Goal: Task Accomplishment & Management: Use online tool/utility

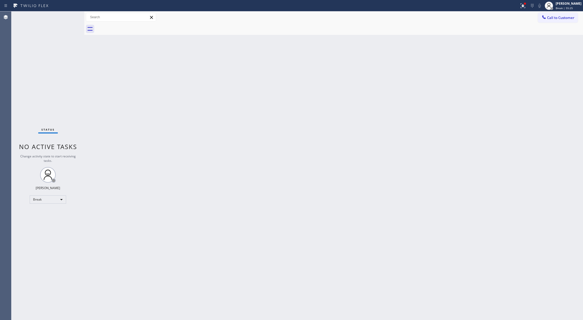
click at [61, 82] on div "Status No active tasks Change activity state to start receiving tasks. Lilibeth…" at bounding box center [47, 165] width 73 height 309
click at [55, 201] on div "Break" at bounding box center [48, 200] width 36 height 8
click at [49, 215] on li "Available" at bounding box center [47, 213] width 35 height 6
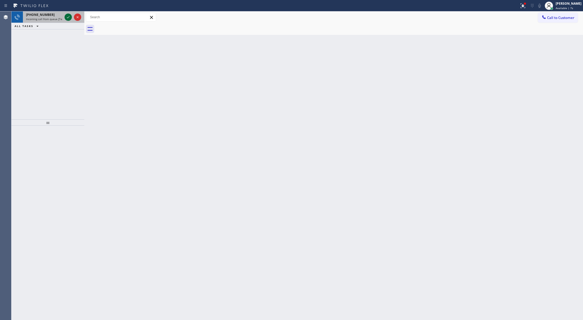
click at [69, 17] on icon at bounding box center [68, 17] width 6 height 6
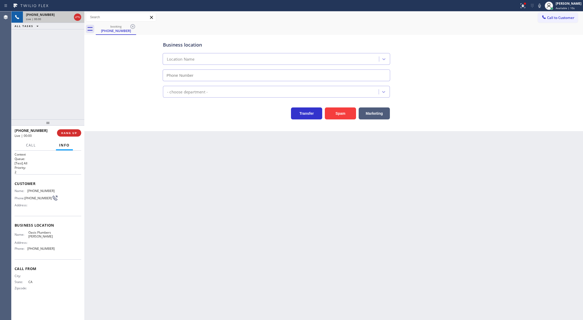
type input "(925) 809-4306"
click at [341, 116] on button "Spam" at bounding box center [340, 114] width 31 height 12
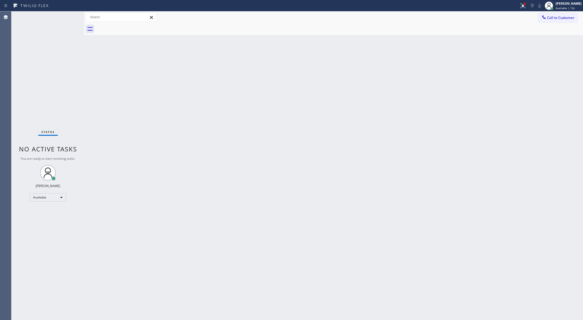
click at [70, 15] on div "Status No active tasks You are ready to start receiving tasks. Lilibeth Pueyo A…" at bounding box center [47, 165] width 73 height 309
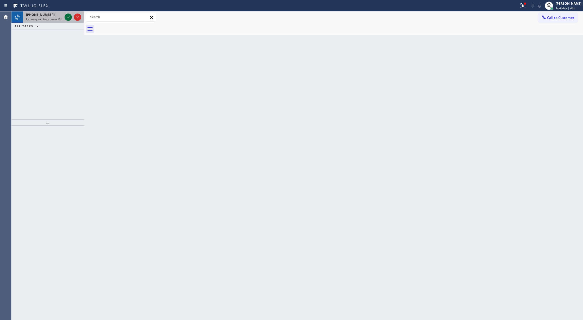
click at [67, 17] on icon at bounding box center [68, 17] width 6 height 6
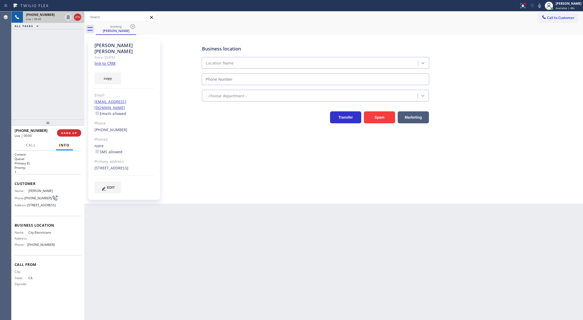
type input "[PHONE_NUMBER]"
click at [107, 61] on link "link to CRM" at bounding box center [105, 63] width 21 height 5
click at [543, 7] on icon at bounding box center [540, 6] width 6 height 6
click at [66, 34] on icon at bounding box center [68, 35] width 6 height 6
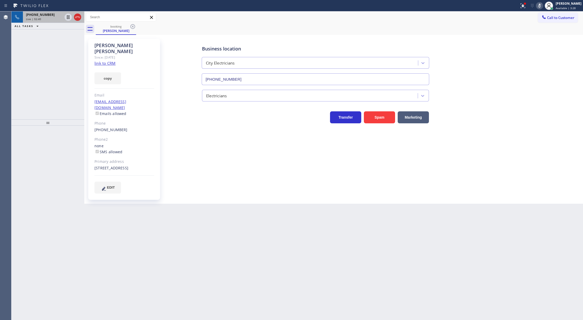
click at [44, 14] on span "+18186511227" at bounding box center [40, 15] width 29 height 4
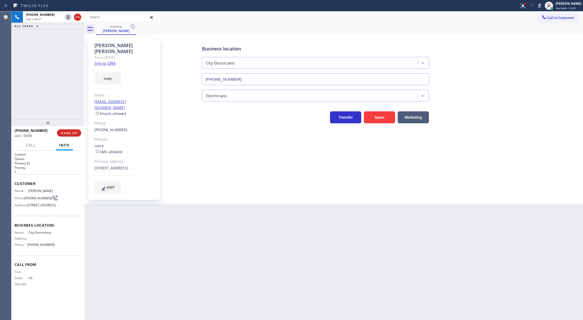
drag, startPoint x: 543, startPoint y: 7, endPoint x: 498, endPoint y: 28, distance: 49.7
click at [543, 7] on icon at bounding box center [540, 6] width 6 height 6
drag, startPoint x: 78, startPoint y: 17, endPoint x: 78, endPoint y: 26, distance: 9.1
click at [78, 17] on icon at bounding box center [77, 17] width 5 height 2
click at [73, 131] on span "COMPLETE" at bounding box center [68, 133] width 18 height 4
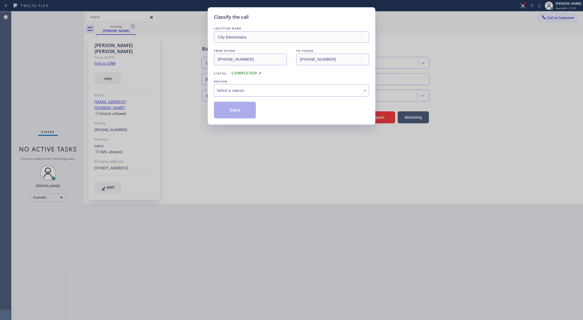
click at [221, 90] on div "Select a reason" at bounding box center [291, 91] width 149 height 6
click at [231, 112] on button "Save" at bounding box center [235, 110] width 42 height 17
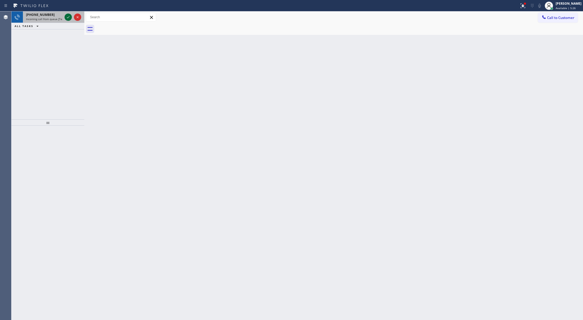
click at [69, 16] on icon at bounding box center [68, 17] width 6 height 6
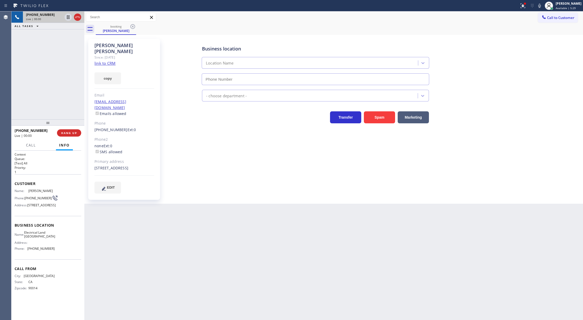
type input "[PHONE_NUMBER]"
click at [105, 61] on link "link to CRM" at bounding box center [105, 63] width 21 height 5
click at [543, 4] on icon at bounding box center [540, 6] width 6 height 6
drag, startPoint x: 545, startPoint y: 7, endPoint x: 489, endPoint y: 42, distance: 66.3
click at [543, 7] on icon at bounding box center [540, 6] width 6 height 6
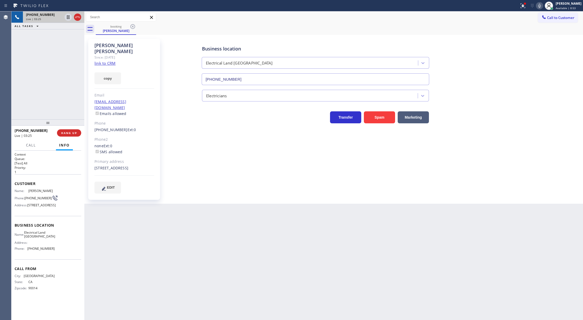
click at [541, 7] on icon at bounding box center [540, 6] width 3 height 4
click at [542, 5] on icon at bounding box center [540, 6] width 6 height 6
drag, startPoint x: 77, startPoint y: 18, endPoint x: 73, endPoint y: 58, distance: 40.0
click at [77, 18] on icon at bounding box center [77, 17] width 6 height 6
click at [66, 134] on span "COMPLETE" at bounding box center [68, 133] width 18 height 4
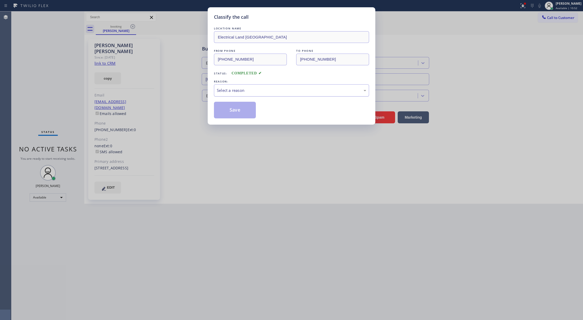
click at [259, 93] on div "Select a reason" at bounding box center [291, 91] width 149 height 6
click at [235, 109] on button "Save" at bounding box center [235, 110] width 42 height 17
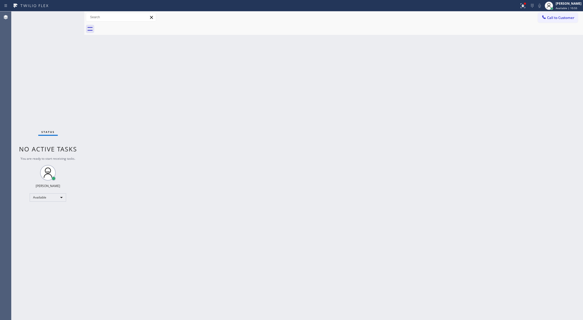
click at [67, 16] on div "Status No active tasks You are ready to start receiving tasks. Lilibeth Pueyo A…" at bounding box center [47, 165] width 73 height 309
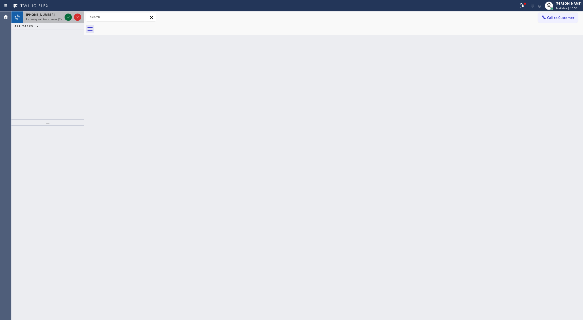
click at [67, 18] on icon at bounding box center [68, 17] width 6 height 6
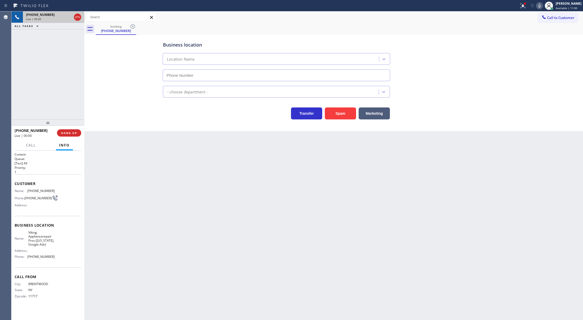
type input "[PHONE_NUMBER]"
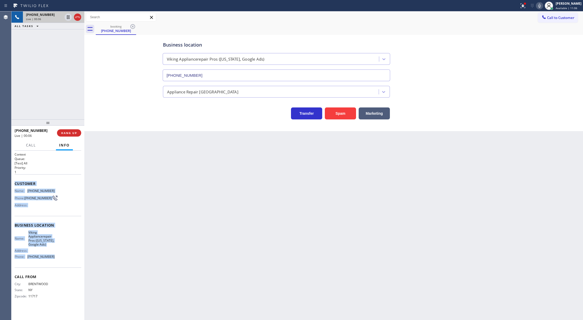
copy div "Customer Name: (631) 332-4647 Phone: (631) 332-4647 Address: Business location …"
drag, startPoint x: 12, startPoint y: 183, endPoint x: 69, endPoint y: 264, distance: 99.1
click at [69, 264] on div "Context Queue: [Test] All Priority: 1 Customer Name: (631) 332-4647 Phone: (631…" at bounding box center [47, 236] width 73 height 170
drag, startPoint x: 545, startPoint y: 4, endPoint x: 523, endPoint y: 53, distance: 52.7
click at [543, 4] on icon at bounding box center [540, 6] width 6 height 6
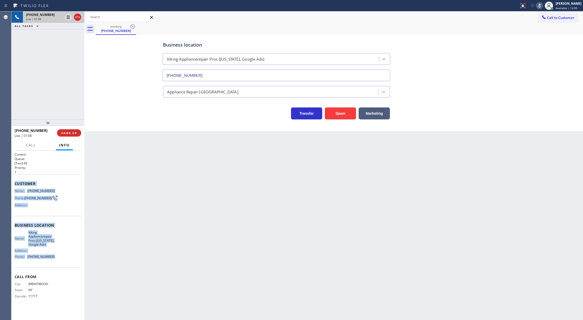
click at [543, 3] on icon at bounding box center [540, 6] width 6 height 6
click at [543, 7] on icon at bounding box center [540, 6] width 6 height 6
click at [542, 5] on icon at bounding box center [540, 6] width 6 height 6
drag, startPoint x: 67, startPoint y: 33, endPoint x: 65, endPoint y: 118, distance: 85.2
click at [67, 33] on icon at bounding box center [68, 35] width 6 height 6
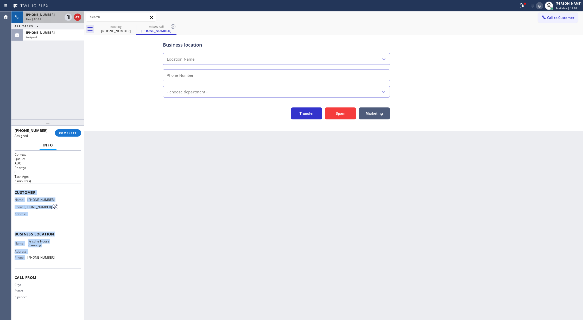
type input "[PHONE_NUMBER]"
click at [70, 133] on span "COMPLETE" at bounding box center [68, 133] width 18 height 4
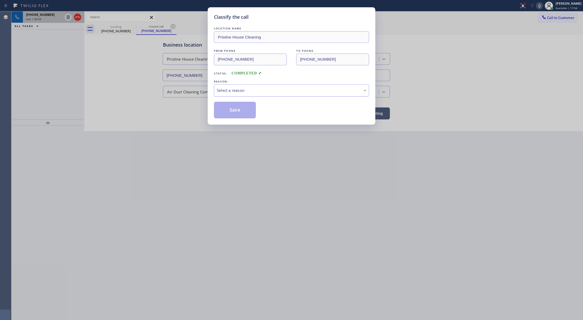
click at [237, 91] on div "Select a reason" at bounding box center [291, 91] width 149 height 6
click at [232, 110] on button "Save" at bounding box center [235, 110] width 42 height 17
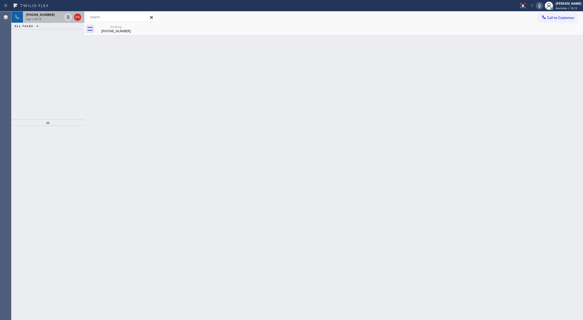
click at [53, 15] on div "+16313324647" at bounding box center [44, 15] width 36 height 4
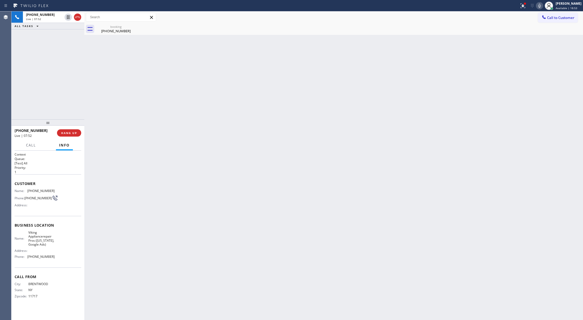
click at [540, 5] on icon at bounding box center [540, 6] width 6 height 6
click at [542, 6] on rect at bounding box center [540, 5] width 4 height 4
click at [541, 6] on icon at bounding box center [540, 6] width 6 height 6
drag, startPoint x: 543, startPoint y: 8, endPoint x: 335, endPoint y: 136, distance: 244.4
click at [543, 8] on icon at bounding box center [540, 6] width 6 height 6
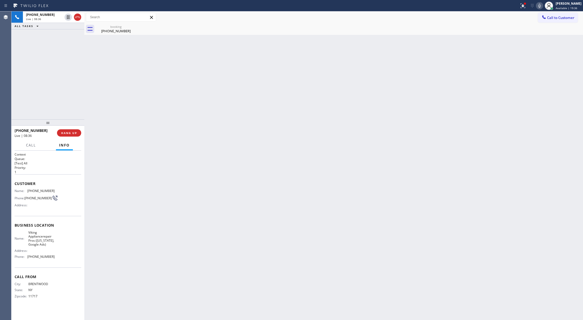
click at [543, 5] on icon at bounding box center [540, 6] width 6 height 6
click at [543, 6] on icon at bounding box center [540, 6] width 6 height 6
click at [543, 5] on icon at bounding box center [540, 6] width 6 height 6
click at [543, 6] on icon at bounding box center [540, 6] width 6 height 6
drag, startPoint x: 479, startPoint y: 69, endPoint x: 478, endPoint y: 71, distance: 2.8
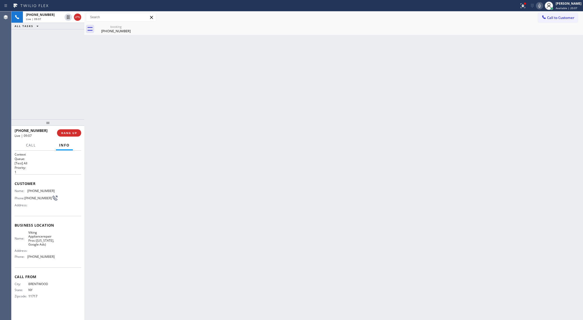
click at [479, 69] on div "Back to Dashboard Change Sender ID Customers Technicians Select a contact Outbo…" at bounding box center [333, 165] width 499 height 309
click at [543, 5] on icon at bounding box center [540, 6] width 6 height 6
click at [541, 8] on icon at bounding box center [540, 6] width 3 height 4
click at [542, 5] on icon at bounding box center [540, 6] width 6 height 6
click at [543, 7] on icon at bounding box center [540, 6] width 6 height 6
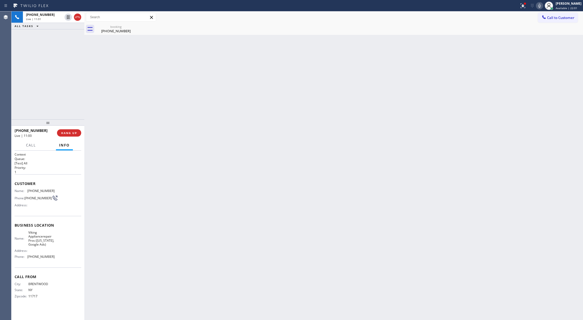
click at [543, 7] on icon at bounding box center [540, 6] width 6 height 6
click at [543, 5] on icon at bounding box center [540, 6] width 6 height 6
drag, startPoint x: 543, startPoint y: 5, endPoint x: 522, endPoint y: 58, distance: 56.3
click at [543, 5] on icon at bounding box center [540, 6] width 6 height 6
click at [541, 6] on icon at bounding box center [540, 6] width 6 height 6
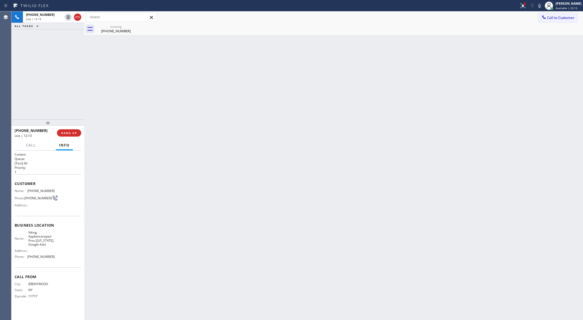
drag, startPoint x: 543, startPoint y: 6, endPoint x: 516, endPoint y: 44, distance: 46.3
click at [541, 6] on icon at bounding box center [540, 6] width 3 height 4
click at [542, 7] on icon at bounding box center [540, 6] width 6 height 6
drag, startPoint x: 77, startPoint y: 19, endPoint x: 65, endPoint y: 19, distance: 12.2
click at [77, 19] on icon at bounding box center [77, 17] width 6 height 6
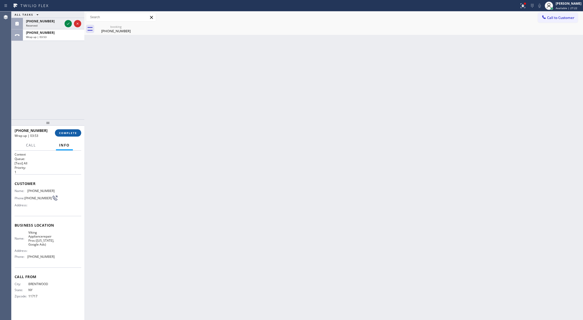
click at [71, 135] on button "COMPLETE" at bounding box center [68, 132] width 26 height 7
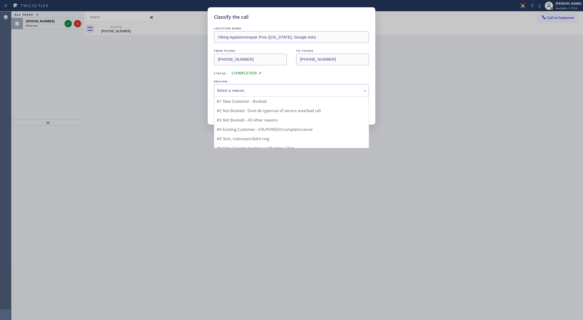
click at [239, 92] on div "Select a reason" at bounding box center [291, 91] width 149 height 6
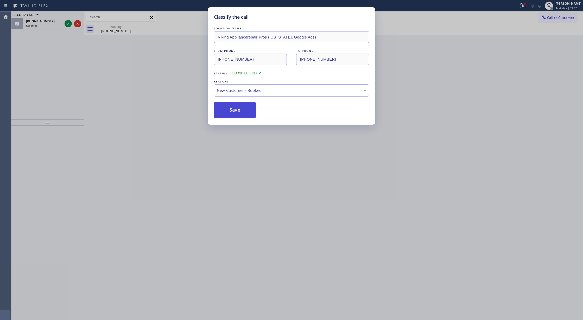
click at [234, 107] on button "Save" at bounding box center [235, 110] width 42 height 17
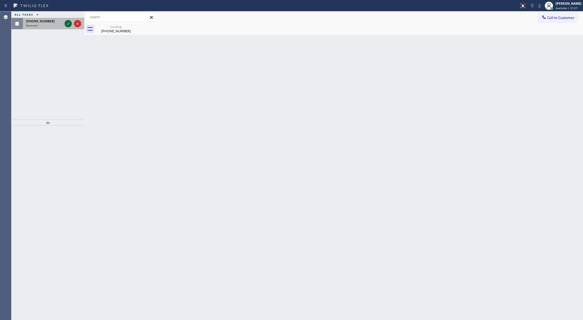
click at [67, 24] on icon at bounding box center [68, 24] width 6 height 6
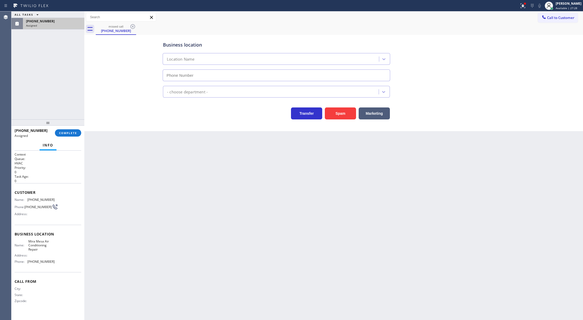
type input "[PHONE_NUMBER]"
click at [16, 196] on div "Customer Name: (260) 760-2649 Phone: (260) 760-2649 Address:" at bounding box center [48, 204] width 67 height 42
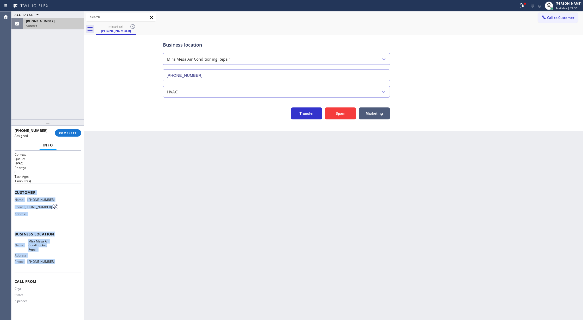
drag, startPoint x: 16, startPoint y: 195, endPoint x: 65, endPoint y: 265, distance: 85.8
click at [65, 265] on div "Context Queue: HVAC Priority: 0 Task Age: 1 minute(s) Customer Name: (260) 760-…" at bounding box center [48, 232] width 67 height 160
copy div "Customer Name: (260) 760-2649 Phone: (260) 760-2649 Address: Business location …"
click at [78, 136] on button "COMPLETE" at bounding box center [68, 132] width 26 height 7
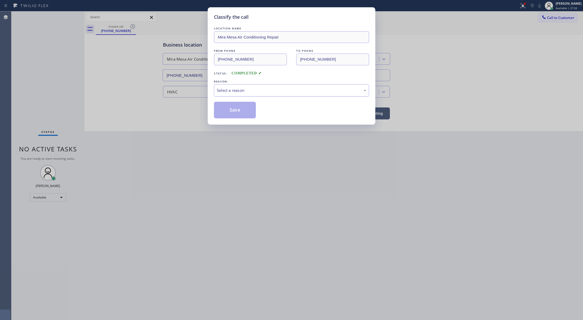
click at [276, 93] on div "Select a reason" at bounding box center [291, 91] width 149 height 6
click at [235, 111] on button "Save" at bounding box center [235, 110] width 42 height 17
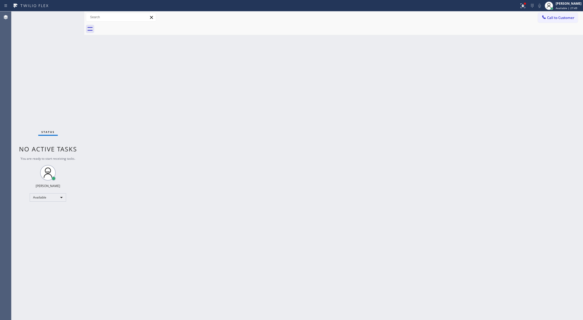
click at [67, 18] on div "Status No active tasks You are ready to start receiving tasks. Lilibeth Pueyo A…" at bounding box center [47, 165] width 73 height 309
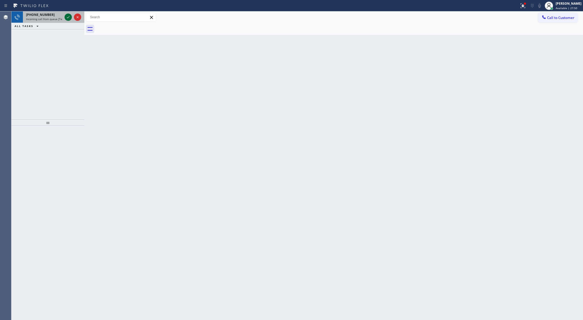
click at [68, 19] on icon at bounding box center [68, 17] width 6 height 6
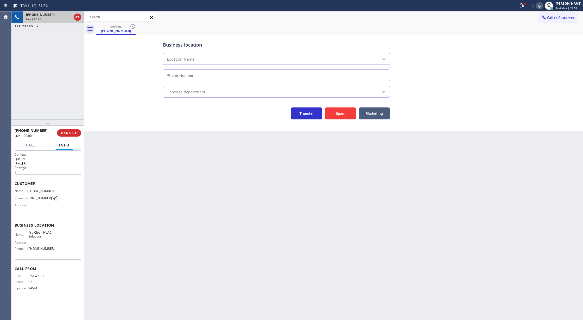
type input "(510) 513-8704"
click at [334, 114] on button "Spam" at bounding box center [340, 114] width 31 height 12
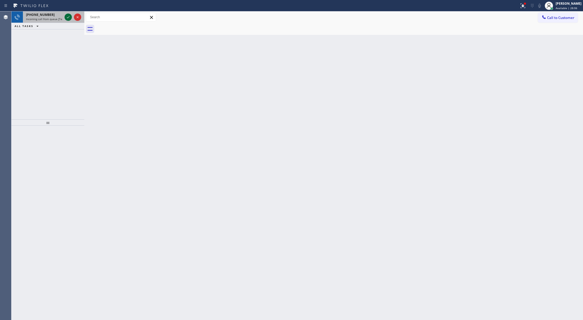
click at [67, 16] on icon at bounding box center [68, 17] width 6 height 6
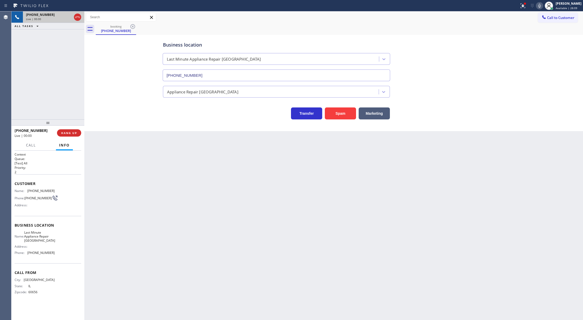
type input "(773) 377-9121"
click at [343, 111] on button "Spam" at bounding box center [340, 114] width 31 height 12
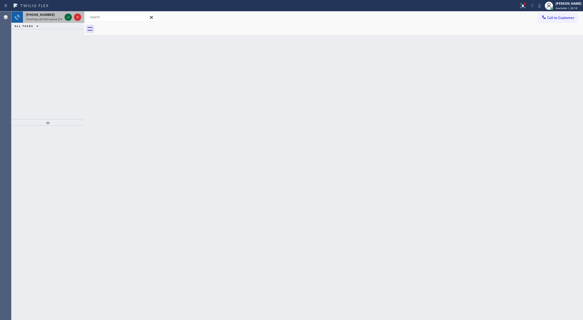
click at [67, 16] on icon at bounding box center [68, 17] width 6 height 6
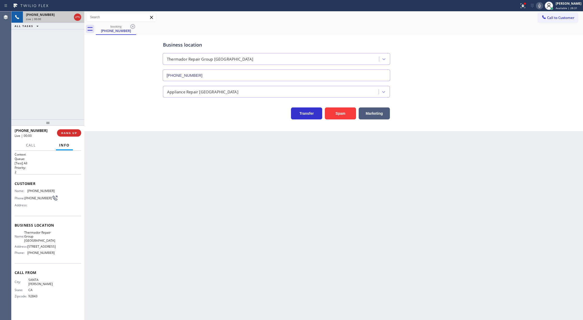
type input "(714) 276-8626"
click at [339, 113] on button "Spam" at bounding box center [340, 114] width 31 height 12
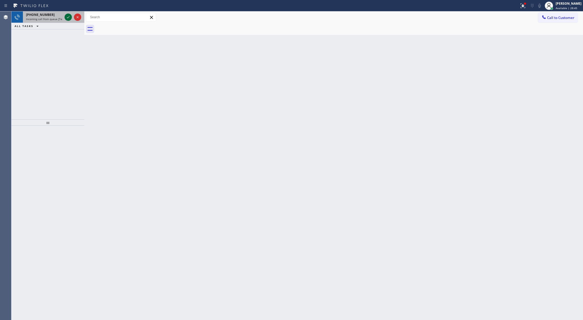
click at [68, 16] on icon at bounding box center [68, 17] width 6 height 6
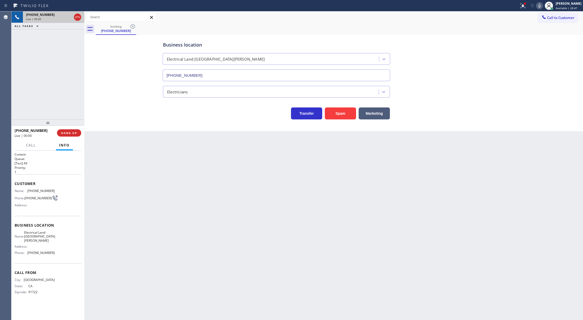
type input "(310) 388-4026"
click at [66, 91] on div "+16266784159 Live | 00:14 ALL TASKS ALL TASKS ACTIVE TASKS TASKS IN WRAP UP" at bounding box center [47, 65] width 73 height 108
click at [344, 115] on button "Spam" at bounding box center [340, 114] width 31 height 12
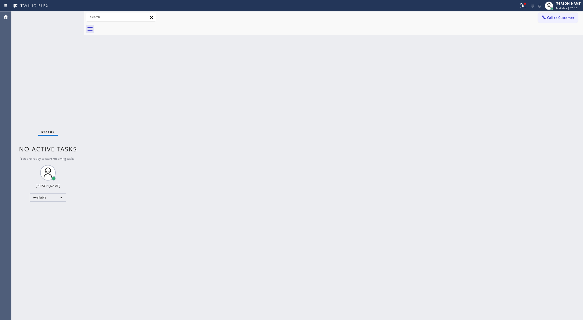
click at [74, 18] on div "Status No active tasks You are ready to start receiving tasks. Lilibeth Pueyo A…" at bounding box center [47, 165] width 73 height 309
click at [177, 153] on div "Back to Dashboard Change Sender ID Customers Technicians Select a contact Outbo…" at bounding box center [333, 165] width 499 height 309
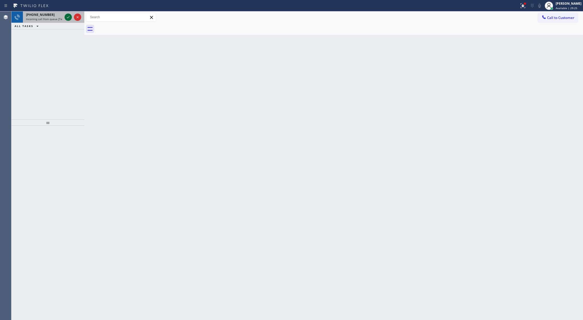
click at [67, 14] on icon at bounding box center [68, 17] width 6 height 6
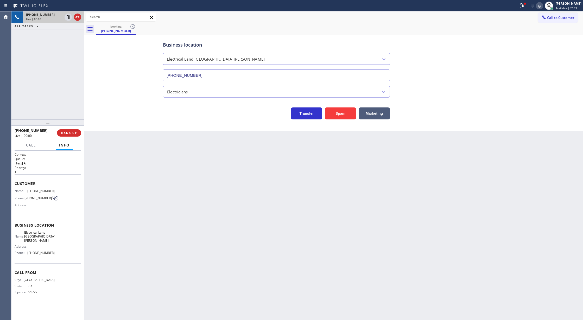
type input "(310) 388-4026"
click at [341, 115] on button "Spam" at bounding box center [340, 114] width 31 height 12
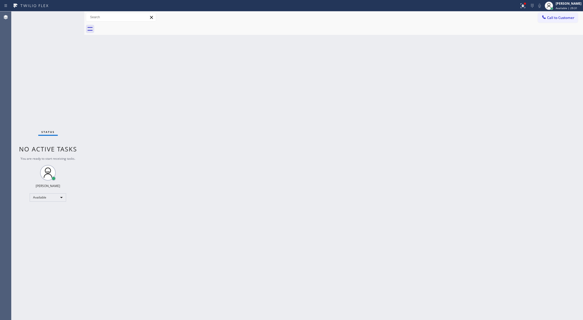
click at [71, 16] on div "Status No active tasks You are ready to start receiving tasks. Lilibeth Pueyo A…" at bounding box center [47, 165] width 73 height 309
click at [68, 19] on div "Status No active tasks You are ready to start receiving tasks. Lilibeth Pueyo A…" at bounding box center [47, 165] width 73 height 309
click at [68, 18] on div "Status No active tasks You are ready to start receiving tasks. Lilibeth Pueyo A…" at bounding box center [47, 165] width 73 height 309
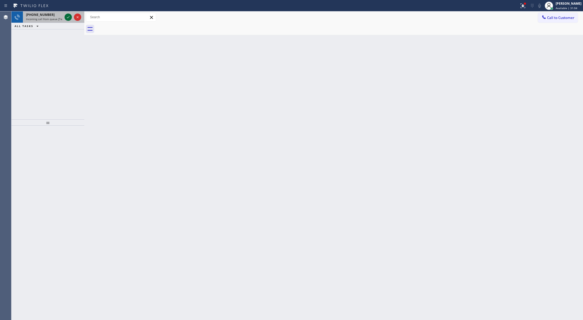
click at [65, 15] on icon at bounding box center [68, 17] width 6 height 6
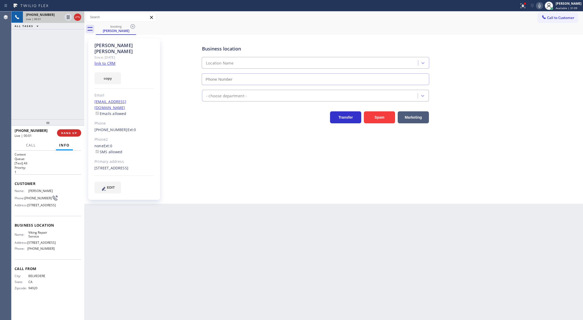
type input "[PHONE_NUMBER]"
click at [104, 61] on link "link to CRM" at bounding box center [105, 63] width 21 height 5
click at [542, 6] on icon at bounding box center [540, 6] width 6 height 6
click at [543, 5] on icon at bounding box center [540, 6] width 6 height 6
click at [66, 133] on span "COMPLETE" at bounding box center [68, 133] width 18 height 4
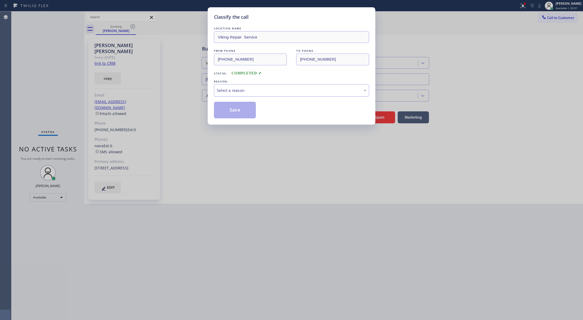
click at [255, 94] on div "Select a reason" at bounding box center [291, 90] width 155 height 12
click at [236, 110] on button "Save" at bounding box center [235, 110] width 42 height 17
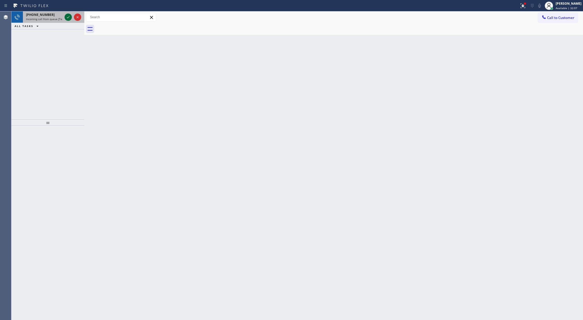
click at [69, 18] on icon at bounding box center [68, 17] width 6 height 6
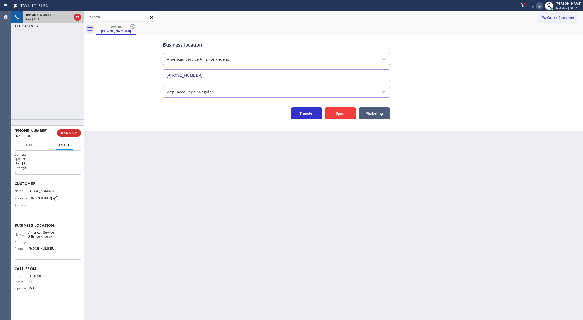
type input "[PHONE_NUMBER]"
drag, startPoint x: 11, startPoint y: 185, endPoint x: 68, endPoint y: 250, distance: 86.2
click at [68, 250] on div "Context Queue: [Test] All Priority: 2 Customer Name: (602) 750-2489 Phone: (602…" at bounding box center [47, 236] width 73 height 170
copy div "Customer Name: (602) 750-2489 Phone: (602) 750-2489 Address: Business location …"
click at [543, 8] on icon at bounding box center [540, 6] width 6 height 6
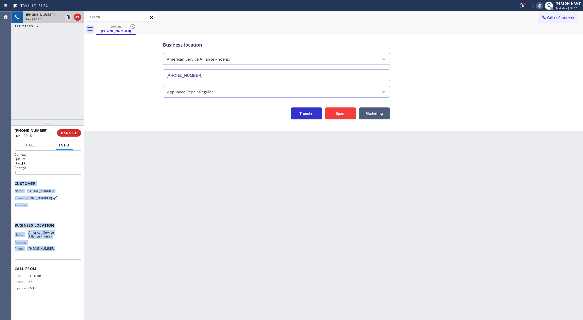
click at [541, 5] on icon at bounding box center [540, 6] width 6 height 6
click at [424, 270] on div "Back to Dashboard Change Sender ID Customers Technicians Select a contact Outbo…" at bounding box center [333, 165] width 499 height 309
click at [543, 6] on icon at bounding box center [540, 6] width 6 height 6
drag, startPoint x: 543, startPoint y: 6, endPoint x: 345, endPoint y: 159, distance: 249.7
click at [542, 5] on icon at bounding box center [540, 6] width 6 height 6
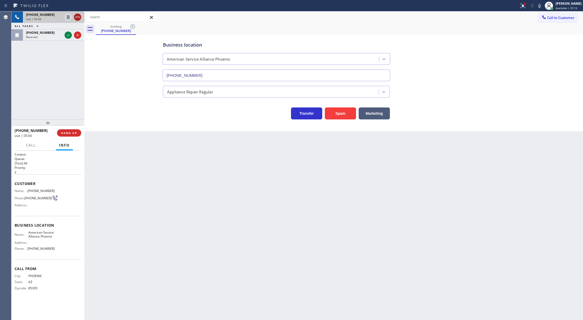
click at [78, 17] on icon at bounding box center [77, 17] width 6 height 6
click at [68, 22] on icon at bounding box center [68, 24] width 6 height 6
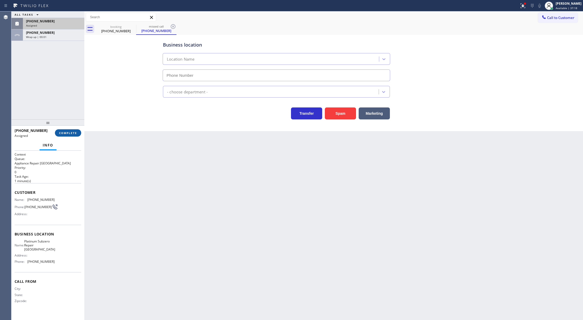
click at [66, 136] on button "COMPLETE" at bounding box center [68, 132] width 26 height 7
type input "[PHONE_NUMBER]"
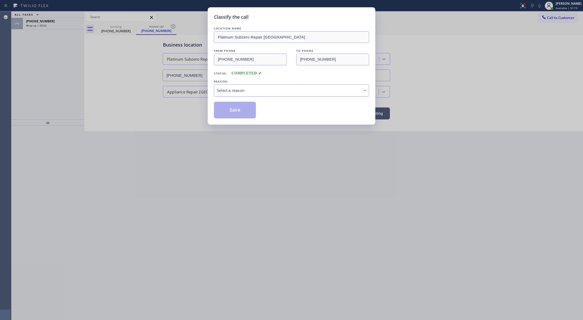
click at [234, 94] on div "Select a reason" at bounding box center [291, 90] width 155 height 12
click at [230, 112] on button "Save" at bounding box center [235, 110] width 42 height 17
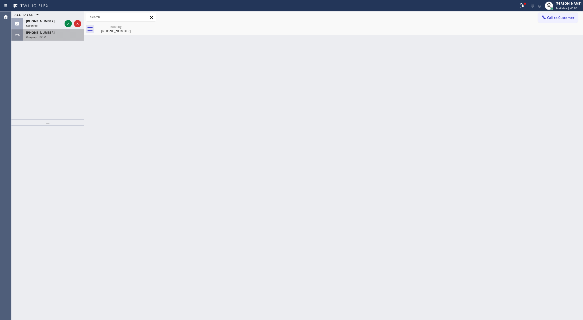
click at [66, 38] on div "Wrap up | 02:51" at bounding box center [53, 37] width 55 height 4
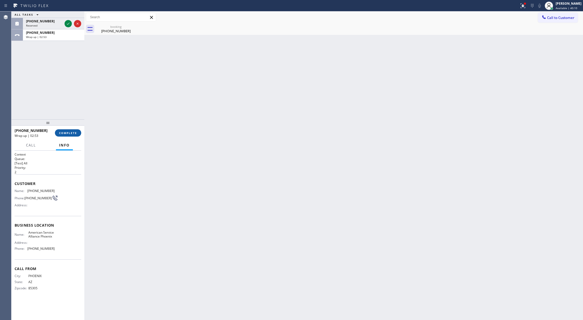
click at [72, 131] on span "COMPLETE" at bounding box center [68, 133] width 18 height 4
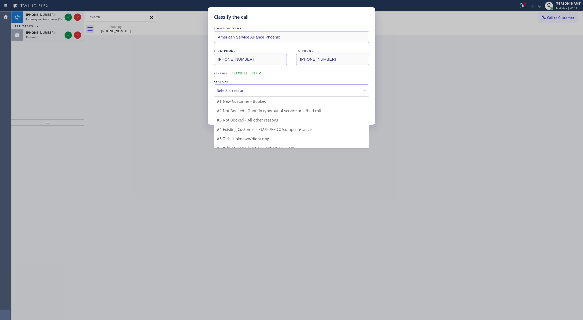
click at [239, 89] on div "Select a reason" at bounding box center [291, 91] width 149 height 6
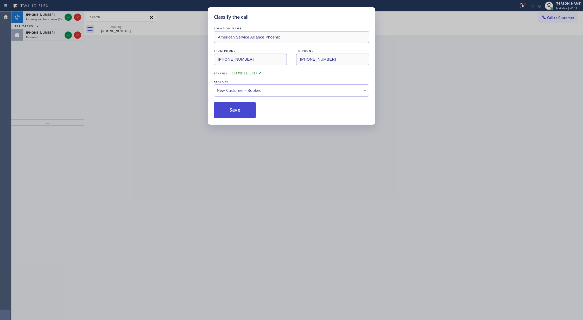
click at [234, 107] on button "Save" at bounding box center [235, 110] width 42 height 17
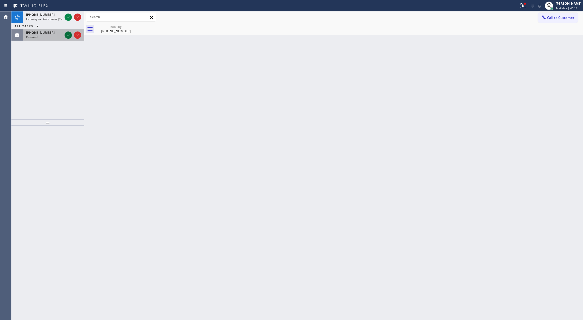
click at [68, 37] on icon at bounding box center [68, 35] width 6 height 6
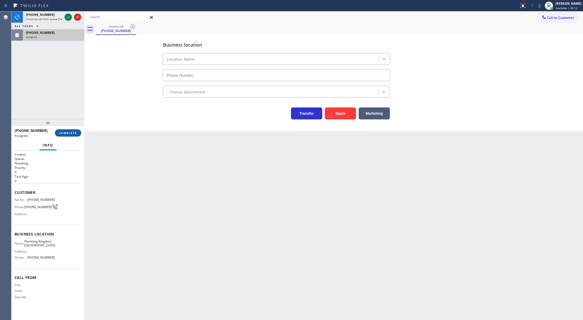
click at [66, 131] on button "COMPLETE" at bounding box center [68, 132] width 26 height 7
type input "[PHONE_NUMBER]"
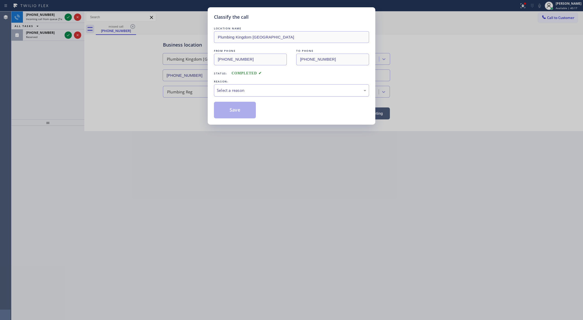
click at [243, 95] on div "Select a reason" at bounding box center [291, 90] width 155 height 12
click at [236, 109] on button "Save" at bounding box center [235, 110] width 42 height 17
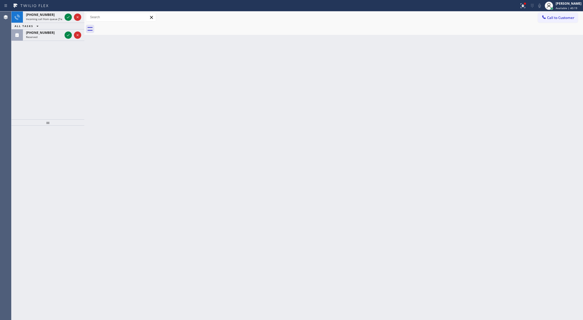
click at [67, 34] on icon at bounding box center [68, 35] width 6 height 6
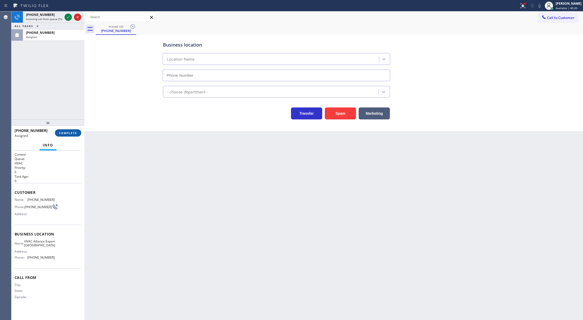
click at [68, 133] on span "COMPLETE" at bounding box center [68, 133] width 18 height 4
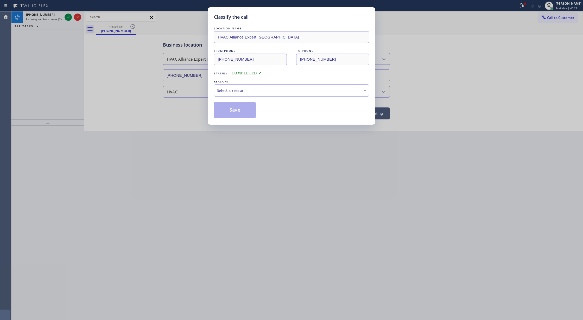
type input "[PHONE_NUMBER]"
click at [229, 91] on div "Select a reason" at bounding box center [291, 91] width 149 height 6
click at [229, 110] on button "Save" at bounding box center [235, 110] width 42 height 17
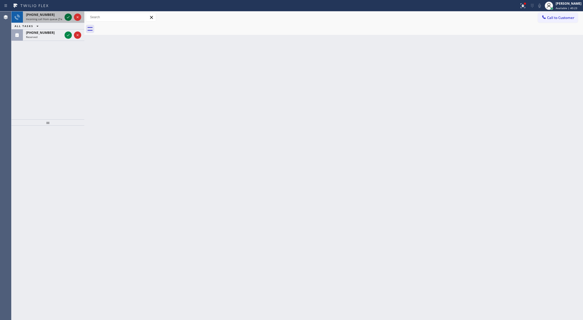
click at [69, 16] on icon at bounding box center [68, 17] width 6 height 6
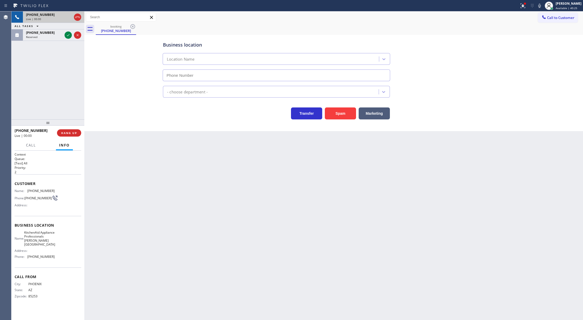
type input "[PHONE_NUMBER]"
click at [69, 134] on span "HANG UP" at bounding box center [69, 133] width 16 height 4
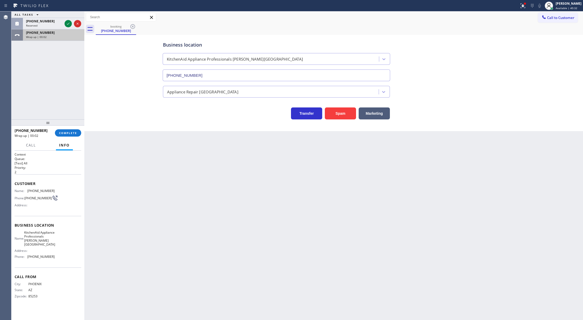
click at [60, 33] on div "+16029527146" at bounding box center [53, 32] width 55 height 4
click at [65, 131] on span "COMPLETE" at bounding box center [68, 133] width 18 height 4
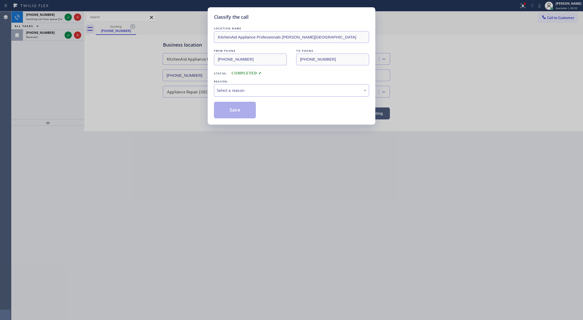
click at [255, 92] on div "Select a reason" at bounding box center [291, 91] width 149 height 6
click at [240, 110] on button "Save" at bounding box center [235, 110] width 42 height 17
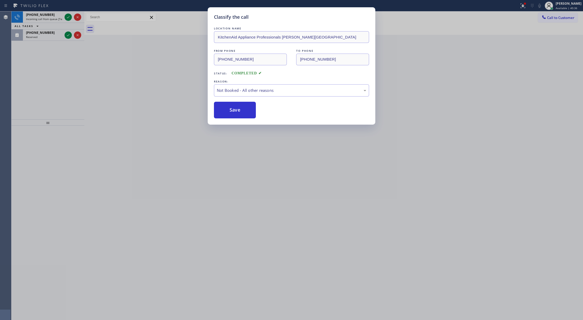
click at [66, 35] on div "Classify the call LOCATION NAME 5 Star Appliance Repair Emails FROM PHONE (310)…" at bounding box center [297, 165] width 572 height 309
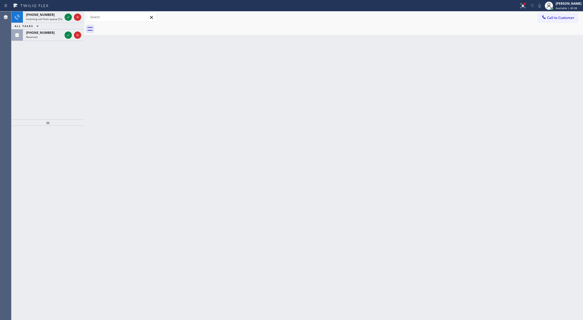
click at [66, 35] on icon at bounding box center [68, 35] width 6 height 6
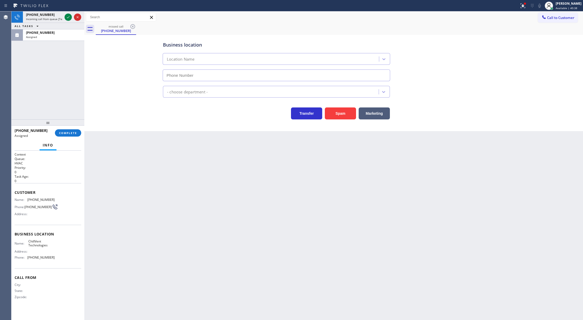
click at [63, 134] on span "COMPLETE" at bounding box center [68, 133] width 18 height 4
type input "[PHONE_NUMBER]"
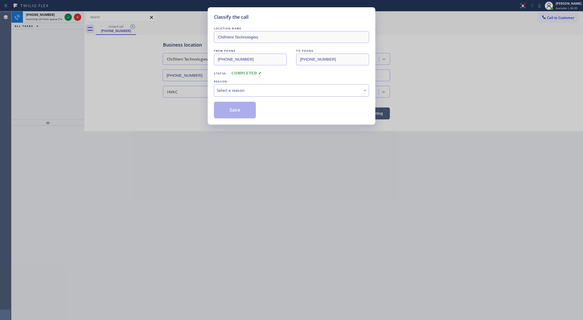
click at [238, 88] on div "Select a reason" at bounding box center [291, 91] width 149 height 6
click at [233, 110] on button "Save" at bounding box center [235, 110] width 42 height 17
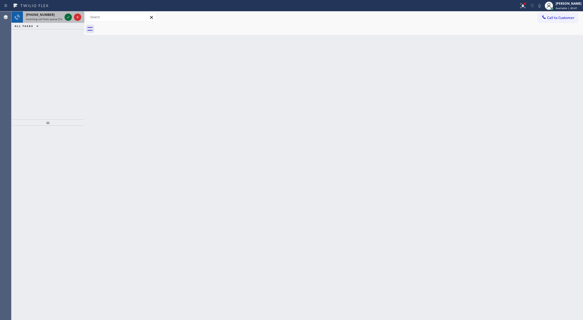
click at [68, 17] on icon at bounding box center [68, 17] width 6 height 6
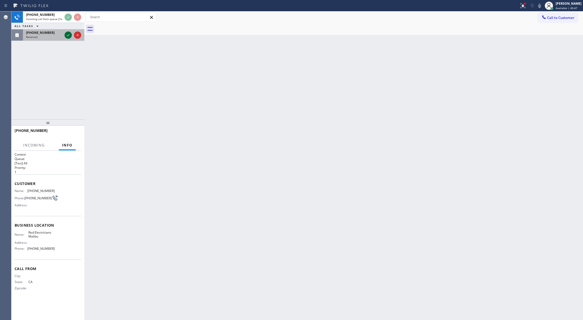
click at [67, 34] on icon at bounding box center [68, 35] width 6 height 6
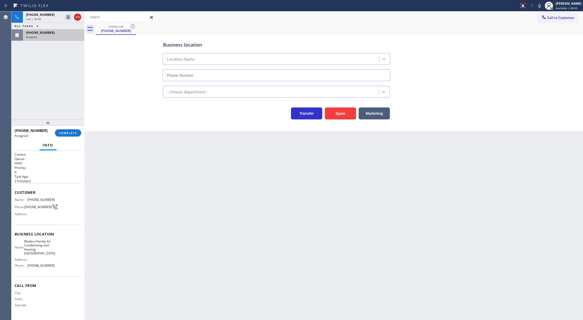
type input "[PHONE_NUMBER]"
click at [51, 35] on div "Assigned" at bounding box center [53, 37] width 55 height 4
click at [66, 130] on button "COMPLETE" at bounding box center [68, 132] width 26 height 7
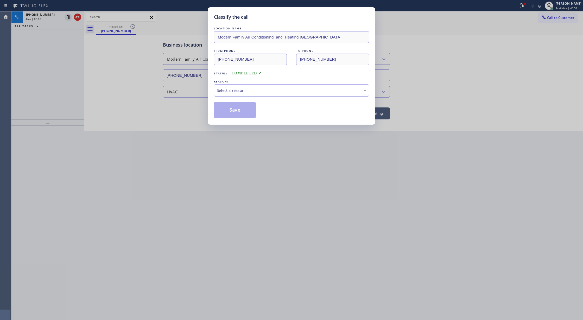
drag, startPoint x: 254, startPoint y: 101, endPoint x: 250, endPoint y: 95, distance: 7.7
click at [251, 95] on div "LOCATION NAME Modern Family Air Conditioning and Heating Richmond FROM PHONE (4…" at bounding box center [291, 72] width 155 height 93
click at [250, 95] on div "Select a reason" at bounding box center [291, 90] width 155 height 12
click at [236, 111] on button "Save" at bounding box center [235, 110] width 42 height 17
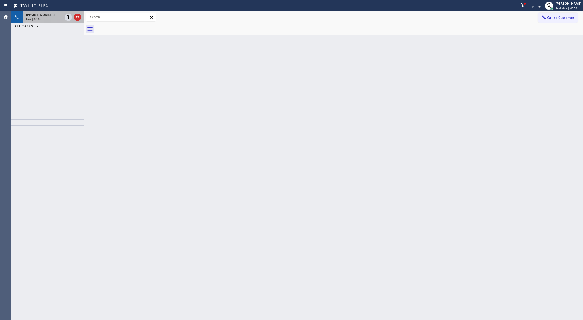
click at [58, 16] on div "+12137893595" at bounding box center [44, 15] width 36 height 4
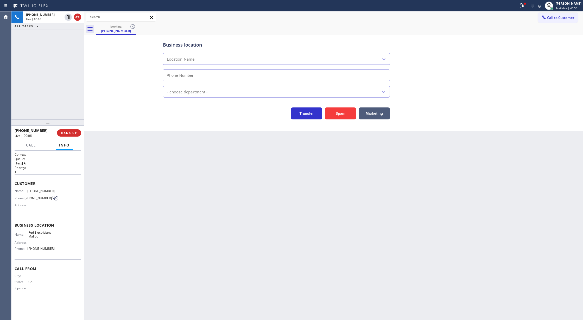
type input "[PHONE_NUMBER]"
click at [77, 18] on icon at bounding box center [77, 17] width 6 height 6
click at [65, 129] on div "+12137893595 Wrap up | 00:00 COMPLETE" at bounding box center [48, 133] width 67 height 14
click at [64, 131] on button "COMPLETE" at bounding box center [68, 132] width 26 height 7
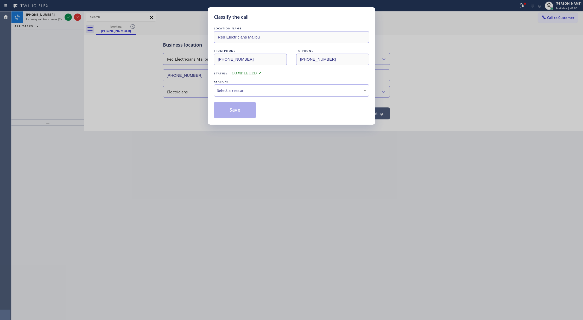
click at [253, 89] on div "Select a reason" at bounding box center [291, 91] width 149 height 6
click at [242, 112] on button "Save" at bounding box center [235, 110] width 42 height 17
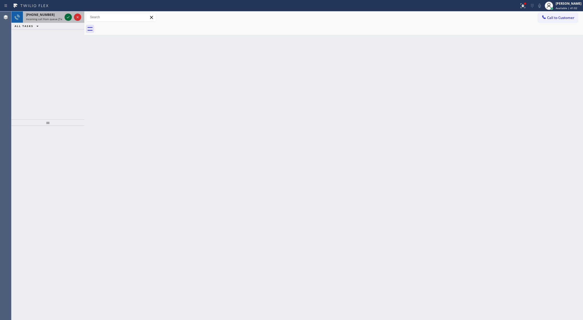
click at [68, 16] on icon at bounding box center [68, 17] width 6 height 6
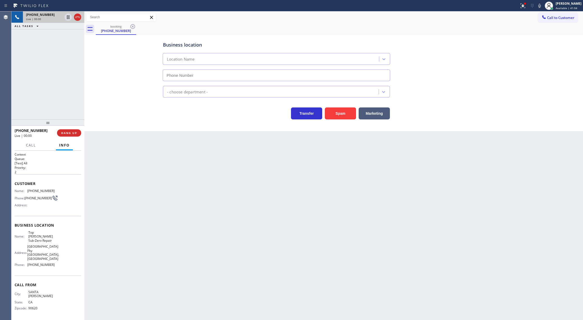
type input "(714) 970-4558"
click at [342, 111] on button "Spam" at bounding box center [340, 114] width 31 height 12
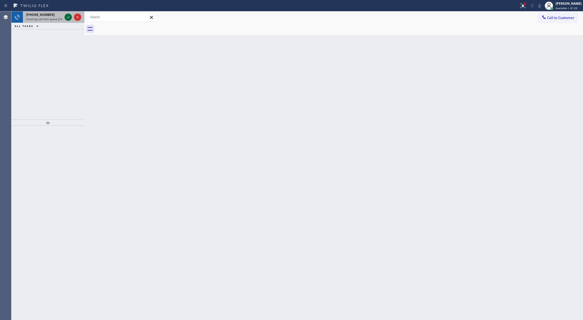
click at [68, 16] on icon at bounding box center [68, 17] width 6 height 6
click at [67, 18] on icon at bounding box center [68, 17] width 6 height 6
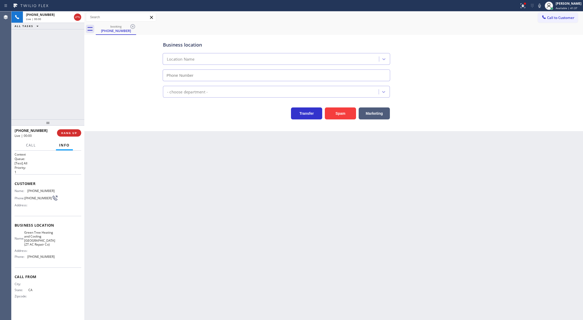
type input "(805) 659-8626"
click at [337, 112] on button "Spam" at bounding box center [340, 114] width 31 height 12
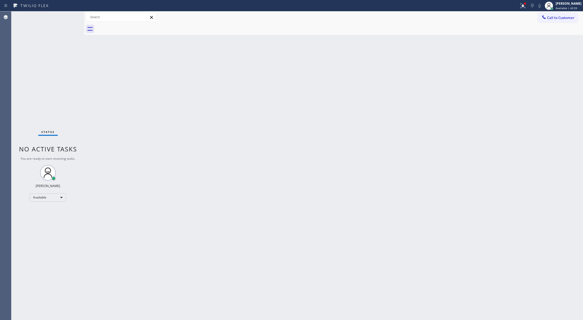
click at [70, 11] on div "Status report Issues detected These issues could affect your workflow. Please c…" at bounding box center [291, 5] width 583 height 11
click at [69, 17] on div "Status No active tasks You are ready to start receiving tasks. Lilibeth Pueyo A…" at bounding box center [47, 165] width 73 height 309
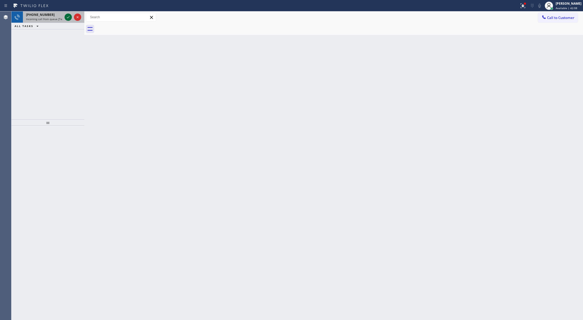
click at [69, 17] on icon at bounding box center [68, 17] width 6 height 6
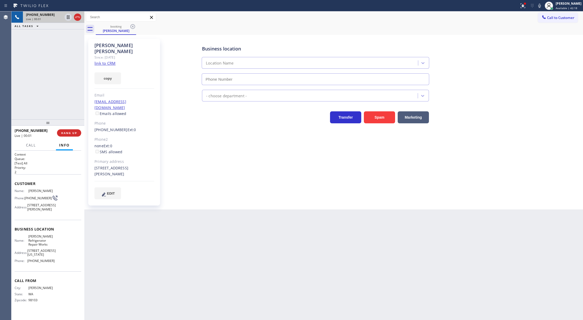
type input "[PHONE_NUMBER]"
click at [111, 61] on link "link to CRM" at bounding box center [105, 63] width 21 height 5
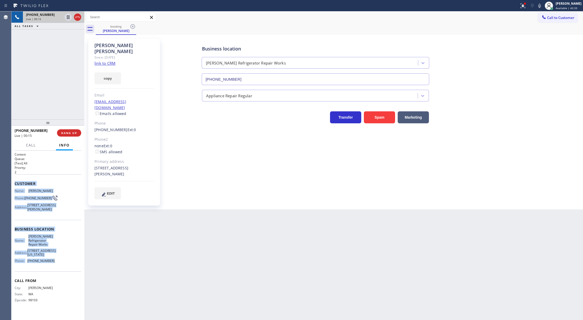
copy div "Customer Name: Chris Dwyer Phone: (206) 931-9770 Address: 7407 Gatewood Rd SW, …"
drag, startPoint x: 13, startPoint y: 184, endPoint x: 63, endPoint y: 271, distance: 100.9
click at [63, 271] on div "Context Queue: [Test] All Priority: 2 Customer Name: Chris Dwyer Phone: (206) 9…" at bounding box center [47, 236] width 73 height 170
click at [55, 201] on div "Name: Chris Dwyer Phone: (206) 931-9770 Address: 7407 Gatewood Rd SW, Seattle, …" at bounding box center [48, 201] width 67 height 24
click at [13, 184] on div "Context Queue: [Test] All Priority: 2 Customer Name: Chris Dwyer Phone: (206) 9…" at bounding box center [47, 236] width 73 height 170
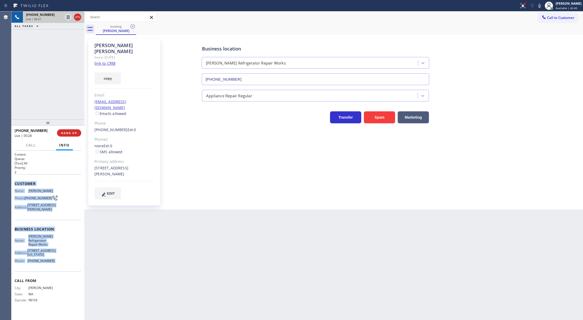
drag, startPoint x: 13, startPoint y: 184, endPoint x: 64, endPoint y: 272, distance: 102.4
click at [64, 272] on div "Context Queue: [Test] All Priority: 2 Customer Name: Chris Dwyer Phone: (206) 9…" at bounding box center [47, 236] width 73 height 170
click at [541, 6] on icon at bounding box center [540, 6] width 3 height 4
click at [541, 4] on icon at bounding box center [540, 6] width 6 height 6
click at [543, 5] on icon at bounding box center [540, 6] width 6 height 6
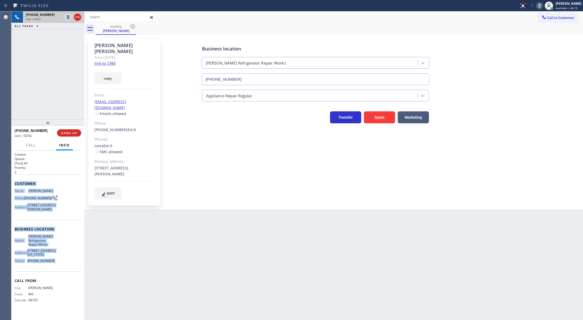
click at [543, 5] on icon at bounding box center [540, 6] width 6 height 6
click at [541, 6] on icon at bounding box center [540, 6] width 3 height 4
click at [542, 7] on icon at bounding box center [540, 6] width 6 height 6
click at [543, 5] on icon at bounding box center [540, 6] width 6 height 6
click at [68, 16] on icon at bounding box center [68, 17] width 6 height 6
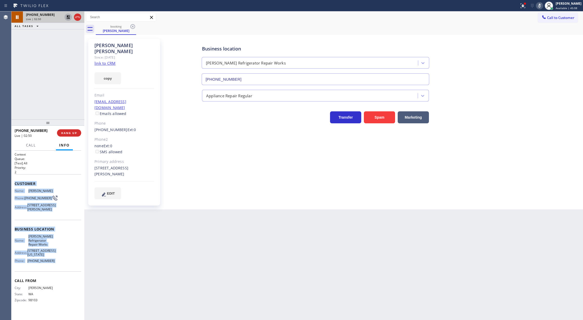
click at [460, 212] on div "Back to Dashboard Change Sender ID Customers Technicians Select a contact Outbo…" at bounding box center [333, 165] width 499 height 309
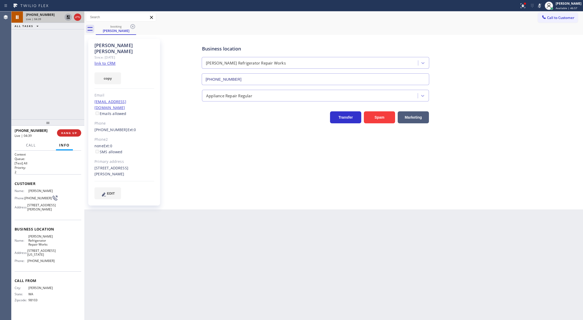
drag, startPoint x: 541, startPoint y: 6, endPoint x: 533, endPoint y: 27, distance: 22.3
click at [541, 6] on icon at bounding box center [540, 6] width 6 height 6
click at [68, 17] on icon at bounding box center [68, 17] width 6 height 6
click at [57, 69] on div "+12069319770 Live | 06:00 ALL TASKS ALL TASKS ACTIVE TASKS TASKS IN WRAP UP" at bounding box center [47, 65] width 73 height 108
click at [76, 17] on icon at bounding box center [77, 17] width 6 height 6
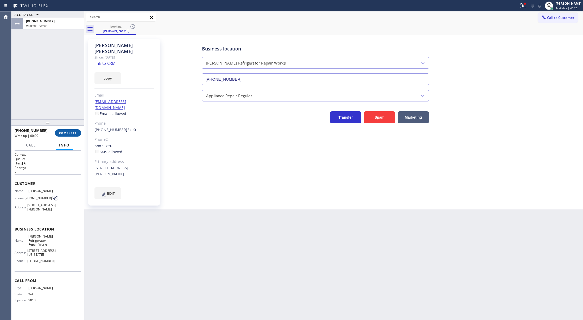
click at [71, 132] on span "COMPLETE" at bounding box center [68, 133] width 18 height 4
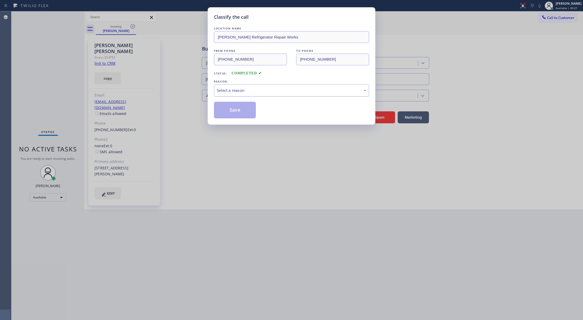
click at [231, 95] on div "Select a reason" at bounding box center [291, 90] width 155 height 12
click at [234, 106] on button "Save" at bounding box center [235, 110] width 42 height 17
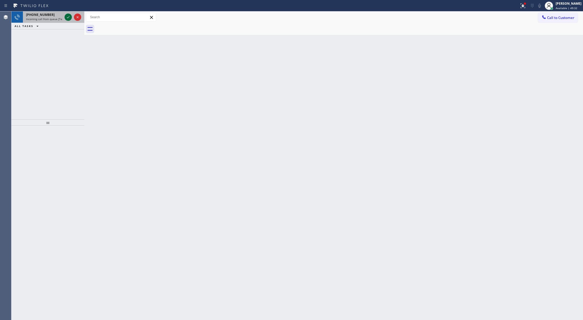
click at [68, 17] on icon at bounding box center [68, 17] width 6 height 6
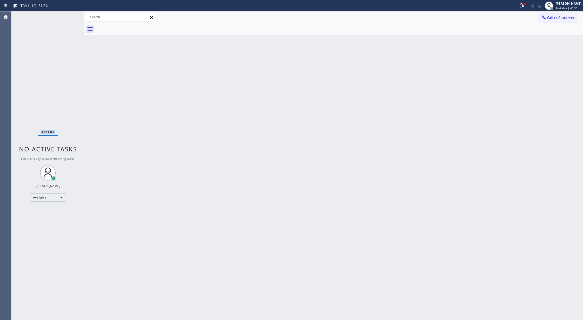
click at [68, 17] on div "Status No active tasks You are ready to start receiving tasks. Lilibeth Pueyo A…" at bounding box center [47, 165] width 73 height 309
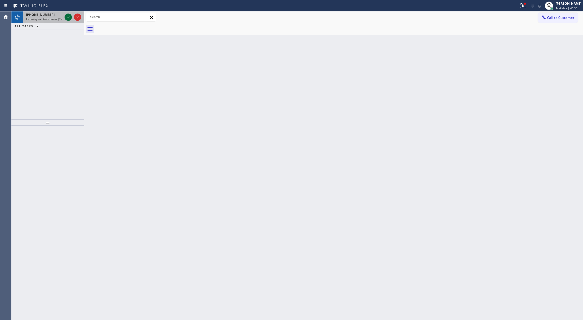
click at [67, 18] on icon at bounding box center [68, 17] width 6 height 6
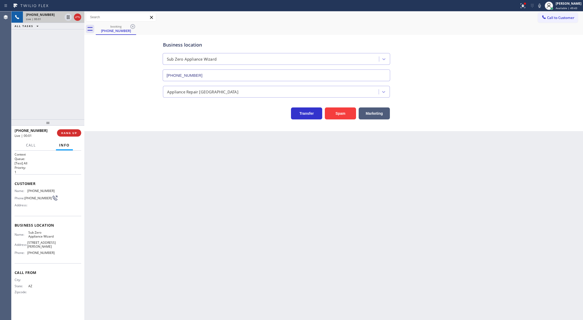
type input "[PHONE_NUMBER]"
click at [77, 19] on icon at bounding box center [77, 17] width 6 height 6
click at [68, 133] on span "HANG UP" at bounding box center [69, 133] width 16 height 4
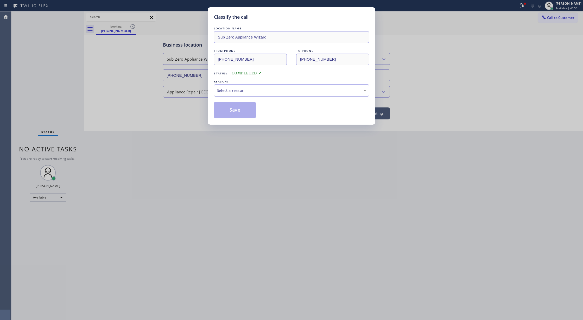
click at [253, 90] on div "Select a reason" at bounding box center [291, 91] width 149 height 6
click at [238, 113] on button "Save" at bounding box center [235, 110] width 42 height 17
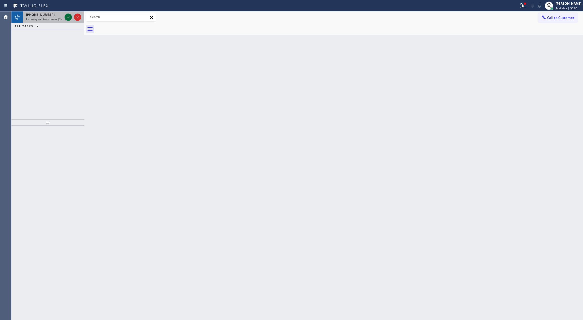
click at [67, 18] on icon at bounding box center [68, 17] width 6 height 6
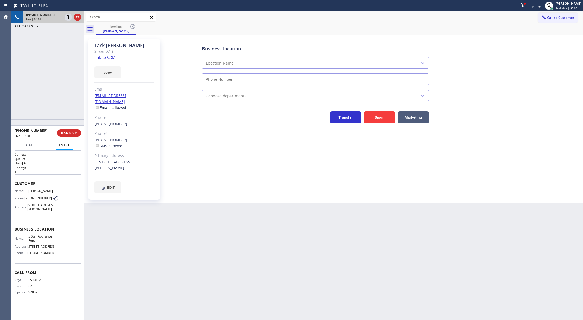
type input "[PHONE_NUMBER]"
click at [107, 57] on link "link to CRM" at bounding box center [105, 57] width 21 height 5
drag, startPoint x: 76, startPoint y: 20, endPoint x: 79, endPoint y: 27, distance: 7.3
click at [76, 20] on icon at bounding box center [77, 17] width 6 height 6
drag, startPoint x: 71, startPoint y: 133, endPoint x: 158, endPoint y: 121, distance: 87.0
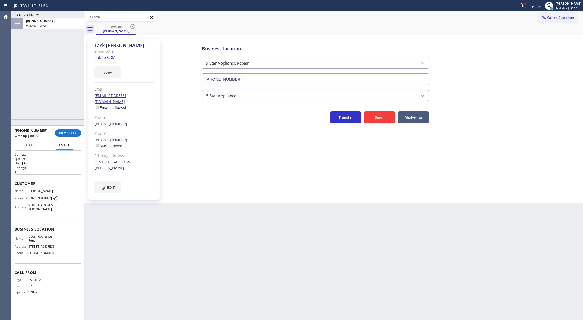
click at [71, 133] on span "COMPLETE" at bounding box center [68, 133] width 18 height 4
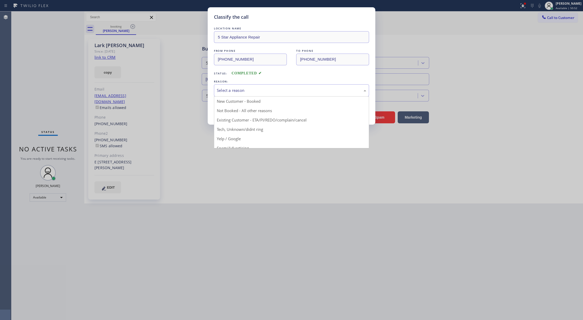
click at [230, 92] on div "Select a reason" at bounding box center [291, 91] width 149 height 6
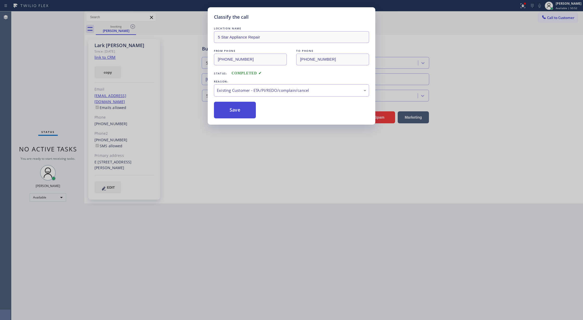
click at [233, 110] on button "Save" at bounding box center [235, 110] width 42 height 17
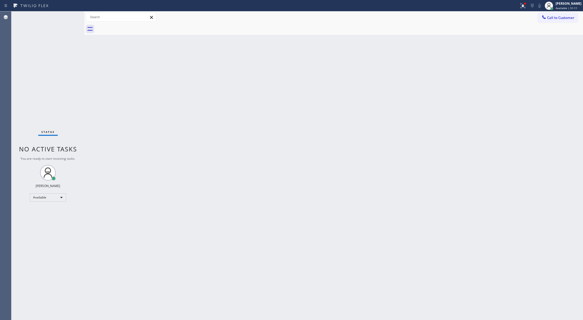
click at [67, 19] on div "Status No active tasks You are ready to start receiving tasks. Lilibeth Pueyo A…" at bounding box center [47, 165] width 73 height 309
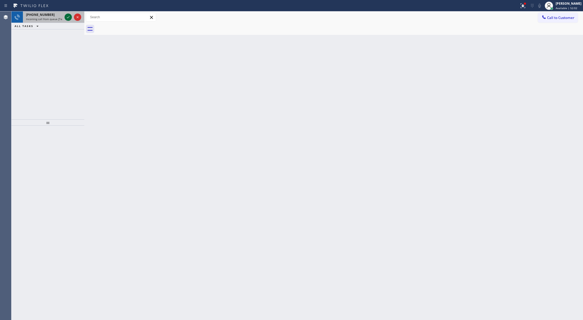
click at [66, 16] on icon at bounding box center [68, 17] width 6 height 6
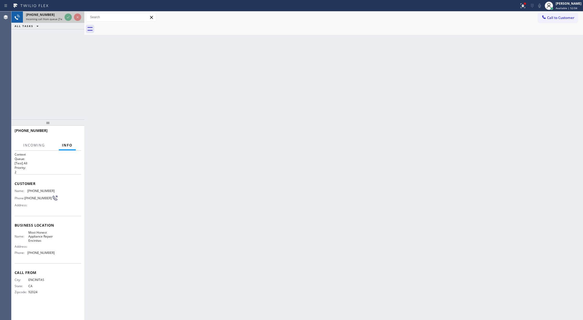
click at [64, 17] on div at bounding box center [73, 16] width 19 height 11
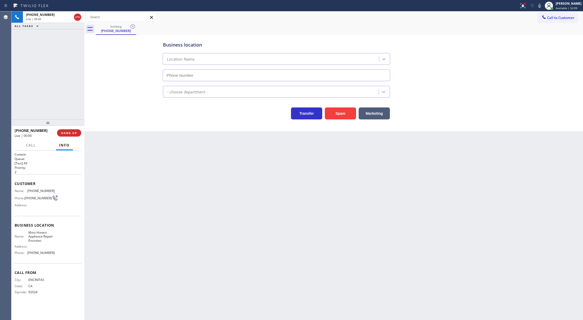
type input "[PHONE_NUMBER]"
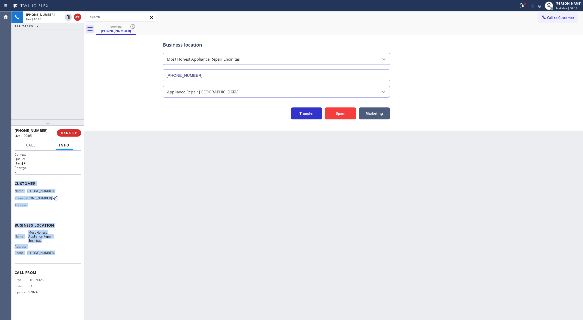
copy div "Customer Name: (760) 642-8684 Phone: (760) 642-8684 Address: Business location …"
drag, startPoint x: 14, startPoint y: 185, endPoint x: 52, endPoint y: 251, distance: 76.7
click at [52, 251] on div "Context Queue: [Test] All Priority: 2 Customer Name: (760) 642-8684 Phone: (760…" at bounding box center [47, 236] width 73 height 170
click at [541, 5] on icon at bounding box center [540, 6] width 6 height 6
click at [543, 4] on icon at bounding box center [540, 6] width 6 height 6
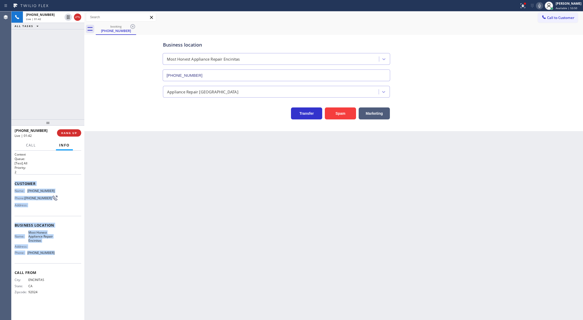
click at [543, 4] on icon at bounding box center [540, 6] width 6 height 6
click at [542, 6] on icon at bounding box center [540, 6] width 6 height 6
drag, startPoint x: 59, startPoint y: 90, endPoint x: 84, endPoint y: 107, distance: 30.0
click at [59, 90] on div "+17606428684 Live | 04:09 ALL TASKS ALL TASKS ACTIVE TASKS TASKS IN WRAP UP" at bounding box center [47, 65] width 73 height 108
click at [70, 96] on div "+17606428684 Live | 04:15 ALL TASKS ALL TASKS ACTIVE TASKS TASKS IN WRAP UP" at bounding box center [47, 65] width 73 height 108
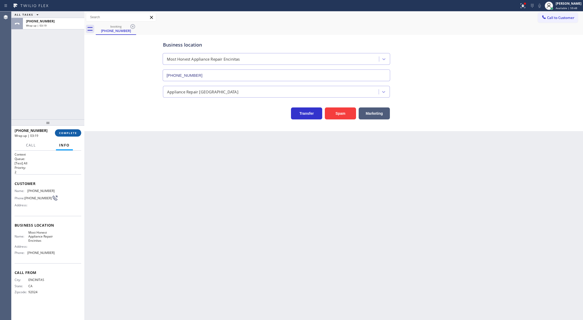
click at [65, 133] on span "COMPLETE" at bounding box center [68, 133] width 18 height 4
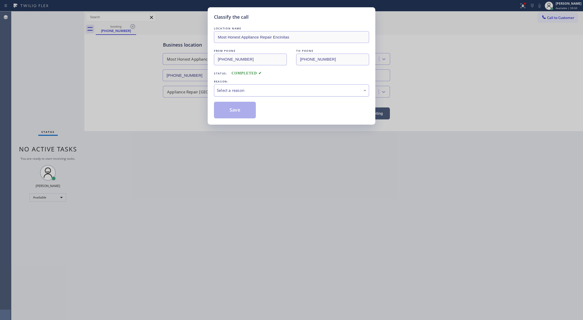
click at [225, 90] on div "Select a reason" at bounding box center [291, 91] width 149 height 6
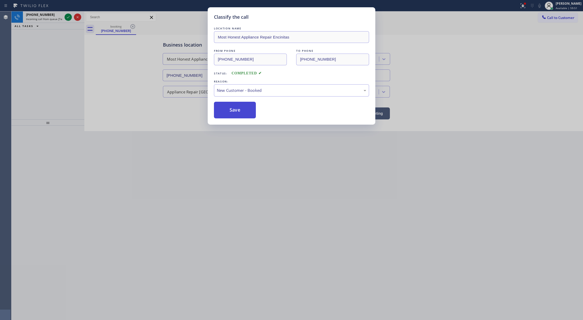
click at [233, 108] on button "Save" at bounding box center [235, 110] width 42 height 17
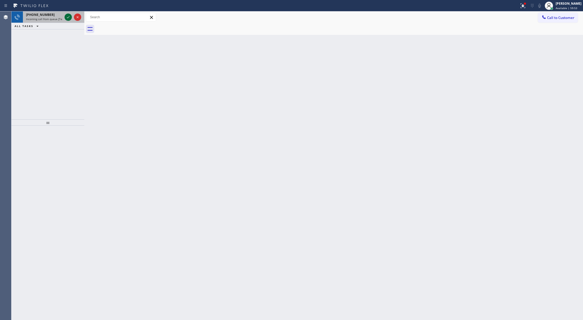
click at [68, 18] on icon at bounding box center [68, 17] width 6 height 6
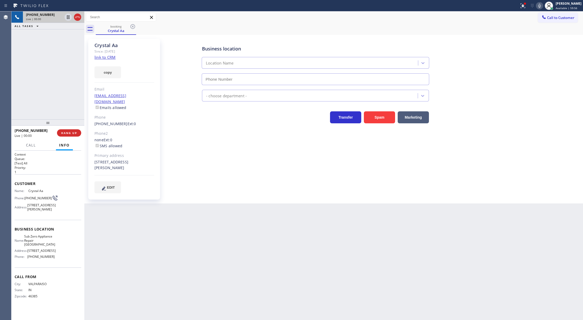
type input "[PHONE_NUMBER]"
click at [107, 58] on link "link to CRM" at bounding box center [105, 57] width 21 height 5
click at [77, 17] on icon at bounding box center [77, 17] width 6 height 6
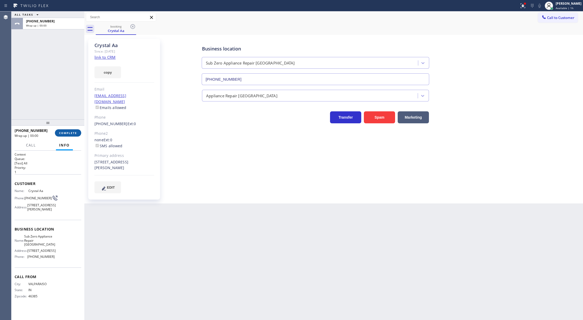
click at [65, 129] on button "COMPLETE" at bounding box center [68, 132] width 26 height 7
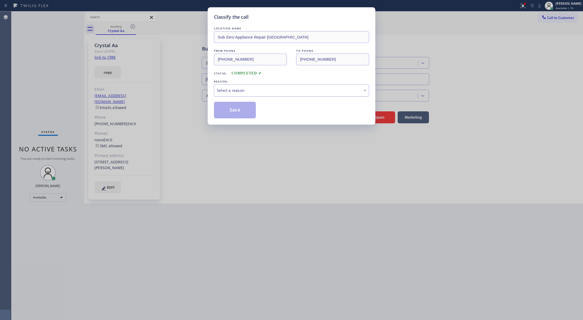
click at [248, 93] on div "Select a reason" at bounding box center [291, 91] width 149 height 6
click at [230, 109] on button "Save" at bounding box center [235, 110] width 42 height 17
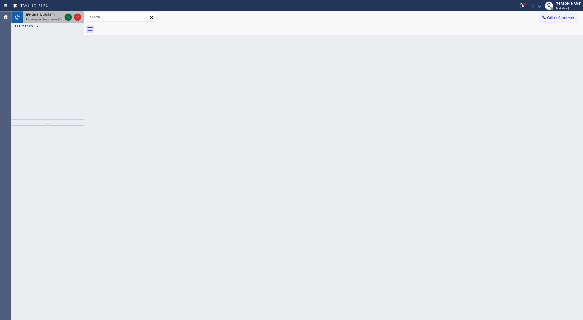
click at [67, 16] on icon at bounding box center [68, 17] width 6 height 6
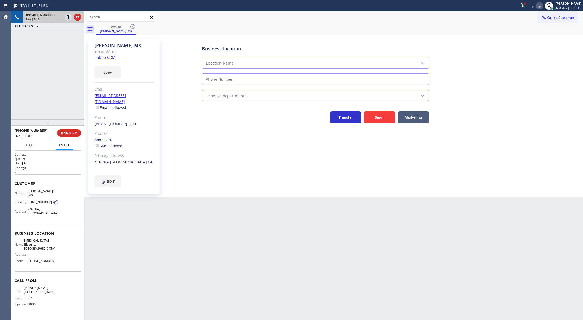
type input "[PHONE_NUMBER]"
click at [100, 60] on link "link to CRM" at bounding box center [105, 57] width 21 height 5
click at [62, 129] on button "COMPLETE" at bounding box center [68, 132] width 26 height 7
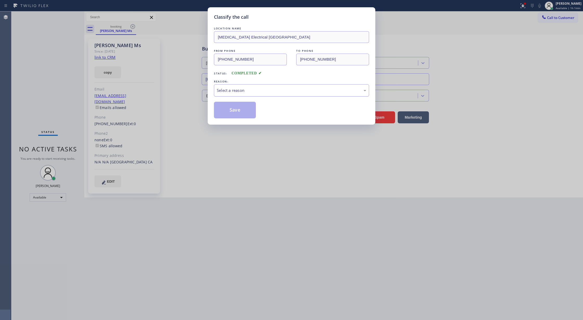
click at [235, 91] on div "Select a reason" at bounding box center [291, 91] width 149 height 6
click at [229, 112] on button "Save" at bounding box center [235, 110] width 42 height 17
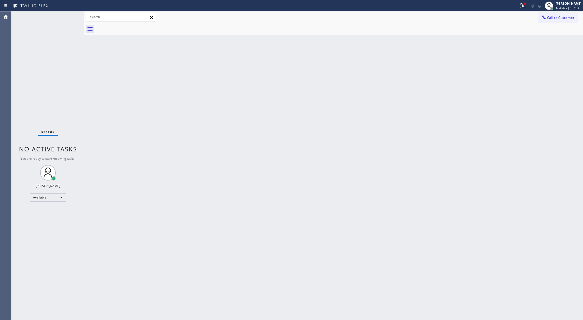
click at [70, 18] on div "Status No active tasks You are ready to start receiving tasks. Lilibeth Pueyo A…" at bounding box center [47, 165] width 73 height 309
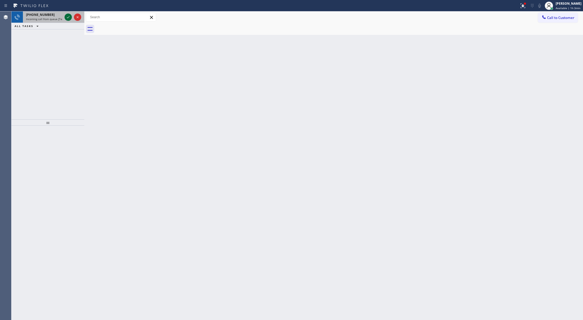
click at [67, 16] on icon at bounding box center [68, 17] width 6 height 6
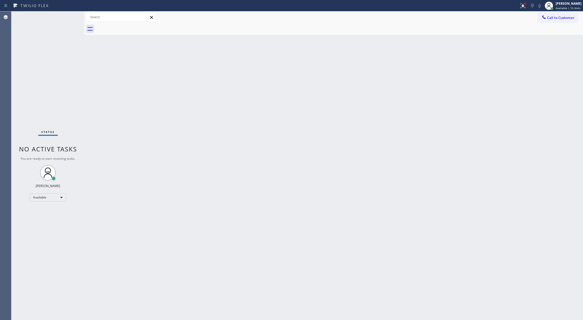
click at [67, 18] on div "Status No active tasks You are ready to start receiving tasks. Lilibeth Pueyo A…" at bounding box center [47, 165] width 73 height 309
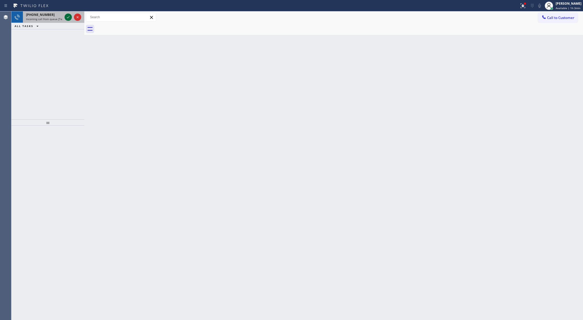
click at [68, 18] on icon at bounding box center [68, 17] width 6 height 6
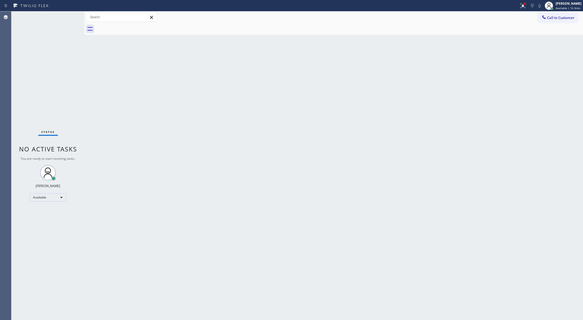
click at [68, 18] on div "Status No active tasks You are ready to start receiving tasks. Lilibeth Pueyo A…" at bounding box center [47, 165] width 73 height 309
click at [70, 24] on icon at bounding box center [68, 24] width 6 height 6
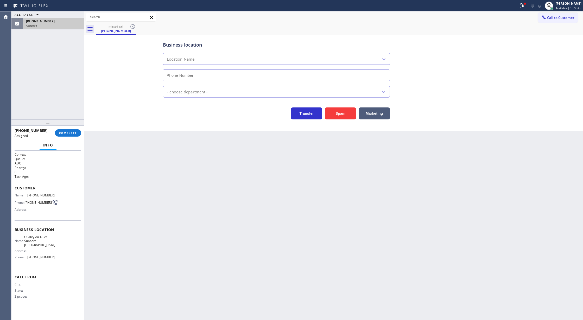
type input "[PHONE_NUMBER]"
click at [72, 127] on div "(562) 508-6120 Assigned COMPLETE" at bounding box center [48, 133] width 67 height 14
click at [67, 131] on span "COMPLETE" at bounding box center [68, 133] width 18 height 4
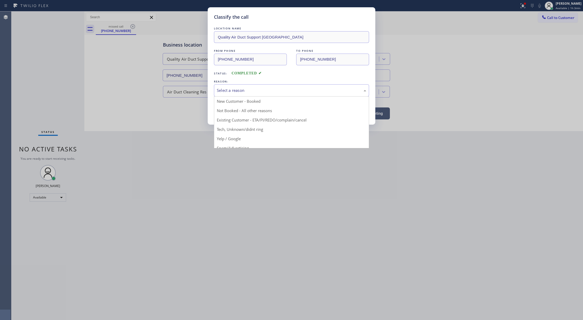
click at [244, 91] on div "Select a reason" at bounding box center [291, 91] width 149 height 6
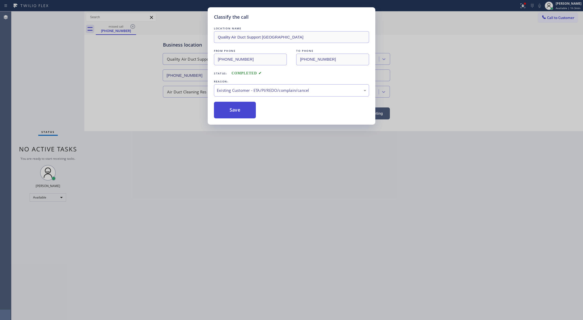
click at [229, 114] on button "Save" at bounding box center [235, 110] width 42 height 17
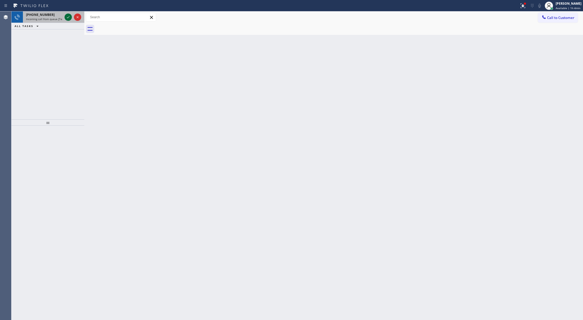
drag, startPoint x: 65, startPoint y: 18, endPoint x: 68, endPoint y: 17, distance: 3.4
click at [65, 17] on div at bounding box center [68, 17] width 7 height 6
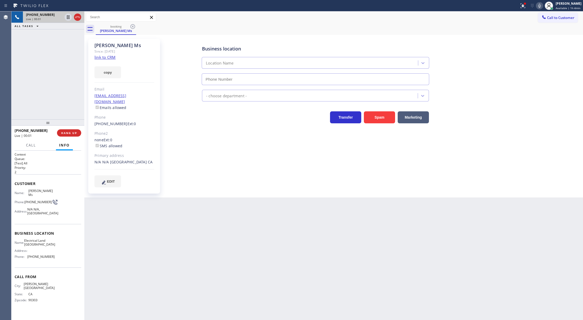
type input "[PHONE_NUMBER]"
click at [77, 18] on icon at bounding box center [77, 17] width 6 height 6
click at [60, 131] on button "COMPLETE" at bounding box center [68, 132] width 26 height 7
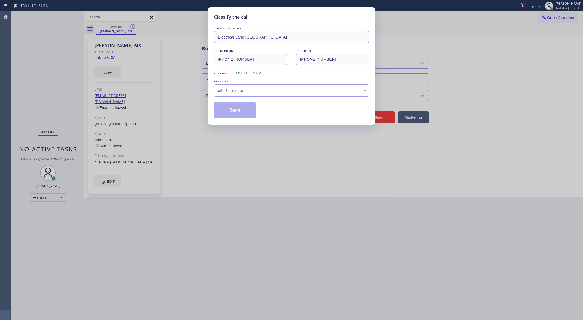
click at [236, 90] on div "Select a reason" at bounding box center [291, 91] width 149 height 6
click at [229, 109] on button "Save" at bounding box center [235, 110] width 42 height 17
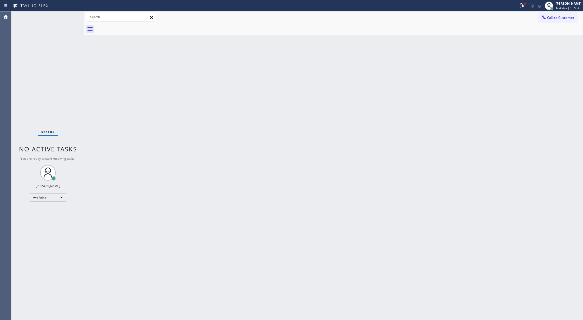
click at [61, 26] on div "Status No active tasks You are ready to start receiving tasks. Lilibeth Pueyo A…" at bounding box center [47, 165] width 73 height 309
click at [71, 16] on div "Status No active tasks You are ready to start receiving tasks. Lilibeth Pueyo A…" at bounding box center [47, 165] width 73 height 309
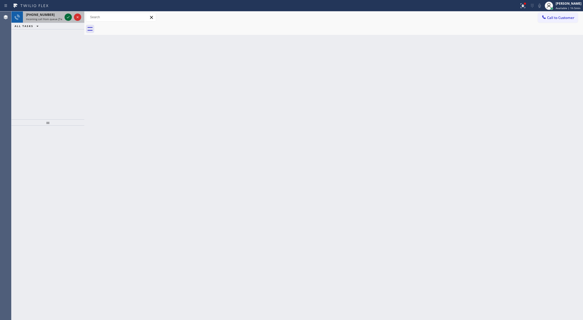
click at [67, 18] on icon at bounding box center [68, 17] width 6 height 6
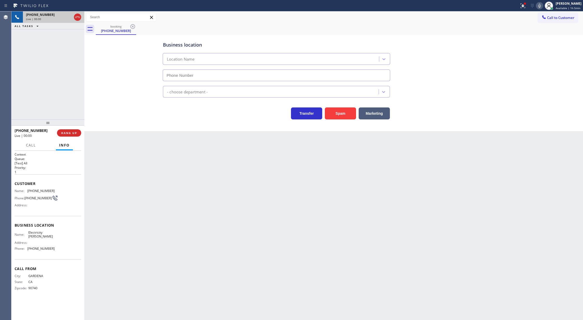
type input "[PHONE_NUMBER]"
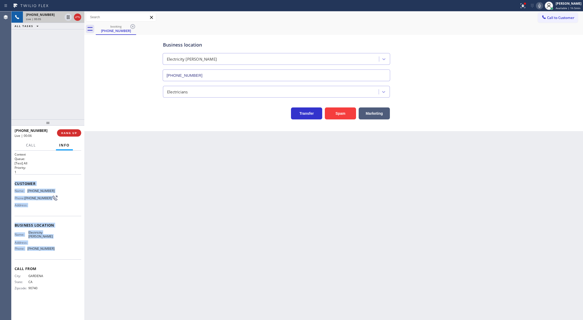
copy div "Customer Name: (562) 818-8039 Phone: (562) 818-8039 Address: Business location …"
drag, startPoint x: 13, startPoint y: 183, endPoint x: 70, endPoint y: 255, distance: 92.1
click at [70, 255] on div "Context Queue: [Test] All Priority: 1 Customer Name: (562) 818-8039 Phone: (562…" at bounding box center [47, 236] width 73 height 170
drag, startPoint x: 77, startPoint y: 17, endPoint x: 77, endPoint y: 26, distance: 9.6
click at [77, 17] on icon at bounding box center [77, 17] width 6 height 6
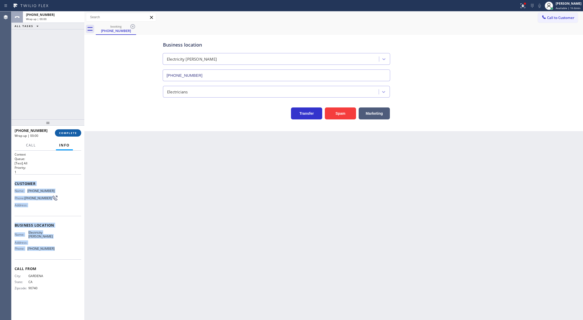
click at [64, 131] on span "COMPLETE" at bounding box center [68, 133] width 18 height 4
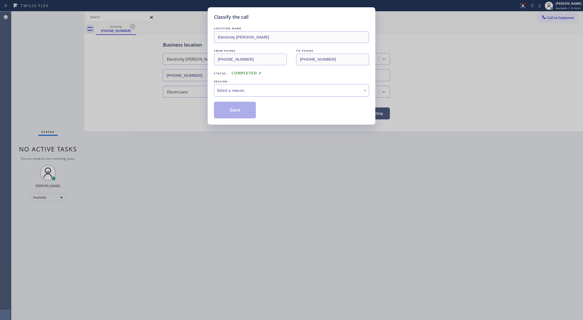
click at [225, 90] on div "Select a reason" at bounding box center [291, 91] width 149 height 6
click at [228, 113] on button "Save" at bounding box center [235, 110] width 42 height 17
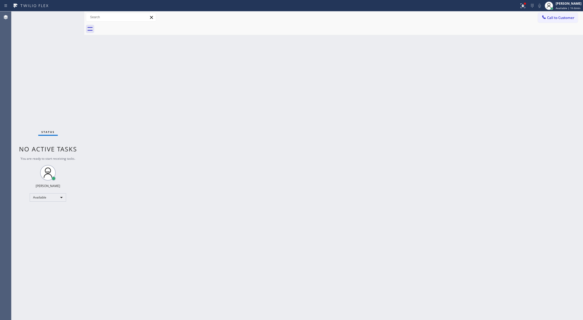
click at [69, 17] on div "Status No active tasks You are ready to start receiving tasks. Lilibeth Pueyo A…" at bounding box center [47, 165] width 73 height 309
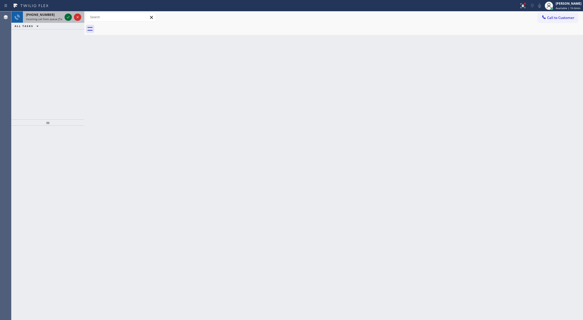
click at [69, 17] on icon at bounding box center [68, 17] width 3 height 2
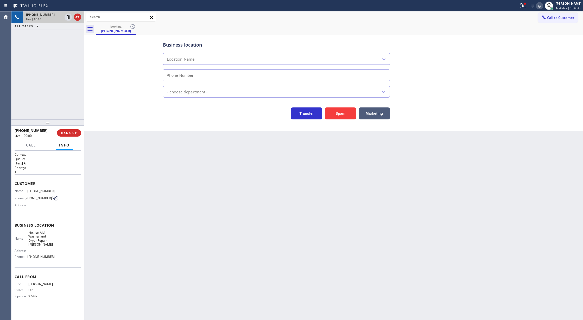
type input "[PHONE_NUMBER]"
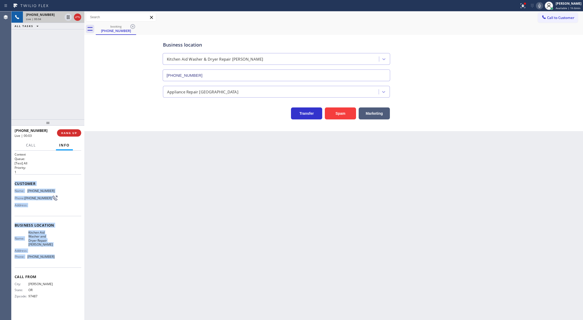
copy div "Customer Name: (541) 520-1090 Phone: (541) 520-1090 Address: Business location …"
drag, startPoint x: 14, startPoint y: 185, endPoint x: 58, endPoint y: 260, distance: 87.3
click at [58, 260] on div "Context Queue: [Test] All Priority: 1 Customer Name: (541) 520-1090 Phone: (541…" at bounding box center [47, 236] width 73 height 170
click at [78, 20] on icon at bounding box center [77, 17] width 6 height 6
click at [67, 133] on span "COMPLETE" at bounding box center [68, 133] width 18 height 4
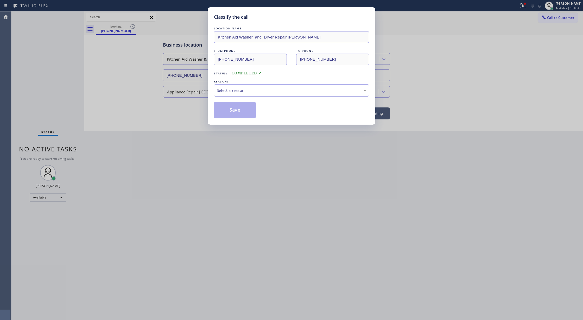
click at [230, 92] on div "Select a reason" at bounding box center [291, 91] width 149 height 6
click at [233, 110] on button "Save" at bounding box center [235, 110] width 42 height 17
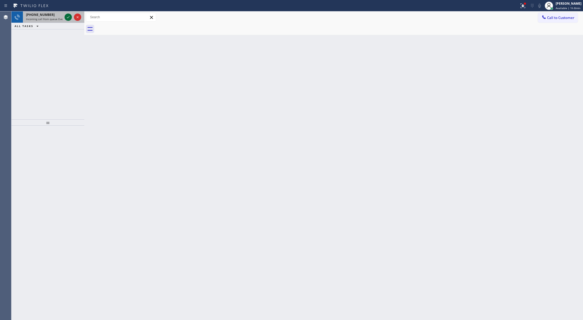
click at [68, 15] on icon at bounding box center [68, 17] width 6 height 6
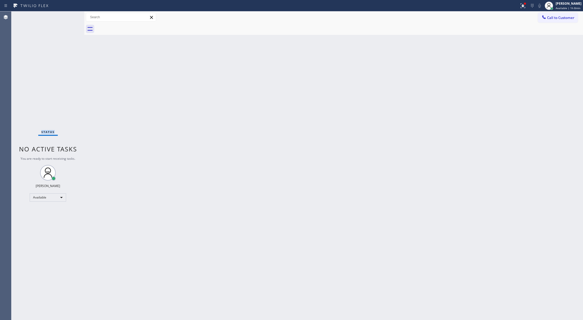
click at [68, 15] on div "Status No active tasks You are ready to start receiving tasks. Lilibeth Pueyo A…" at bounding box center [47, 165] width 73 height 309
click at [69, 17] on div "Status No active tasks You are ready to start receiving tasks. Lilibeth Pueyo A…" at bounding box center [47, 165] width 73 height 309
click at [71, 17] on div "Status No active tasks You are ready to start receiving tasks. Lilibeth Pueyo A…" at bounding box center [47, 165] width 73 height 309
click at [69, 14] on div "Status No active tasks You are ready to start receiving tasks. Lilibeth Pueyo A…" at bounding box center [47, 165] width 73 height 309
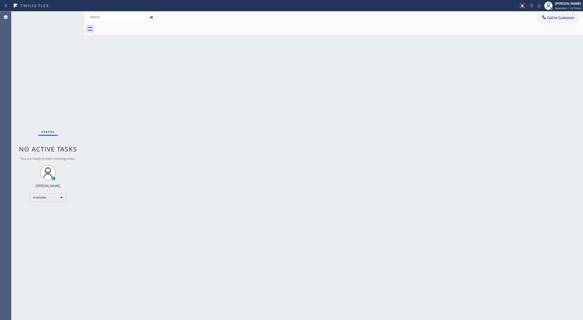
click at [69, 15] on div "Status No active tasks You are ready to start receiving tasks. Lilibeth Pueyo A…" at bounding box center [47, 165] width 73 height 309
click at [69, 16] on div "Status No active tasks You are ready to start receiving tasks. Lilibeth Pueyo A…" at bounding box center [47, 165] width 73 height 309
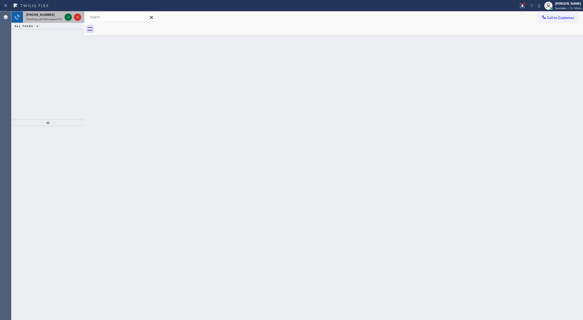
click at [66, 15] on icon at bounding box center [68, 17] width 6 height 6
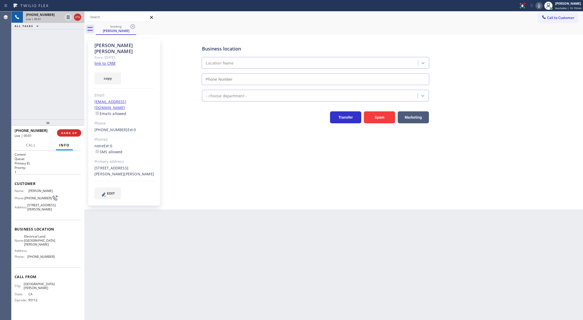
type input "[PHONE_NUMBER]"
click at [103, 61] on link "link to CRM" at bounding box center [105, 63] width 21 height 5
click at [68, 34] on icon at bounding box center [68, 35] width 6 height 6
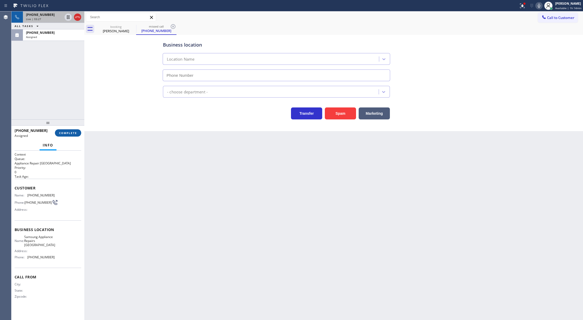
click at [69, 135] on span "COMPLETE" at bounding box center [68, 133] width 18 height 4
type input "[PHONE_NUMBER]"
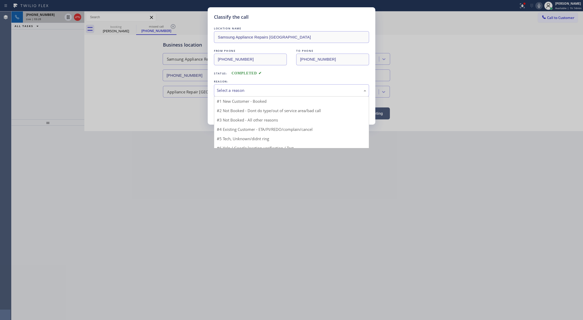
click at [235, 93] on div "Select a reason" at bounding box center [291, 91] width 149 height 6
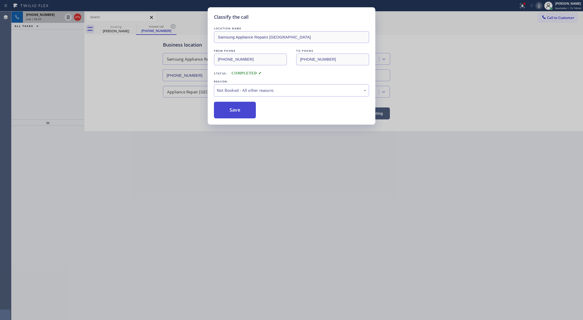
click at [230, 112] on button "Save" at bounding box center [235, 110] width 42 height 17
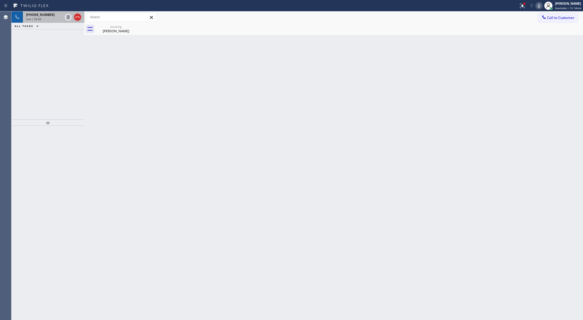
click at [538, 7] on icon at bounding box center [539, 6] width 6 height 6
drag, startPoint x: 66, startPoint y: 36, endPoint x: 93, endPoint y: 123, distance: 91.0
click at [66, 36] on icon at bounding box center [68, 35] width 6 height 6
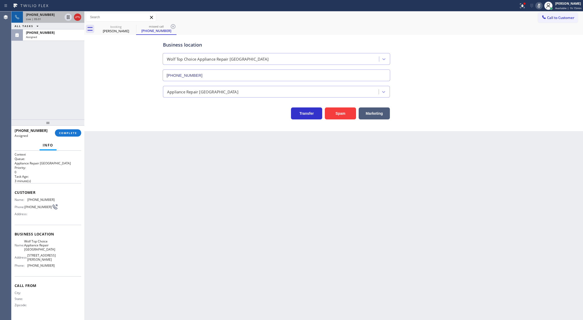
type input "[PHONE_NUMBER]"
click at [67, 134] on span "COMPLETE" at bounding box center [68, 133] width 18 height 4
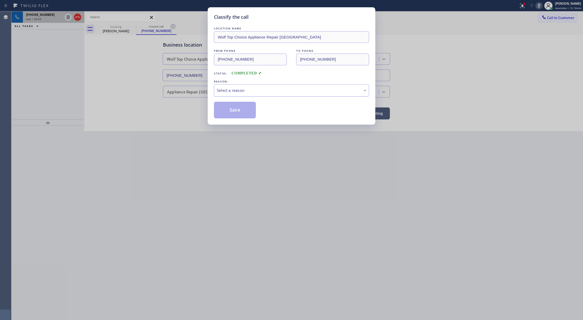
click at [243, 90] on div "Select a reason" at bounding box center [291, 91] width 149 height 6
click at [228, 112] on button "Save" at bounding box center [235, 110] width 42 height 17
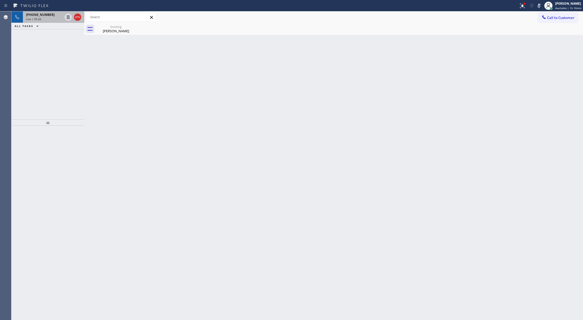
drag, startPoint x: 539, startPoint y: 6, endPoint x: 532, endPoint y: 19, distance: 15.4
click at [539, 6] on icon at bounding box center [539, 6] width 6 height 6
click at [75, 17] on icon at bounding box center [77, 17] width 5 height 2
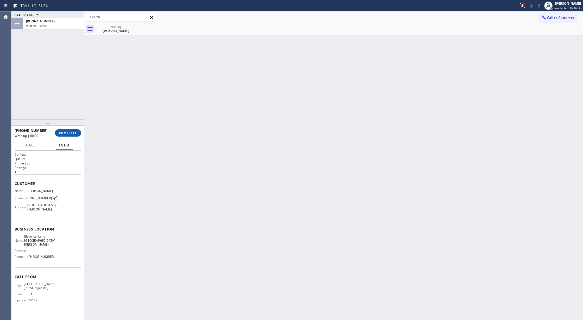
click at [68, 132] on span "COMPLETE" at bounding box center [68, 133] width 18 height 4
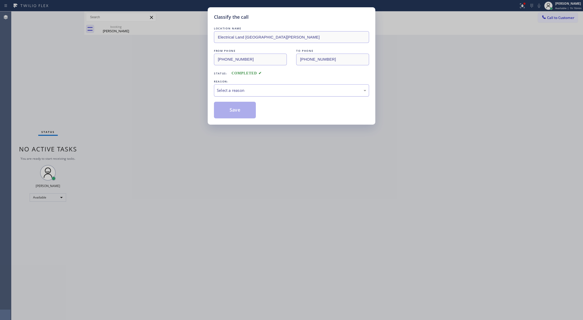
click at [249, 92] on div "Select a reason" at bounding box center [291, 91] width 149 height 6
click at [229, 108] on button "Save" at bounding box center [235, 110] width 42 height 17
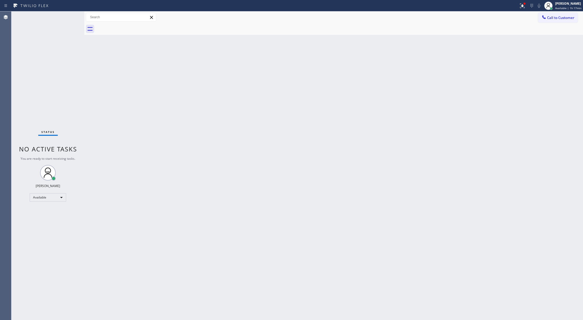
click at [68, 18] on div "Status No active tasks You are ready to start receiving tasks. Lilibeth Pueyo A…" at bounding box center [47, 165] width 73 height 309
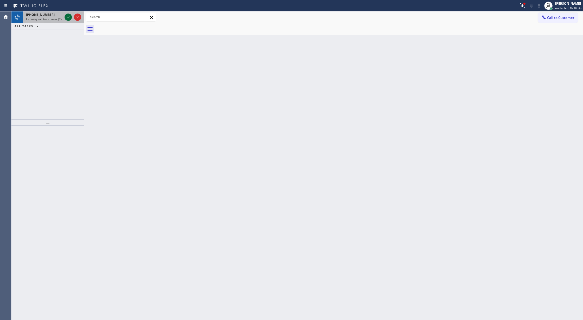
click at [69, 16] on icon at bounding box center [68, 17] width 3 height 2
click at [66, 17] on icon at bounding box center [68, 17] width 6 height 6
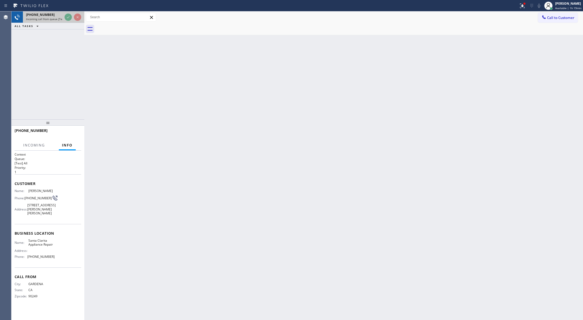
click at [64, 20] on div at bounding box center [73, 16] width 19 height 11
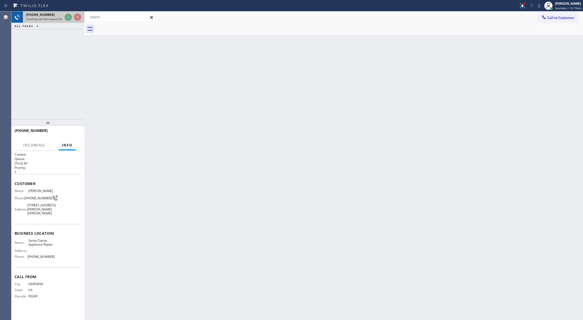
click at [64, 20] on div at bounding box center [73, 16] width 19 height 11
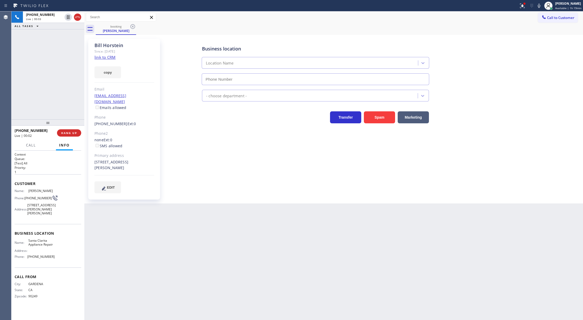
click at [108, 57] on link "link to CRM" at bounding box center [105, 57] width 21 height 5
type input "[PHONE_NUMBER]"
click at [540, 5] on icon at bounding box center [539, 6] width 6 height 6
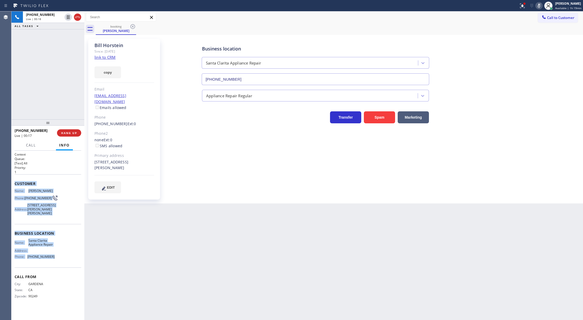
copy div "Customer Name: Bill Horstein Phone: (310) 283-5059 Address: 26070 Potter Pl, St…"
drag, startPoint x: 15, startPoint y: 184, endPoint x: 356, endPoint y: 126, distance: 345.7
click at [64, 260] on div "Context Queue: [Test] All Priority: 1 Customer Name: Bill Horstein Phone: (310)…" at bounding box center [48, 229] width 67 height 155
click at [540, 7] on icon at bounding box center [539, 6] width 6 height 6
click at [76, 18] on icon at bounding box center [77, 17] width 6 height 6
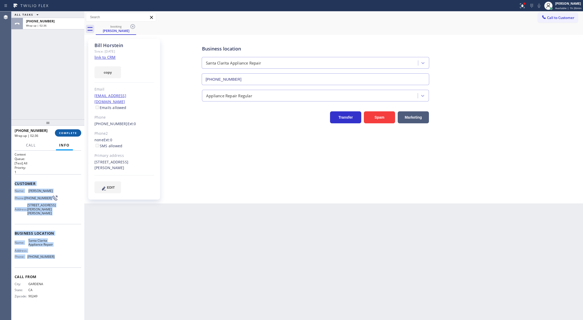
click at [71, 133] on span "COMPLETE" at bounding box center [68, 133] width 18 height 4
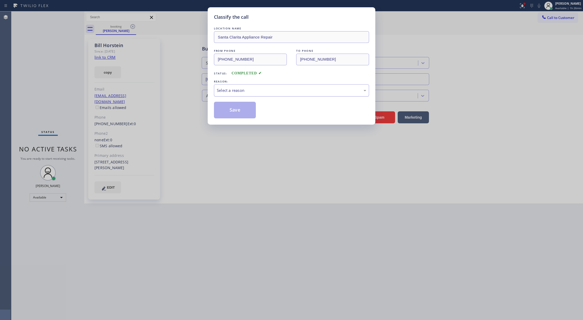
click at [242, 91] on div "Select a reason" at bounding box center [291, 91] width 149 height 6
click at [232, 110] on button "Save" at bounding box center [235, 110] width 42 height 17
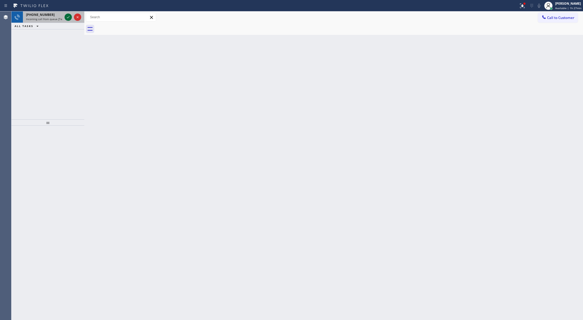
click at [67, 16] on icon at bounding box center [68, 17] width 6 height 6
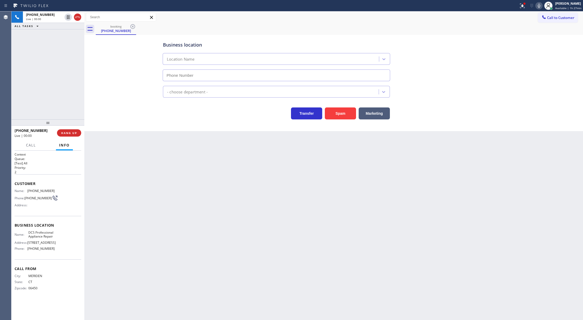
type input "[PHONE_NUMBER]"
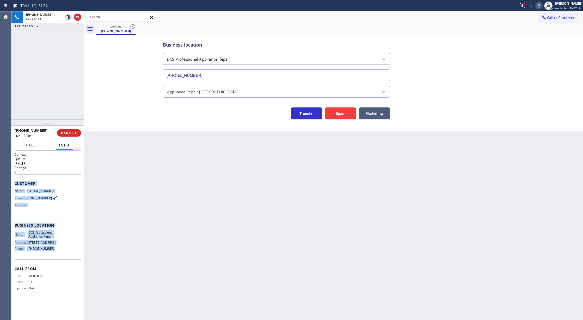
copy div "Customer Name: (203) 443-7735 Phone: (203) 443-7735 Address: Business location …"
drag, startPoint x: 14, startPoint y: 183, endPoint x: 61, endPoint y: 253, distance: 84.7
click at [61, 253] on div "Context Queue: [Test] All Priority: 2 Customer Name: (203) 443-7735 Phone: (203…" at bounding box center [47, 236] width 73 height 170
click at [78, 17] on icon at bounding box center [77, 17] width 5 height 2
click at [67, 130] on button "COMPLETE" at bounding box center [68, 132] width 26 height 7
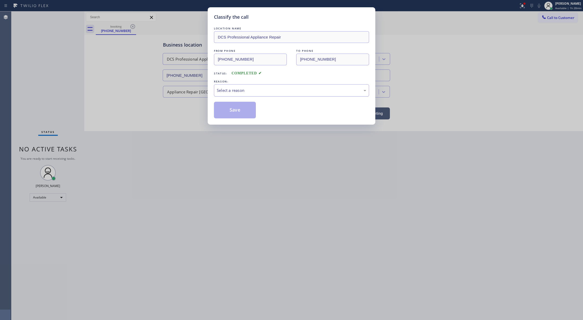
click at [241, 92] on div "Select a reason" at bounding box center [291, 91] width 149 height 6
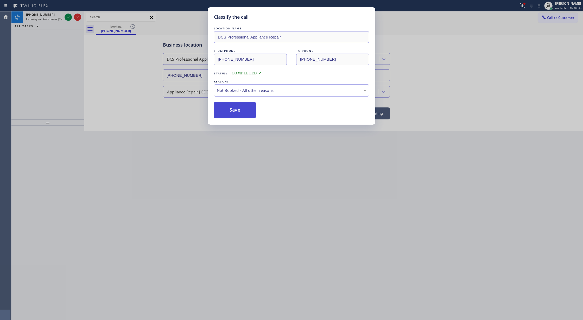
click at [229, 110] on button "Save" at bounding box center [235, 110] width 42 height 17
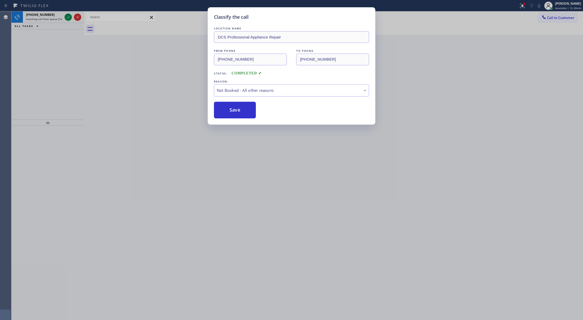
click at [68, 17] on div "Classify the call LOCATION NAME DCS Professional Appliance Repair FROM PHONE (2…" at bounding box center [291, 160] width 583 height 320
click at [68, 17] on icon at bounding box center [68, 17] width 3 height 2
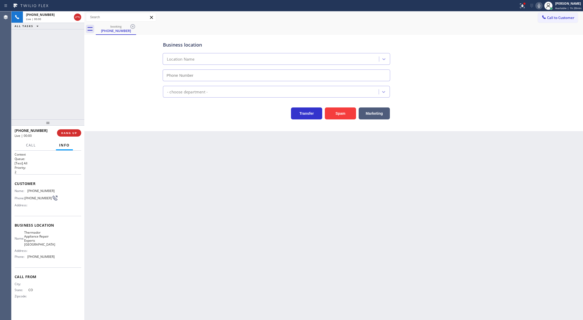
type input "(720) 741-7991"
click at [344, 116] on button "Spam" at bounding box center [340, 114] width 31 height 12
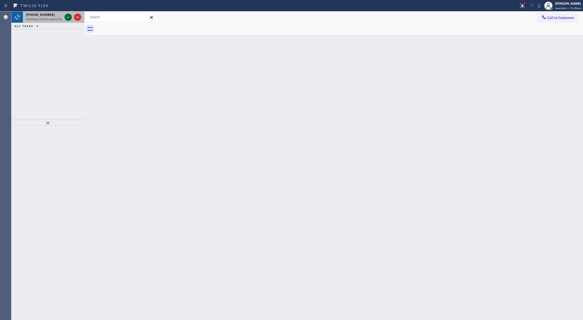
click at [68, 16] on icon at bounding box center [68, 17] width 6 height 6
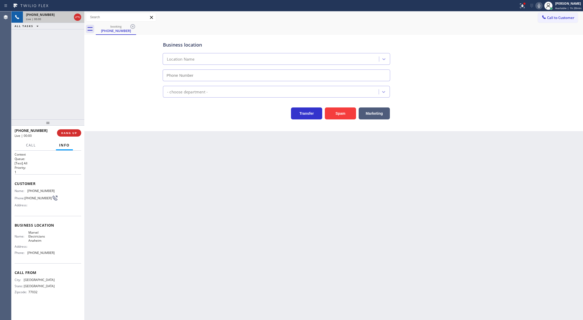
type input "[PHONE_NUMBER]"
click at [78, 17] on icon at bounding box center [77, 17] width 6 height 6
click at [72, 134] on span "COMPLETE" at bounding box center [68, 133] width 18 height 4
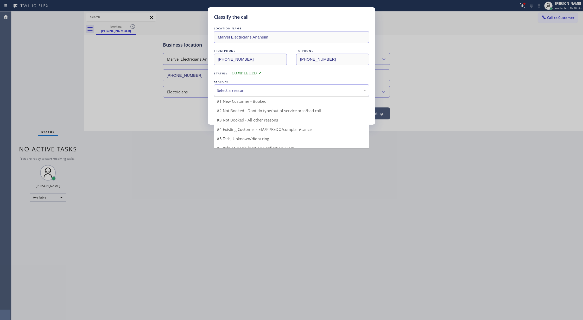
click at [234, 94] on div "Select a reason" at bounding box center [291, 90] width 155 height 12
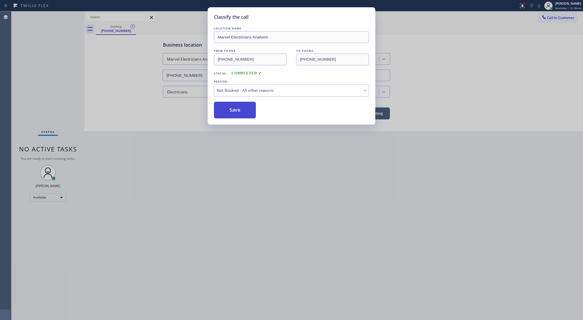
click at [234, 115] on button "Save" at bounding box center [235, 110] width 42 height 17
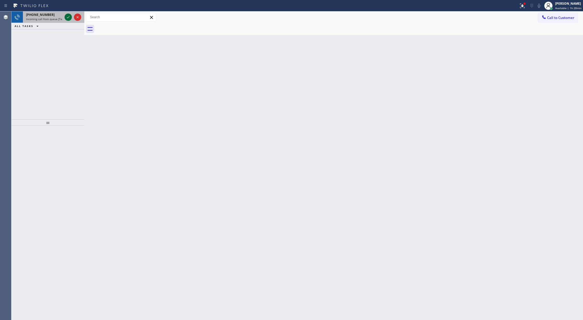
click at [68, 19] on icon at bounding box center [68, 17] width 6 height 6
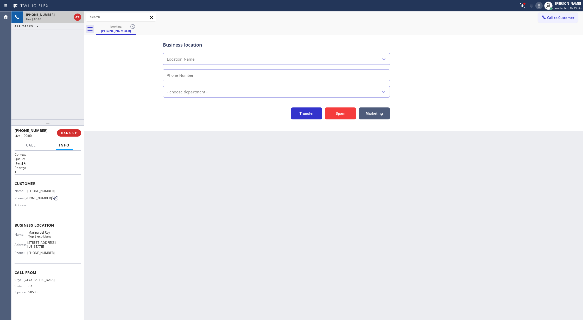
type input "[PHONE_NUMBER]"
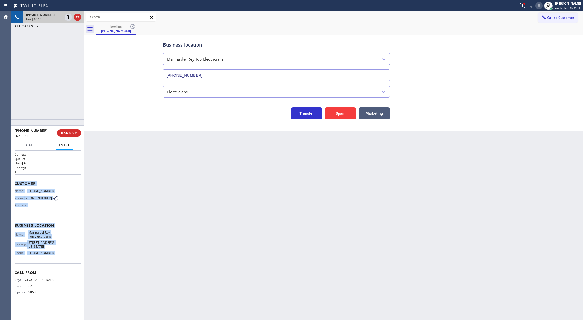
drag, startPoint x: 12, startPoint y: 184, endPoint x: 72, endPoint y: 263, distance: 99.8
click at [72, 263] on div "Context Queue: [Test] All Priority: 1 Customer Name: (310) 403-6666 Phone: (310…" at bounding box center [47, 236] width 73 height 170
click at [68, 35] on icon at bounding box center [68, 35] width 6 height 6
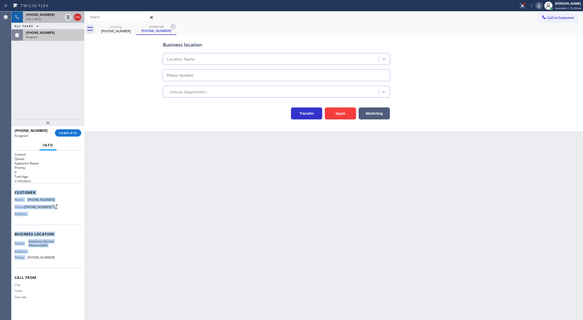
click at [70, 133] on span "COMPLETE" at bounding box center [68, 133] width 18 height 4
type input "[PHONE_NUMBER]"
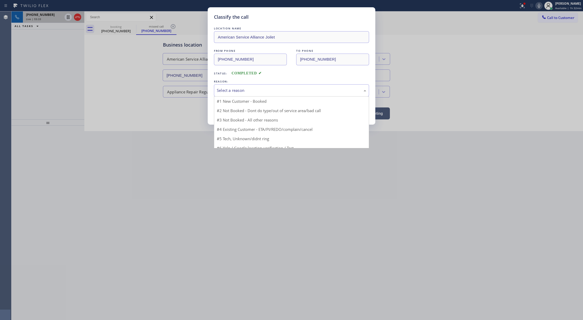
click at [243, 93] on div "Select a reason" at bounding box center [291, 91] width 149 height 6
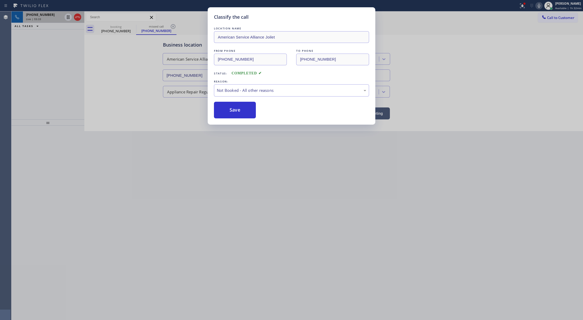
click at [234, 109] on button "Save" at bounding box center [235, 110] width 42 height 17
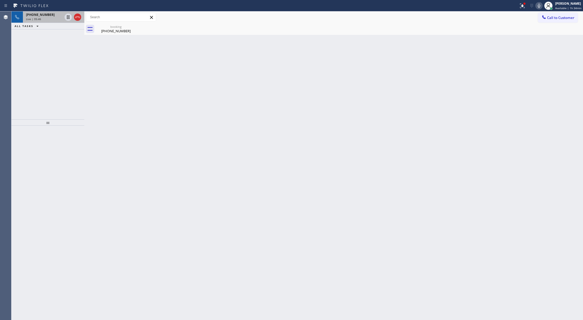
click at [57, 14] on div "+13104036666" at bounding box center [44, 15] width 36 height 4
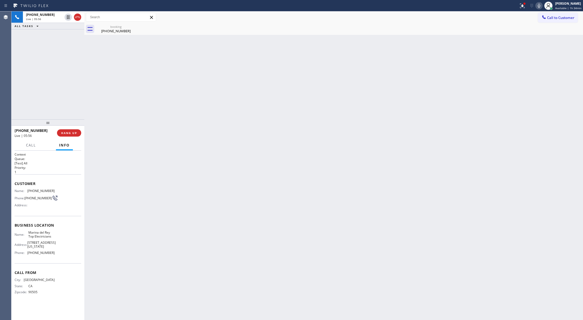
drag, startPoint x: 77, startPoint y: 17, endPoint x: 77, endPoint y: 2, distance: 14.6
click at [77, 17] on icon at bounding box center [77, 17] width 6 height 6
click at [65, 134] on span "COMPLETE" at bounding box center [68, 133] width 18 height 4
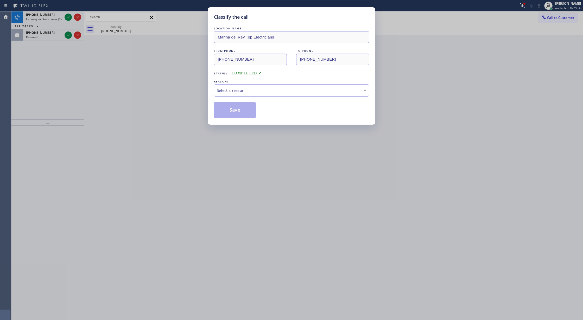
click at [233, 88] on div "Select a reason" at bounding box center [291, 91] width 149 height 6
click at [236, 110] on button "Save" at bounding box center [235, 110] width 42 height 17
click at [68, 35] on icon at bounding box center [68, 35] width 6 height 6
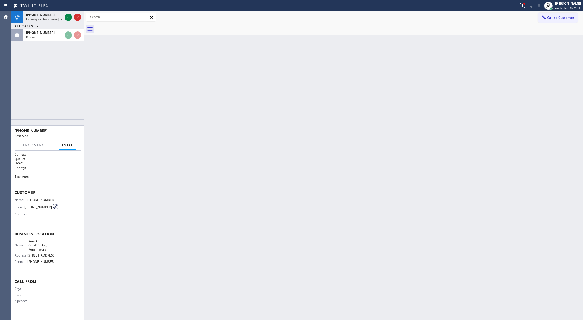
click at [63, 36] on div "Reserved" at bounding box center [44, 37] width 36 height 4
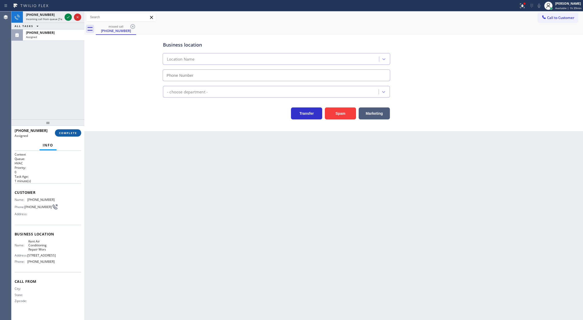
click at [69, 135] on button "COMPLETE" at bounding box center [68, 132] width 26 height 7
type input "[PHONE_NUMBER]"
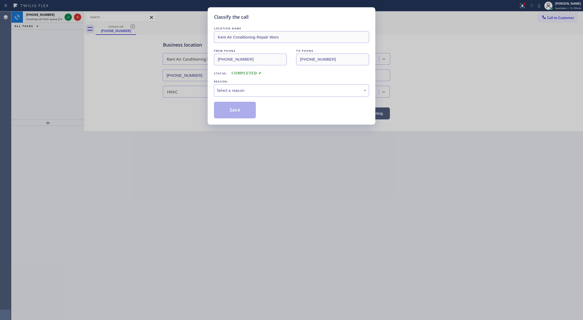
click at [238, 98] on div "LOCATION NAME Kent Air Conditioning Repair Wors FROM PHONE (760) 505-7761 TO PH…" at bounding box center [291, 72] width 155 height 93
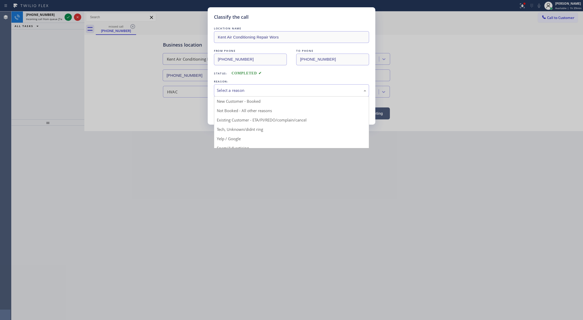
click at [229, 93] on div "Select a reason" at bounding box center [291, 91] width 149 height 6
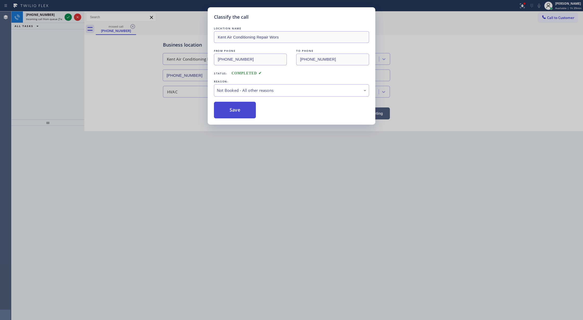
click at [240, 111] on button "Save" at bounding box center [235, 110] width 42 height 17
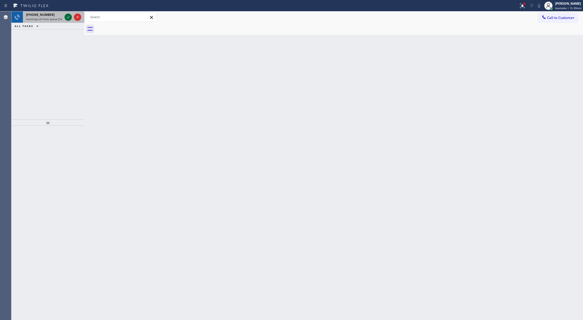
click at [67, 16] on icon at bounding box center [68, 17] width 6 height 6
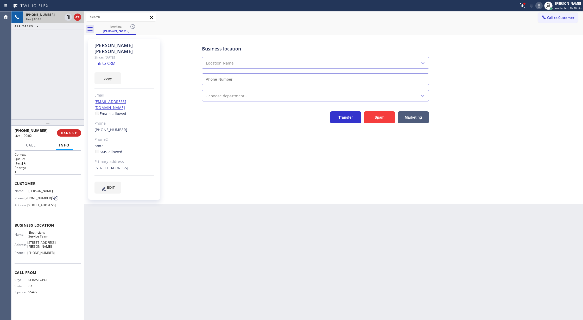
type input "[PHONE_NUMBER]"
click at [108, 61] on link "link to CRM" at bounding box center [105, 63] width 21 height 5
click at [75, 17] on icon at bounding box center [77, 17] width 5 height 2
click at [70, 136] on button "COMPLETE" at bounding box center [68, 132] width 26 height 7
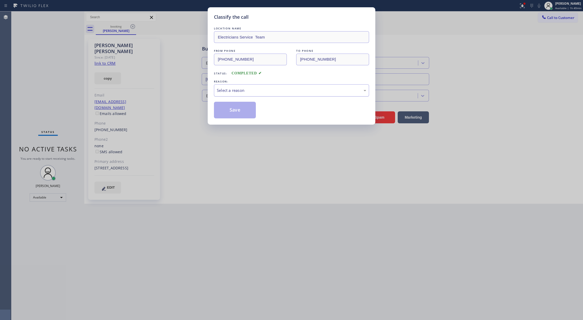
click at [262, 93] on div "Select a reason" at bounding box center [291, 91] width 149 height 6
click at [241, 110] on button "Save" at bounding box center [235, 110] width 42 height 17
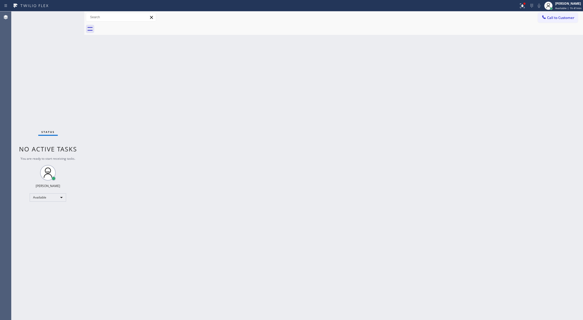
click at [68, 15] on div "Status No active tasks You are ready to start receiving tasks. Lilibeth Pueyo A…" at bounding box center [47, 165] width 73 height 309
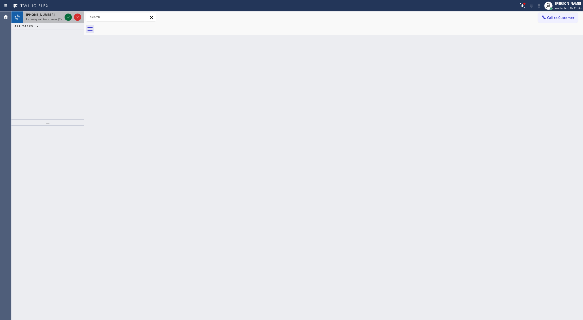
click at [65, 17] on icon at bounding box center [68, 17] width 6 height 6
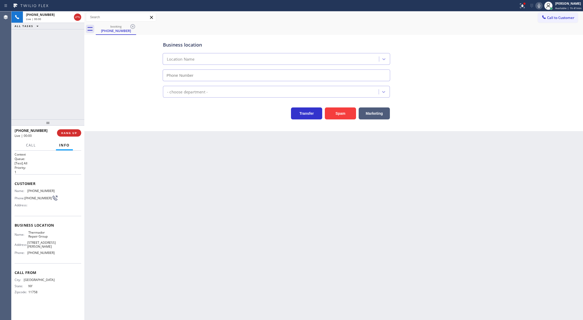
type input "[PHONE_NUMBER]"
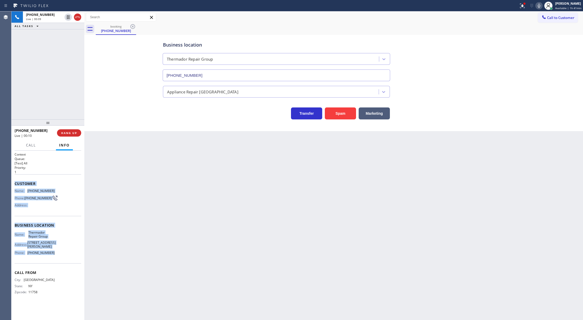
copy div "Customer Name: (516) 241-9418 Phone: (516) 241-9418 Address: Business location …"
drag, startPoint x: 15, startPoint y: 184, endPoint x: 75, endPoint y: 259, distance: 96.4
click at [75, 259] on div "Context Queue: [Test] All Priority: 1 Customer Name: (516) 241-9418 Phone: (516…" at bounding box center [48, 227] width 67 height 151
drag, startPoint x: 76, startPoint y: 16, endPoint x: 77, endPoint y: 61, distance: 45.3
click at [76, 16] on icon at bounding box center [77, 17] width 6 height 6
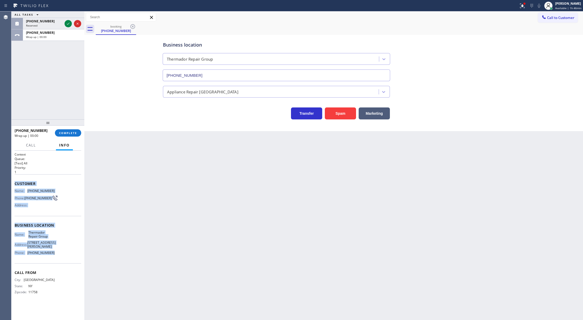
click at [67, 23] on icon at bounding box center [68, 24] width 6 height 6
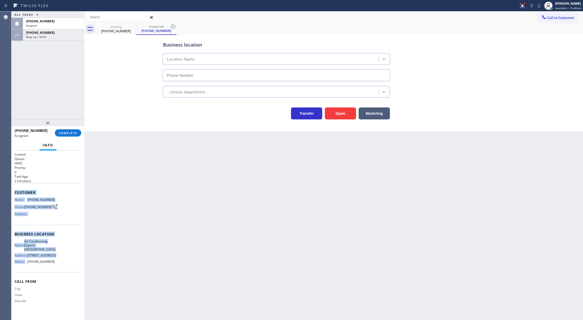
type input "[PHONE_NUMBER]"
click at [69, 199] on div "Name: (213) 762-1566 Phone: (213) 762-1566 Address:" at bounding box center [48, 208] width 67 height 21
drag, startPoint x: 16, startPoint y: 192, endPoint x: 53, endPoint y: 197, distance: 38.1
click at [58, 266] on div "Context Queue: HVAC Priority: 0 Task Age: 2 minute(s) Customer Name: (213) 762-…" at bounding box center [47, 236] width 73 height 170
click at [72, 134] on span "COMPLETE" at bounding box center [68, 133] width 18 height 4
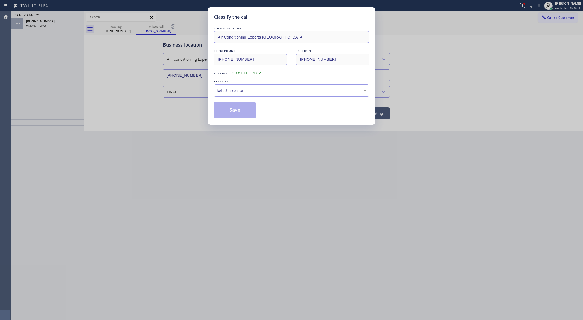
click at [234, 92] on div "Select a reason" at bounding box center [291, 91] width 149 height 6
click at [234, 109] on button "Save" at bounding box center [235, 110] width 42 height 17
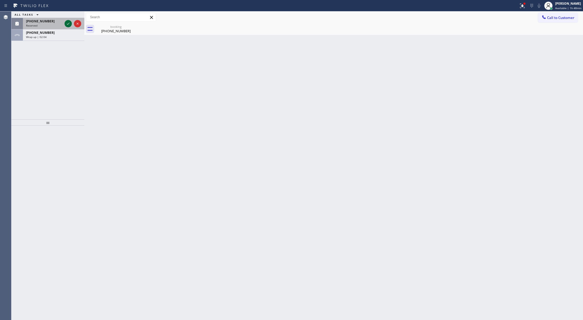
click at [67, 23] on icon at bounding box center [68, 24] width 6 height 6
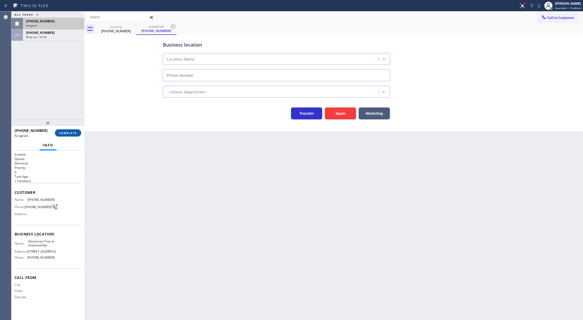
type input "[PHONE_NUMBER]"
click at [66, 130] on button "COMPLETE" at bounding box center [68, 132] width 26 height 7
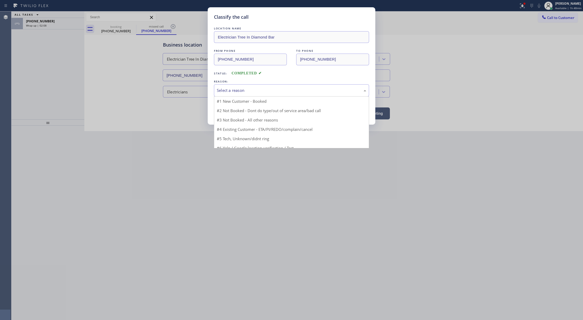
click at [246, 89] on div "Select a reason" at bounding box center [291, 91] width 149 height 6
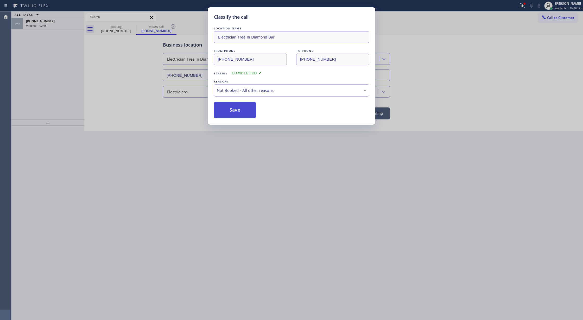
click at [240, 111] on button "Save" at bounding box center [235, 110] width 42 height 17
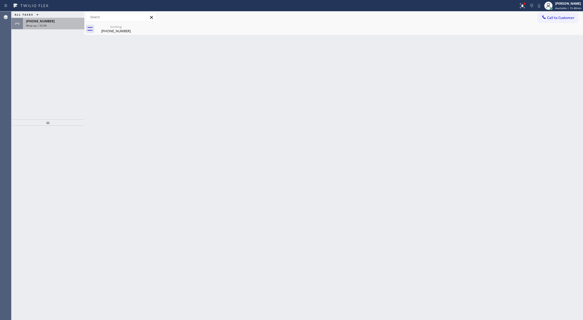
click at [72, 24] on div "Wrap up | 02:09" at bounding box center [53, 26] width 55 height 4
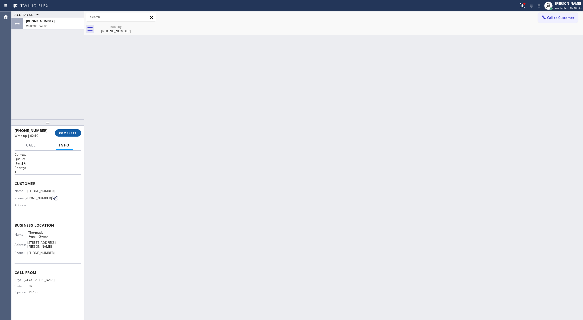
click at [65, 133] on span "COMPLETE" at bounding box center [68, 133] width 18 height 4
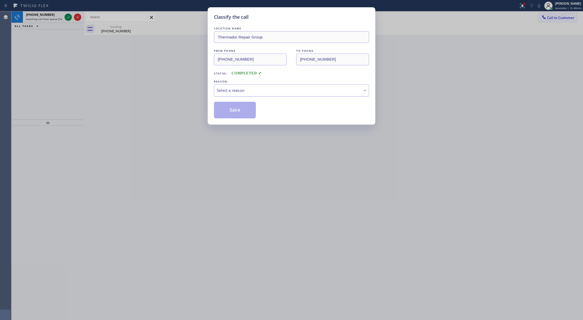
click at [260, 91] on div "Select a reason" at bounding box center [291, 91] width 149 height 6
click at [234, 109] on button "Save" at bounding box center [235, 110] width 42 height 17
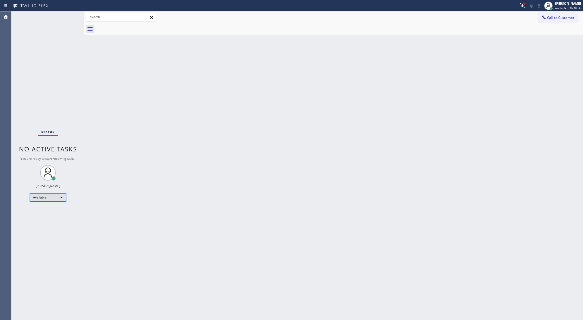
click at [56, 194] on div "Available" at bounding box center [48, 198] width 36 height 8
click at [45, 219] on li "Unavailable" at bounding box center [47, 218] width 35 height 6
click at [561, 20] on button "Call to Customer" at bounding box center [558, 18] width 40 height 10
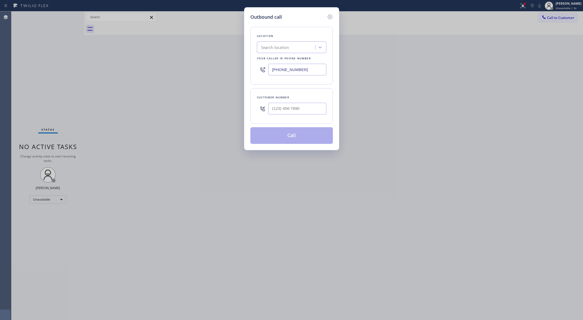
drag, startPoint x: 296, startPoint y: 30, endPoint x: 286, endPoint y: 79, distance: 49.2
click at [296, 30] on div "Location Search location Your caller id phone number (858) 213-0128" at bounding box center [292, 56] width 83 height 58
click at [274, 112] on input "(___) ___-____" at bounding box center [298, 109] width 58 height 12
paste input "516) 241-9418"
type input "[PHONE_NUMBER]"
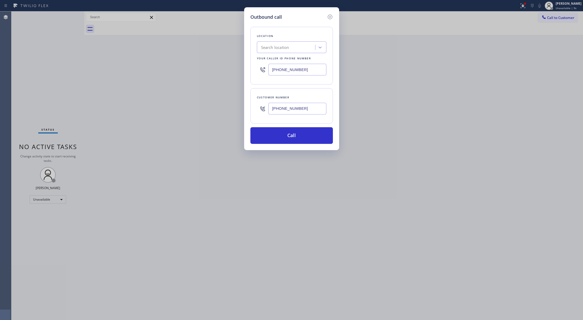
drag, startPoint x: 305, startPoint y: 69, endPoint x: 230, endPoint y: 71, distance: 74.5
click at [230, 71] on div "Outbound call Location Search location Your caller id phone number (858) 213-01…" at bounding box center [291, 160] width 583 height 320
paste input "5) 920-083"
type input "[PHONE_NUMBER]"
click at [294, 135] on button "Call" at bounding box center [292, 135] width 83 height 17
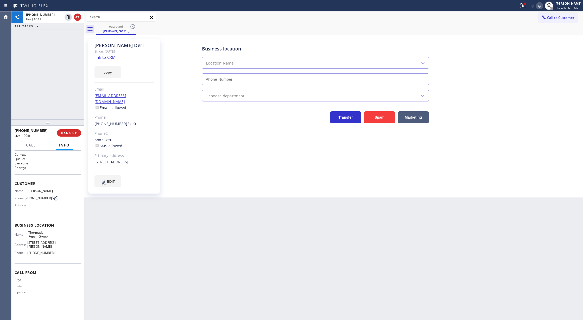
type input "[PHONE_NUMBER]"
click at [78, 17] on div "Live | 00:42" at bounding box center [53, 19] width 55 height 4
click at [69, 133] on span "COMPLETE" at bounding box center [68, 133] width 18 height 4
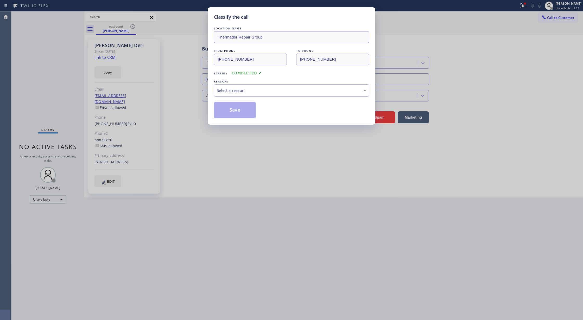
click at [229, 91] on div "Select a reason" at bounding box center [291, 91] width 149 height 6
click at [233, 110] on button "Save" at bounding box center [235, 110] width 42 height 17
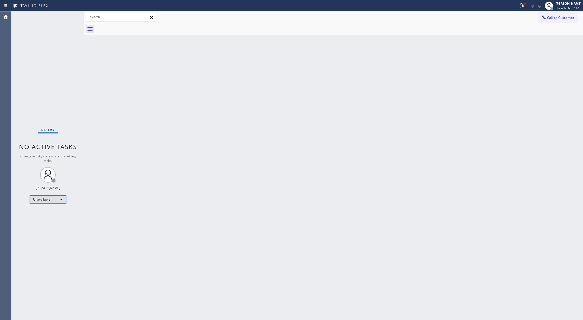
click at [52, 197] on div "Unavailable" at bounding box center [48, 200] width 36 height 8
click at [49, 225] on li "Break" at bounding box center [47, 226] width 35 height 6
click at [46, 202] on div "Break" at bounding box center [48, 200] width 36 height 8
click at [49, 215] on li "Available" at bounding box center [47, 213] width 35 height 6
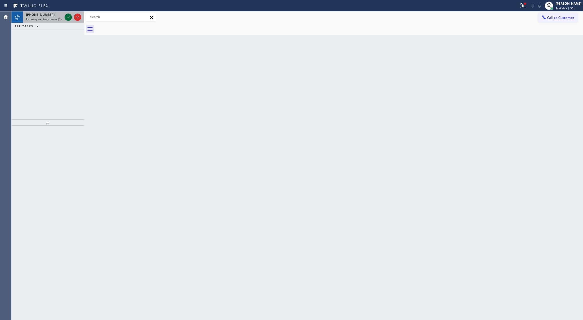
click at [67, 17] on icon at bounding box center [68, 17] width 6 height 6
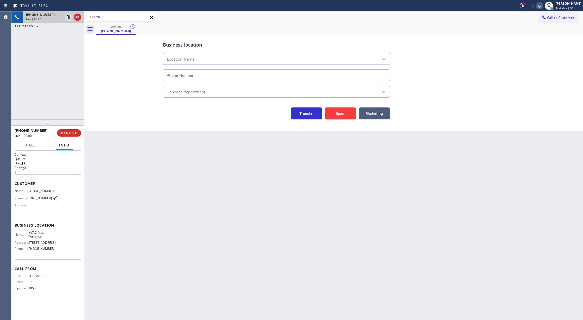
type input "[PHONE_NUMBER]"
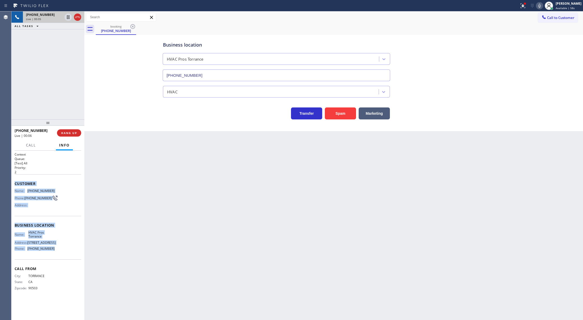
drag, startPoint x: 13, startPoint y: 184, endPoint x: 61, endPoint y: 261, distance: 90.8
click at [61, 261] on div "Context Queue: [Test] All Priority: 2 Customer Name: (310) 350-1523 Phone: (310…" at bounding box center [47, 236] width 73 height 170
click at [80, 19] on icon at bounding box center [77, 17] width 6 height 6
click at [66, 133] on span "COMPLETE" at bounding box center [68, 133] width 18 height 4
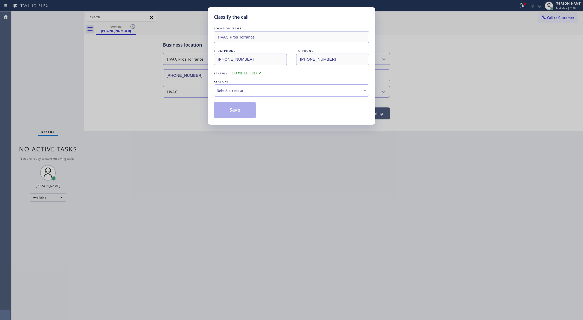
click at [210, 90] on div "Classify the call LOCATION NAME HVAC Pros Torrance FROM PHONE (310) 350-1523 TO…" at bounding box center [292, 65] width 168 height 117
click at [244, 95] on div "Select a reason" at bounding box center [291, 90] width 155 height 12
click at [240, 92] on div "Not Booked - All other reasons" at bounding box center [291, 91] width 149 height 6
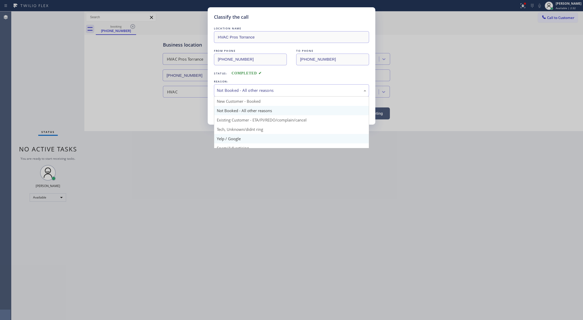
scroll to position [33, 0]
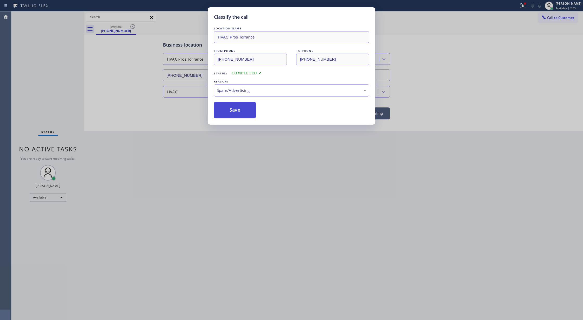
click at [235, 114] on button "Save" at bounding box center [235, 110] width 42 height 17
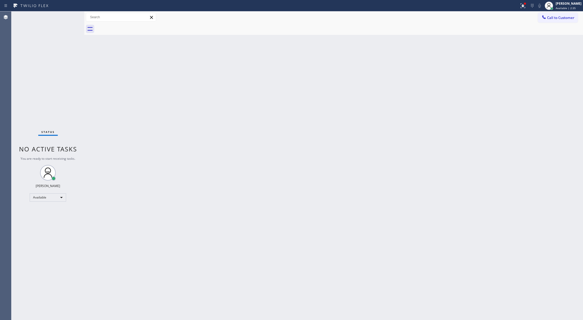
click at [71, 12] on div "Status No active tasks You are ready to start receiving tasks. Lilibeth Pueyo A…" at bounding box center [47, 165] width 73 height 309
click at [71, 20] on div "Status No active tasks You are ready to start receiving tasks. Lilibeth Pueyo A…" at bounding box center [47, 165] width 73 height 309
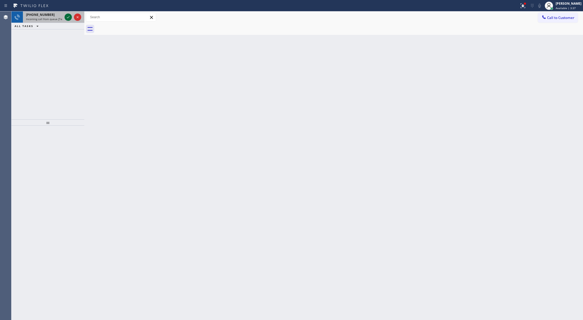
click at [66, 16] on icon at bounding box center [68, 17] width 6 height 6
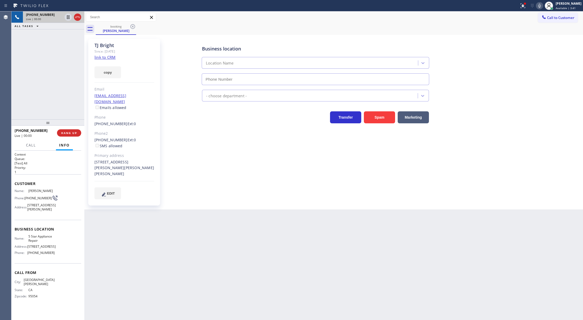
type input "[PHONE_NUMBER]"
click at [101, 57] on link "link to CRM" at bounding box center [105, 57] width 21 height 5
click at [67, 37] on icon at bounding box center [68, 35] width 6 height 6
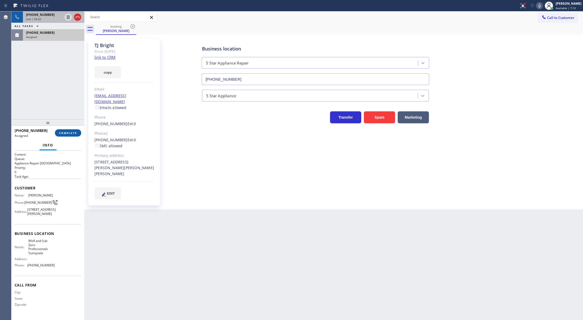
click at [67, 130] on button "COMPLETE" at bounding box center [68, 132] width 26 height 7
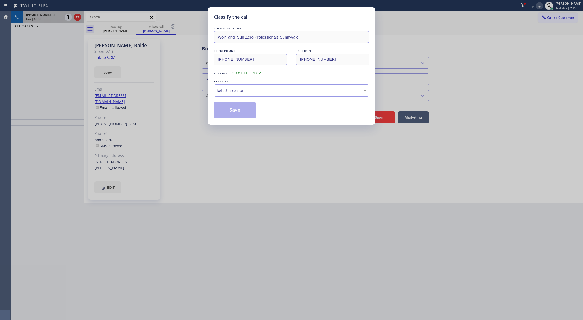
type input "[PHONE_NUMBER]"
click at [234, 95] on div "Select a reason" at bounding box center [291, 90] width 155 height 12
click at [231, 112] on button "Save" at bounding box center [235, 110] width 42 height 17
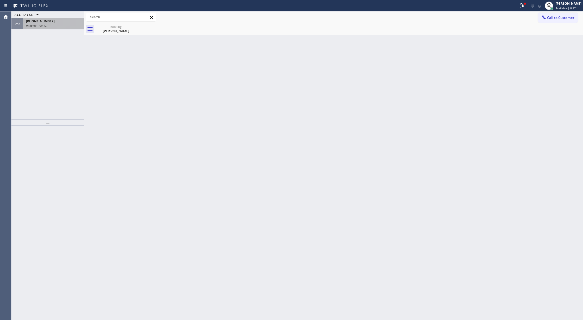
click at [65, 29] on div "+14088968551 Wrap up | 00:12" at bounding box center [47, 23] width 73 height 11
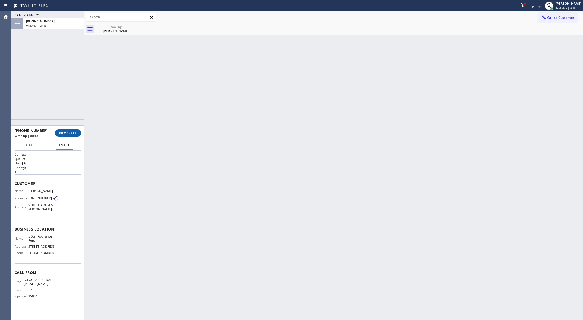
click at [63, 135] on button "COMPLETE" at bounding box center [68, 132] width 26 height 7
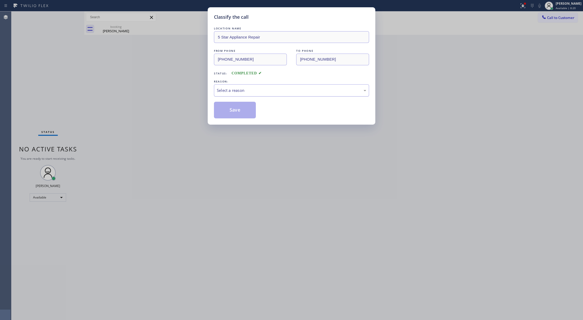
click at [246, 89] on div "Select a reason" at bounding box center [291, 91] width 149 height 6
click at [226, 111] on button "Save" at bounding box center [235, 110] width 42 height 17
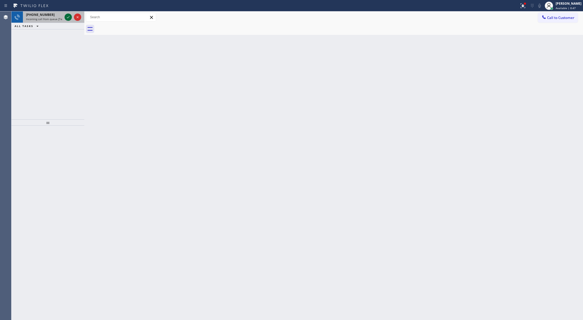
click at [67, 16] on icon at bounding box center [68, 17] width 6 height 6
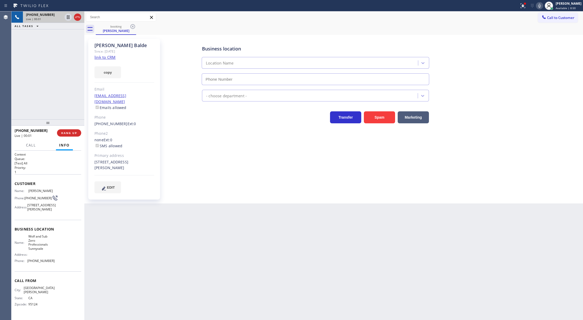
type input "[PHONE_NUMBER]"
click at [101, 58] on link "link to CRM" at bounding box center [105, 57] width 21 height 5
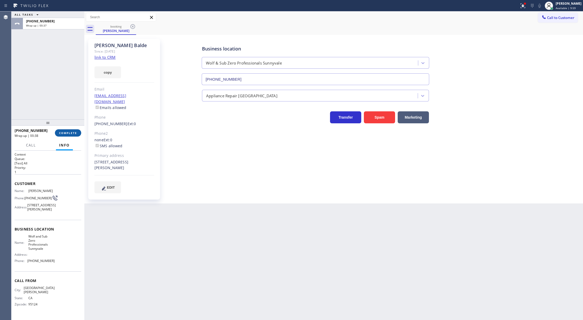
click at [70, 133] on span "COMPLETE" at bounding box center [68, 133] width 18 height 4
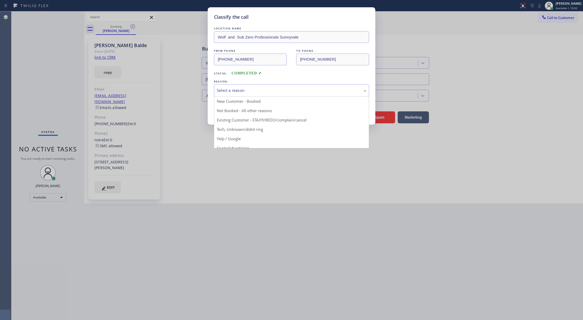
click at [235, 92] on div "Select a reason" at bounding box center [291, 91] width 149 height 6
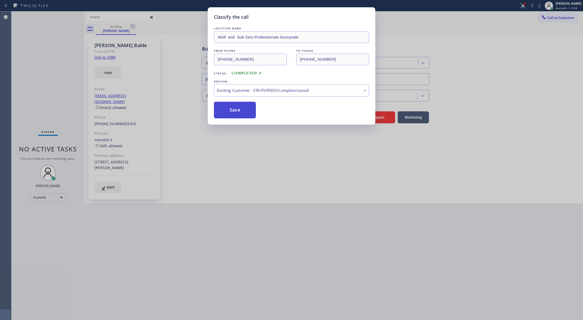
click at [227, 107] on button "Save" at bounding box center [235, 110] width 42 height 17
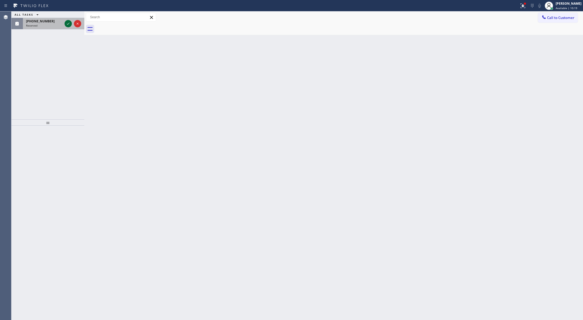
click at [67, 22] on icon at bounding box center [68, 24] width 6 height 6
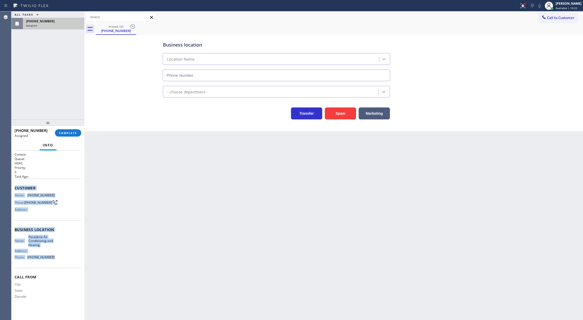
type input "[PHONE_NUMBER]"
drag, startPoint x: 13, startPoint y: 191, endPoint x: 67, endPoint y: 260, distance: 87.9
click at [67, 260] on div "Context Queue: HVAC Priority: 0 Task Age: Customer Name: (626) 235-3681 Phone: …" at bounding box center [47, 236] width 73 height 170
click at [71, 133] on span "COMPLETE" at bounding box center [68, 133] width 18 height 4
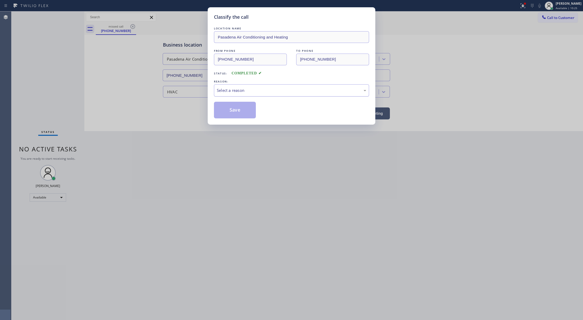
click at [242, 92] on div "Select a reason" at bounding box center [291, 91] width 149 height 6
click at [240, 114] on button "Save" at bounding box center [235, 110] width 42 height 17
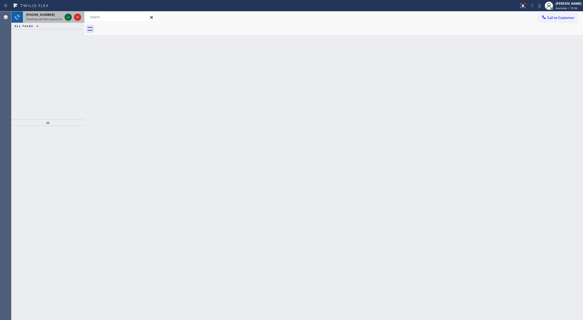
click at [66, 16] on icon at bounding box center [68, 17] width 6 height 6
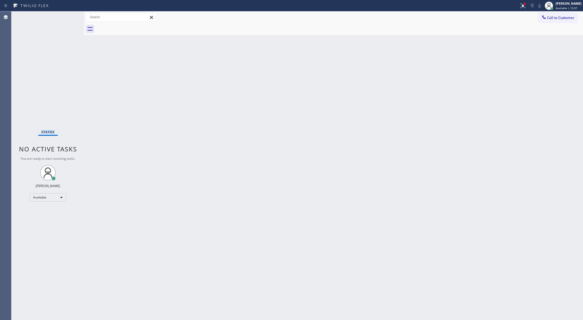
click at [66, 16] on div "Status No active tasks You are ready to start receiving tasks. Lilibeth Pueyo A…" at bounding box center [47, 165] width 73 height 309
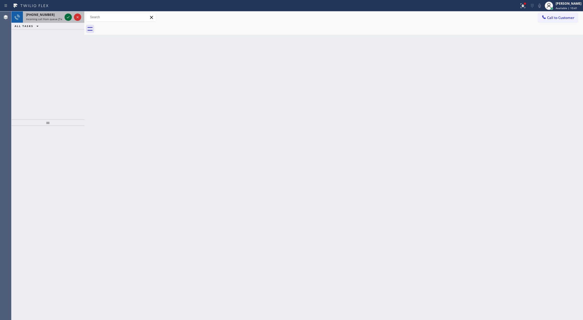
click at [69, 15] on icon at bounding box center [68, 17] width 6 height 6
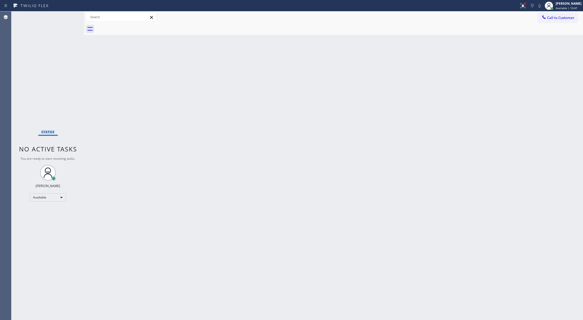
click at [64, 17] on div "Status No active tasks You are ready to start receiving tasks. Lilibeth Pueyo A…" at bounding box center [47, 165] width 73 height 309
click at [71, 20] on div "Status No active tasks You are ready to start receiving tasks. Lilibeth Pueyo A…" at bounding box center [47, 165] width 73 height 309
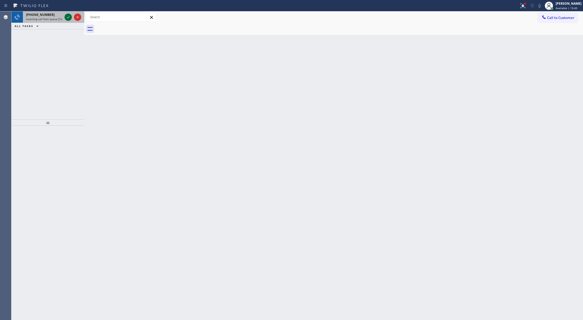
drag, startPoint x: 70, startPoint y: 13, endPoint x: 67, endPoint y: 18, distance: 5.6
click at [69, 14] on div at bounding box center [73, 16] width 19 height 11
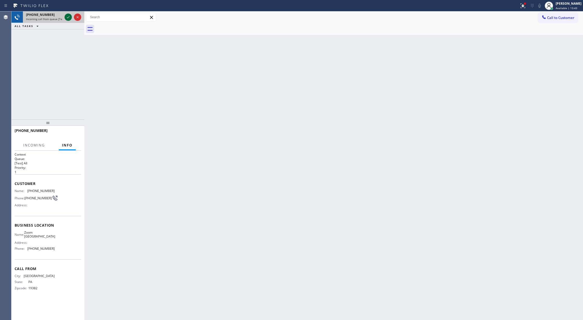
click at [67, 18] on icon at bounding box center [68, 17] width 6 height 6
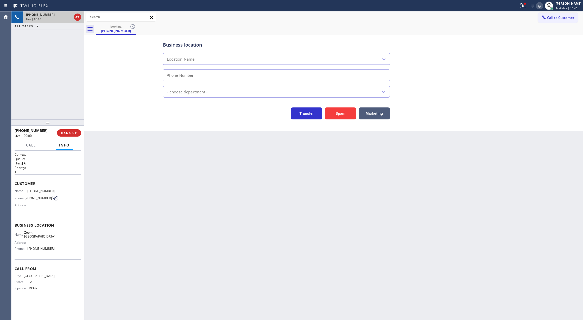
type input "[PHONE_NUMBER]"
click at [68, 134] on span "COMPLETE" at bounding box center [68, 133] width 18 height 4
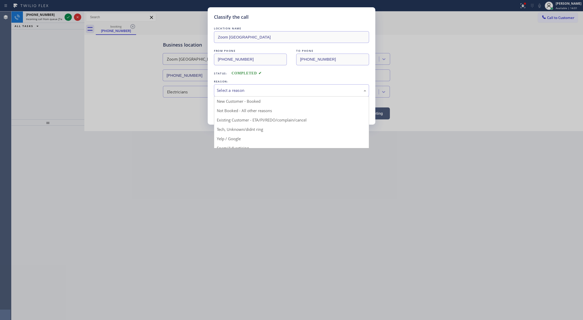
click at [239, 92] on div "Select a reason" at bounding box center [291, 91] width 149 height 6
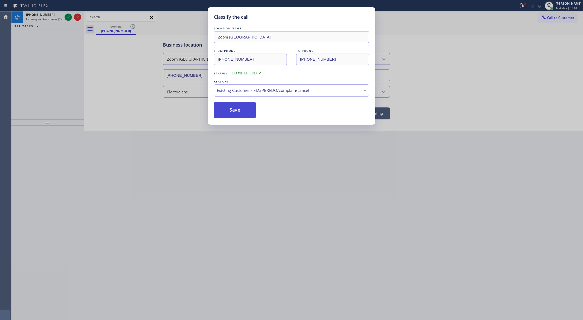
click at [226, 112] on button "Save" at bounding box center [235, 110] width 42 height 17
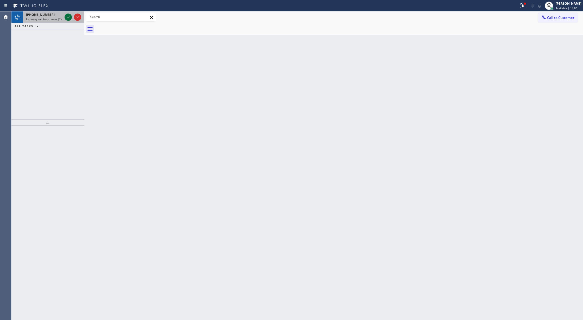
click at [67, 16] on icon at bounding box center [68, 17] width 6 height 6
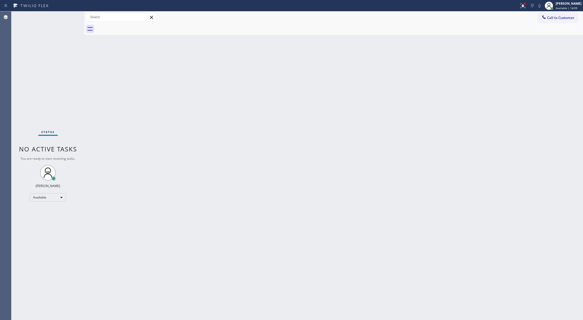
click at [67, 16] on div "Status No active tasks You are ready to start receiving tasks. Lilibeth Pueyo A…" at bounding box center [47, 165] width 73 height 309
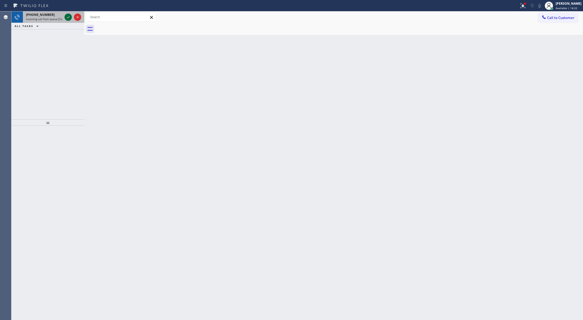
click at [68, 18] on icon at bounding box center [68, 17] width 6 height 6
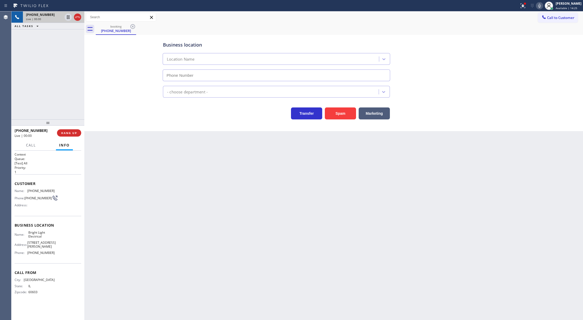
type input "(818) 536-7827"
drag, startPoint x: 339, startPoint y: 115, endPoint x: 206, endPoint y: 165, distance: 142.0
click at [339, 117] on button "Spam" at bounding box center [340, 114] width 31 height 12
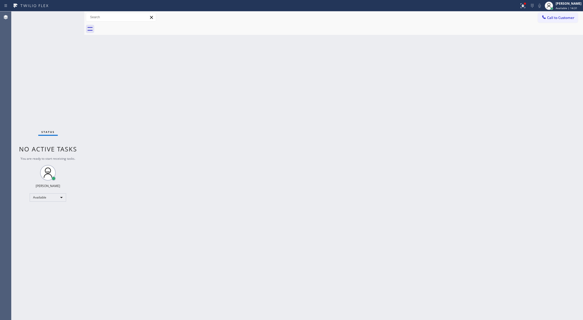
click at [71, 16] on div "Status No active tasks You are ready to start receiving tasks. Lilibeth Pueyo A…" at bounding box center [47, 165] width 73 height 309
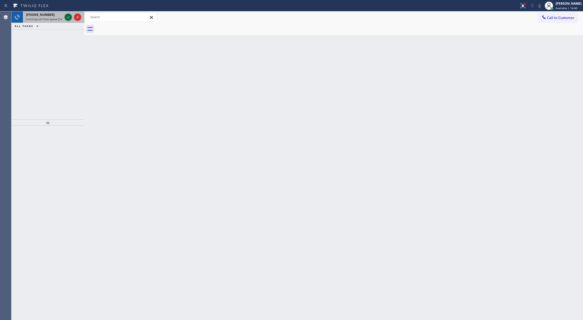
click at [71, 17] on icon at bounding box center [68, 17] width 6 height 6
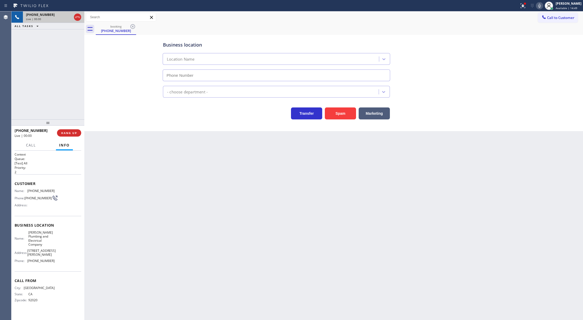
type input "[PHONE_NUMBER]"
drag, startPoint x: 15, startPoint y: 155, endPoint x: 51, endPoint y: 202, distance: 59.1
click at [51, 202] on div "Context Queue: [Test] All Priority: 2 Customer Name: (619) 933-8878 Phone: (619…" at bounding box center [48, 231] width 67 height 159
click at [60, 187] on div "Customer Name: (619) 933-8878 Phone: (619) 933-8878 Address:" at bounding box center [48, 195] width 67 height 42
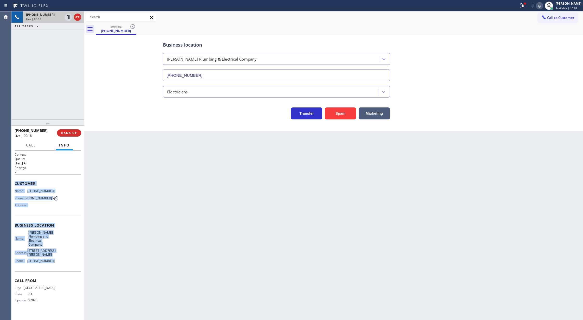
drag, startPoint x: 15, startPoint y: 183, endPoint x: 59, endPoint y: 266, distance: 94.0
click at [59, 266] on div "Context Queue: [Test] All Priority: 2 Customer Name: (619) 933-8878 Phone: (619…" at bounding box center [48, 231] width 67 height 159
click at [63, 132] on span "HANG UP" at bounding box center [69, 133] width 16 height 4
click at [73, 135] on button "COMPLETE" at bounding box center [68, 132] width 26 height 7
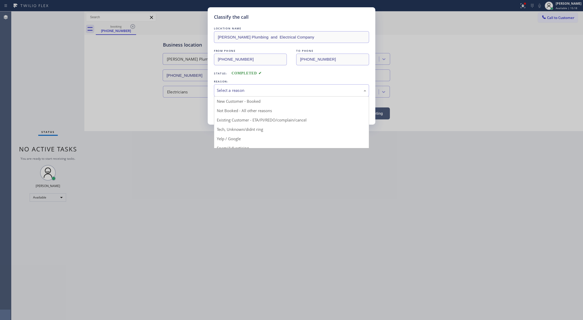
drag, startPoint x: 239, startPoint y: 90, endPoint x: 242, endPoint y: 108, distance: 18.2
click at [240, 90] on div "Select a reason" at bounding box center [291, 91] width 149 height 6
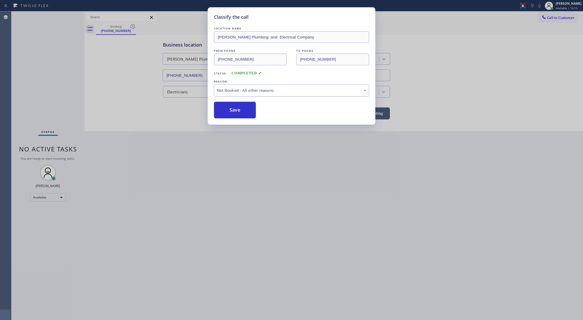
click at [238, 92] on div "Not Booked - All other reasons" at bounding box center [291, 91] width 149 height 6
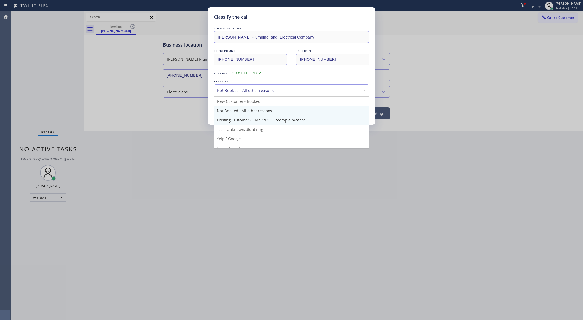
scroll to position [33, 0]
click at [232, 90] on div "Spam/Advertising" at bounding box center [291, 91] width 149 height 6
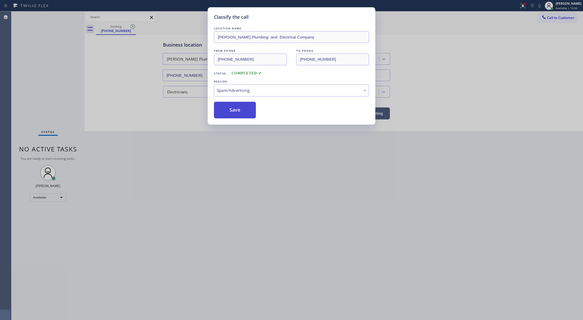
click at [229, 111] on button "Save" at bounding box center [235, 110] width 42 height 17
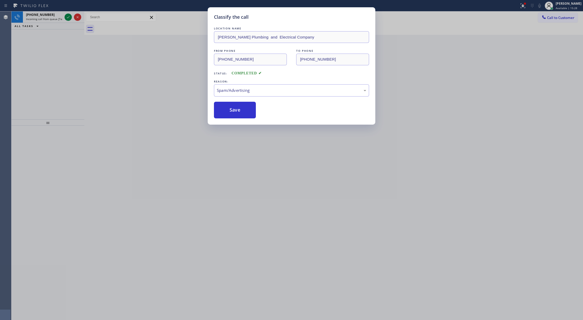
click at [67, 17] on div "Classify the call LOCATION NAME Reese Plumbing and Electrical Company FROM PHON…" at bounding box center [291, 160] width 583 height 320
click at [67, 17] on icon at bounding box center [68, 17] width 6 height 6
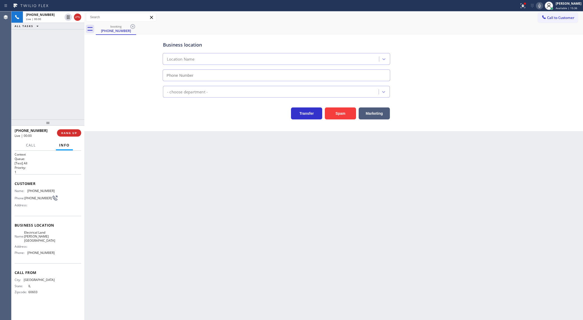
type input "[PHONE_NUMBER]"
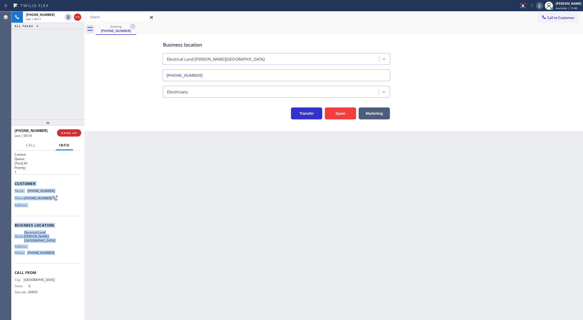
drag, startPoint x: 15, startPoint y: 184, endPoint x: 57, endPoint y: 254, distance: 81.4
click at [57, 254] on div "Context Queue: [Test] All Priority: 1 Customer Name: (312) 479-5379 Phone: (312…" at bounding box center [48, 227] width 67 height 151
click at [73, 273] on div "Call From City: CHICAGO State: IL Zipcode: 60603" at bounding box center [48, 283] width 67 height 39
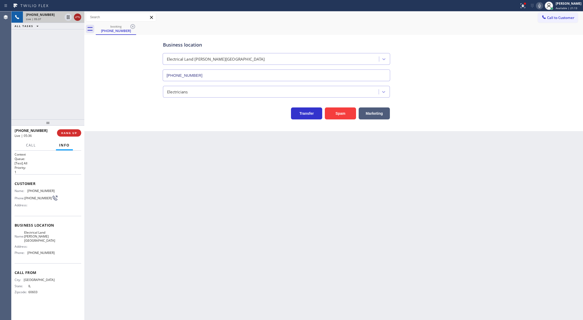
click at [78, 17] on icon at bounding box center [77, 17] width 6 height 6
click at [65, 132] on span "COMPLETE" at bounding box center [68, 133] width 18 height 4
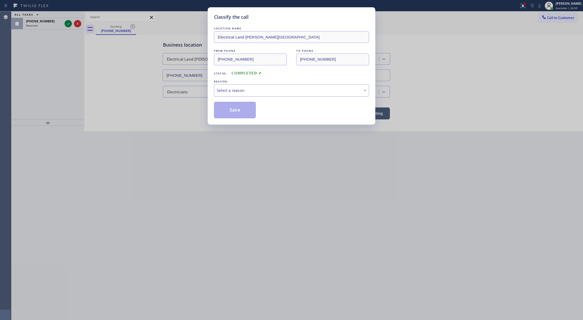
click at [239, 92] on div "Select a reason" at bounding box center [291, 91] width 149 height 6
click at [228, 114] on button "Save" at bounding box center [235, 110] width 42 height 17
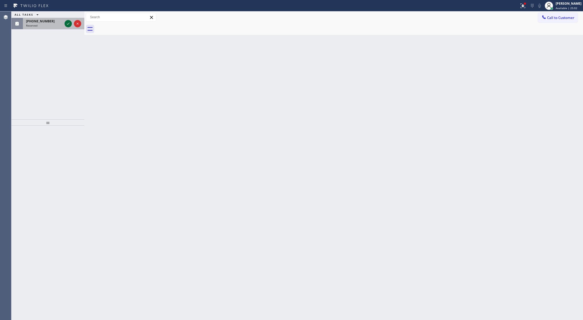
click at [66, 23] on icon at bounding box center [68, 24] width 6 height 6
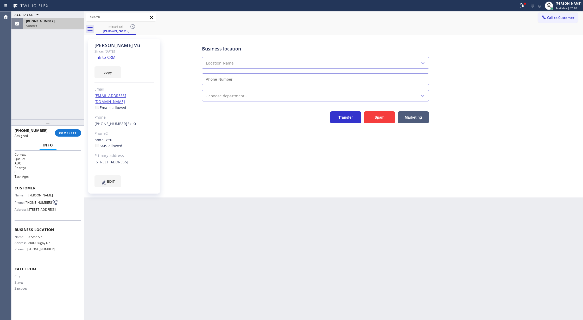
type input "[PHONE_NUMBER]"
click at [65, 130] on button "COMPLETE" at bounding box center [68, 132] width 26 height 7
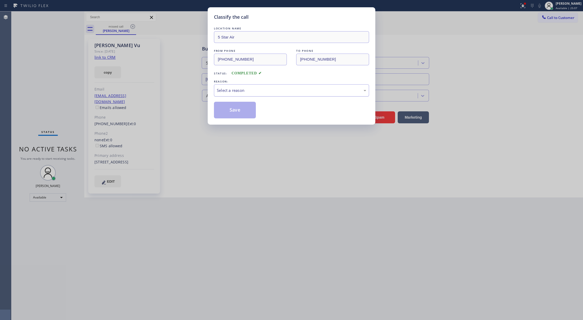
click at [254, 93] on div "Select a reason" at bounding box center [291, 91] width 149 height 6
click at [240, 112] on button "Save" at bounding box center [235, 110] width 42 height 17
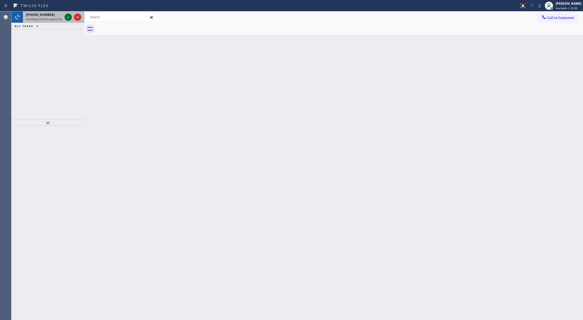
click at [68, 17] on icon at bounding box center [68, 17] width 6 height 6
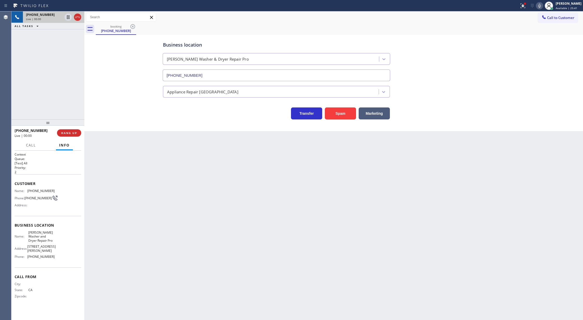
type input "[PHONE_NUMBER]"
drag, startPoint x: 15, startPoint y: 183, endPoint x: 55, endPoint y: 250, distance: 78.7
click at [55, 250] on div "Context Queue: [Test] All Priority: 2 Customer Name: (909) 343-0886 Phone: (909…" at bounding box center [48, 229] width 67 height 155
click at [542, 4] on icon at bounding box center [540, 6] width 6 height 6
click at [542, 7] on icon at bounding box center [540, 6] width 6 height 6
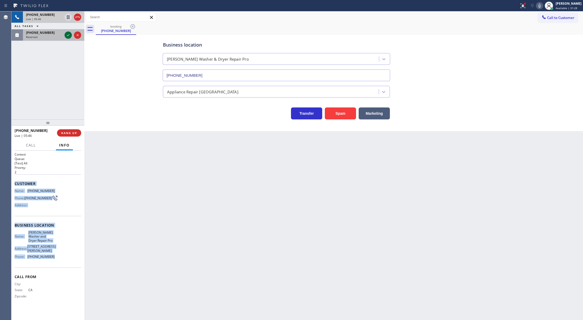
click at [67, 34] on icon at bounding box center [68, 35] width 6 height 6
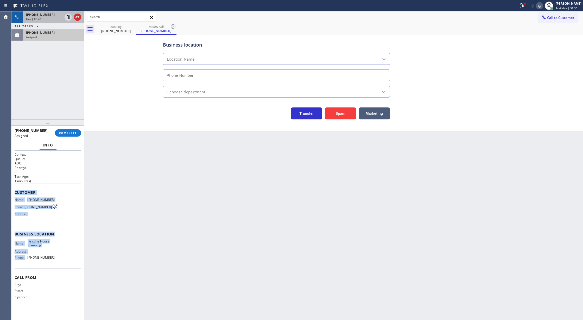
click at [67, 131] on span "COMPLETE" at bounding box center [68, 133] width 18 height 4
type input "[PHONE_NUMBER]"
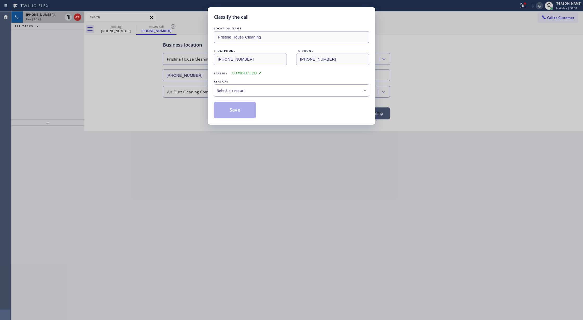
click at [225, 89] on div "Select a reason" at bounding box center [291, 91] width 149 height 6
click at [237, 112] on button "Save" at bounding box center [235, 110] width 42 height 17
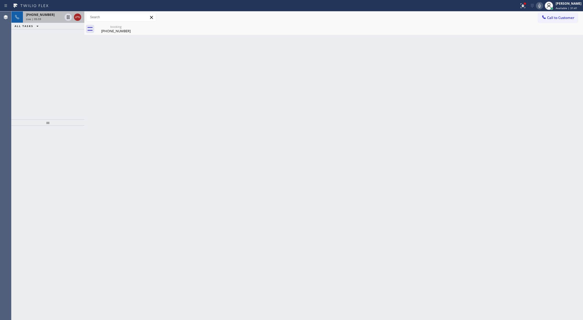
click at [78, 17] on icon at bounding box center [77, 17] width 6 height 6
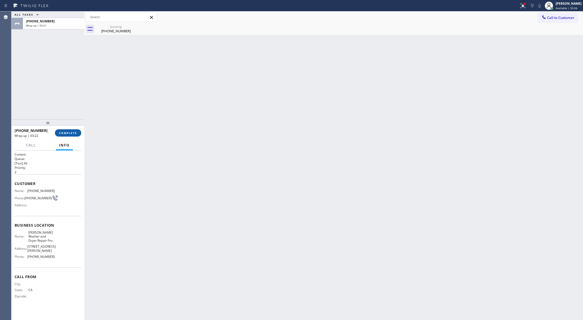
click at [64, 133] on span "COMPLETE" at bounding box center [68, 133] width 18 height 4
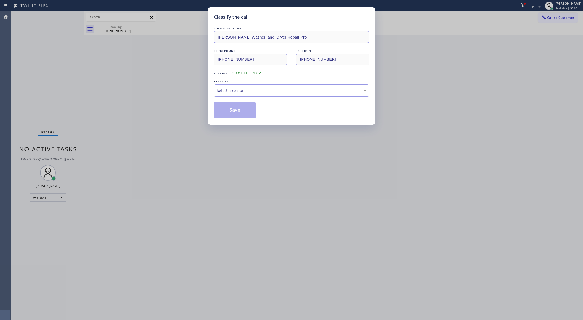
click at [241, 93] on div "Select a reason" at bounding box center [291, 91] width 149 height 6
click at [243, 83] on div "REASON:" at bounding box center [291, 81] width 155 height 5
click at [230, 94] on div "New Customer - Booked" at bounding box center [291, 90] width 155 height 12
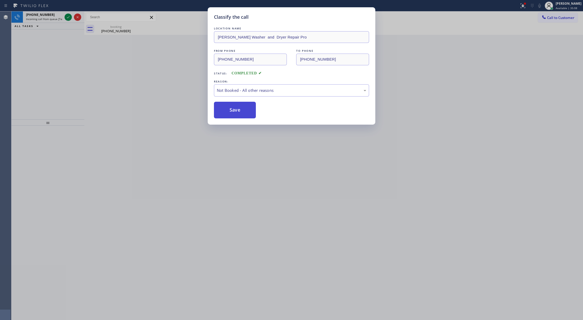
click at [234, 114] on button "Save" at bounding box center [235, 110] width 42 height 17
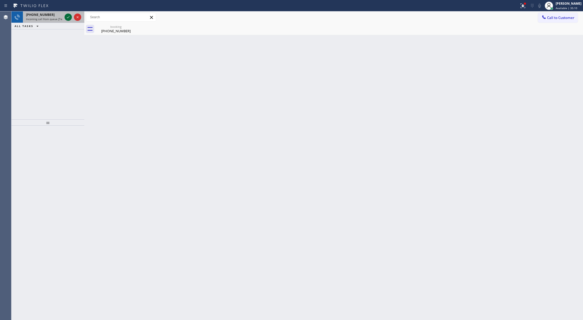
click at [69, 16] on icon at bounding box center [68, 17] width 6 height 6
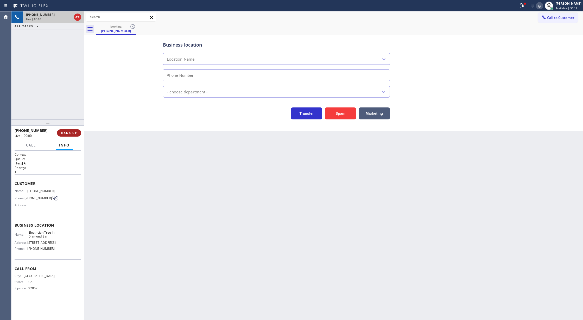
type input "[PHONE_NUMBER]"
click at [68, 132] on span "HANG UP" at bounding box center [69, 133] width 16 height 4
click at [71, 131] on span "COMPLETE" at bounding box center [68, 133] width 18 height 4
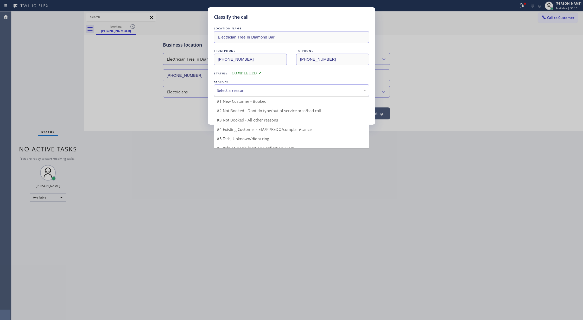
click at [239, 90] on div "Select a reason" at bounding box center [291, 91] width 149 height 6
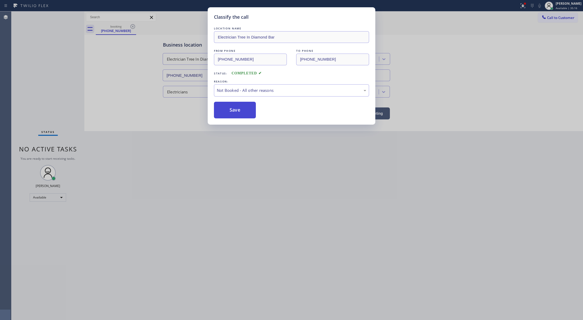
click at [240, 111] on button "Save" at bounding box center [235, 110] width 42 height 17
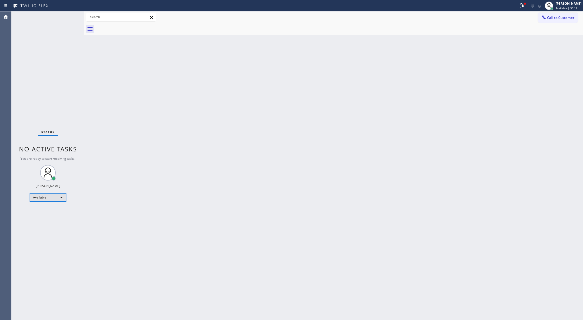
click at [56, 198] on div "Available" at bounding box center [48, 198] width 36 height 8
click at [52, 217] on li "Unavailable" at bounding box center [47, 218] width 35 height 6
drag, startPoint x: 548, startPoint y: 17, endPoint x: 397, endPoint y: 35, distance: 151.9
click at [548, 16] on span "Call to Customer" at bounding box center [560, 17] width 27 height 5
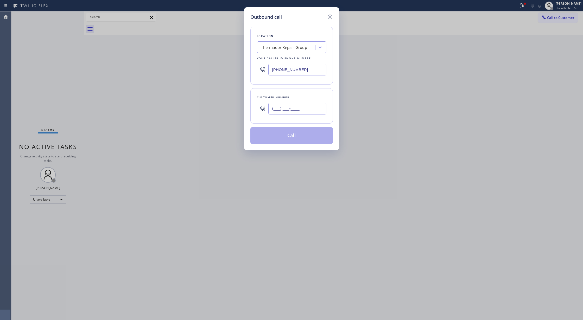
click at [271, 109] on input "(___) ___-____" at bounding box center [298, 109] width 58 height 12
paste input "312) 479-5379"
type input "[PHONE_NUMBER]"
drag, startPoint x: 305, startPoint y: 70, endPoint x: 228, endPoint y: 71, distance: 77.1
click at [228, 71] on div "Outbound call Location Thermador Repair Group Your caller id phone number (855)…" at bounding box center [291, 160] width 583 height 320
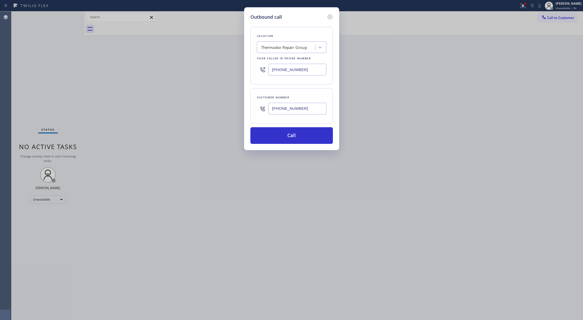
paste input "18) 423-4024"
type input "[PHONE_NUMBER]"
click at [296, 138] on button "Call" at bounding box center [292, 135] width 83 height 17
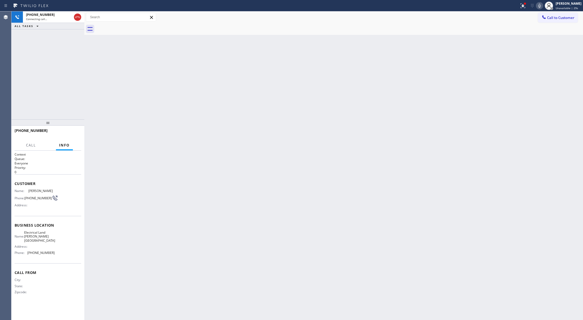
click at [40, 59] on div "+13124795379 Connecting call… ALL TASKS ALL TASKS ACTIVE TASKS TASKS IN WRAP UP" at bounding box center [47, 65] width 73 height 108
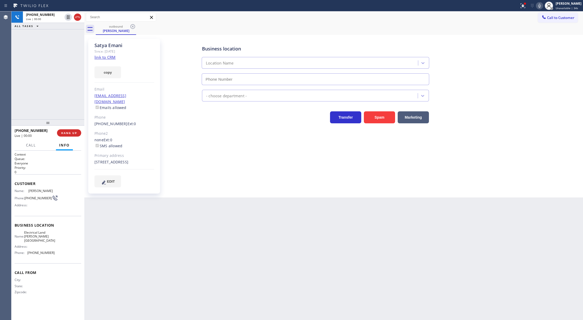
type input "[PHONE_NUMBER]"
drag, startPoint x: 77, startPoint y: 17, endPoint x: 94, endPoint y: 170, distance: 153.8
click at [77, 17] on icon at bounding box center [77, 17] width 6 height 6
click at [102, 58] on link "link to CRM" at bounding box center [105, 57] width 21 height 5
click at [67, 133] on span "COMPLETE" at bounding box center [68, 133] width 18 height 4
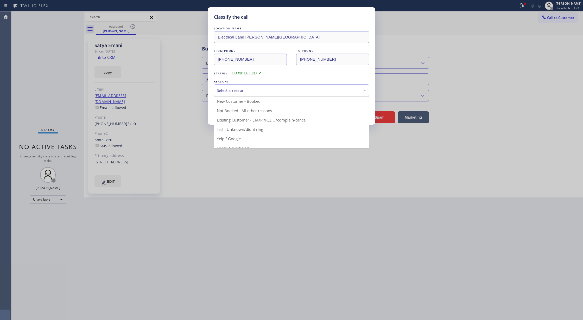
click at [254, 97] on div "Select a reason New Customer - Booked Not Booked - All other reasons Existing C…" at bounding box center [291, 90] width 155 height 12
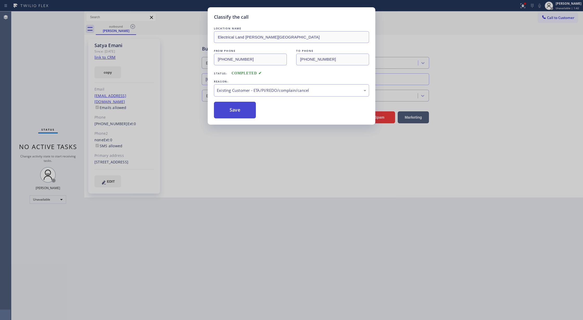
click at [232, 114] on button "Save" at bounding box center [235, 110] width 42 height 17
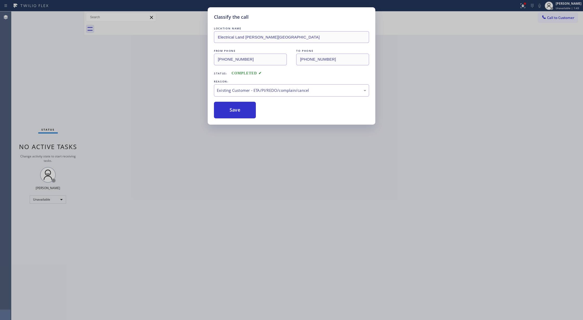
click at [63, 202] on div "Classify the call LOCATION NAME Electrical Land Sherman Oaks FROM PHONE (818) 4…" at bounding box center [291, 160] width 583 height 320
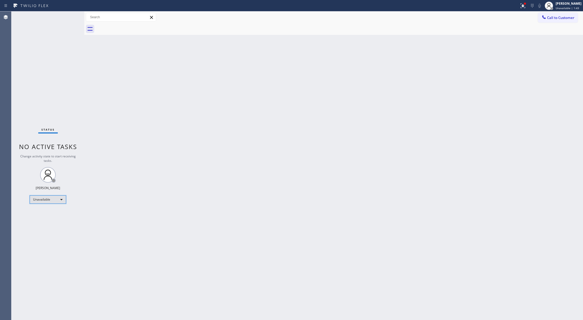
click at [58, 197] on div "Unavailable" at bounding box center [48, 200] width 36 height 8
click at [49, 215] on li "Available" at bounding box center [47, 213] width 35 height 6
click at [69, 13] on div "Status No active tasks You are ready to start receiving tasks. Lilibeth Pueyo A…" at bounding box center [47, 165] width 73 height 309
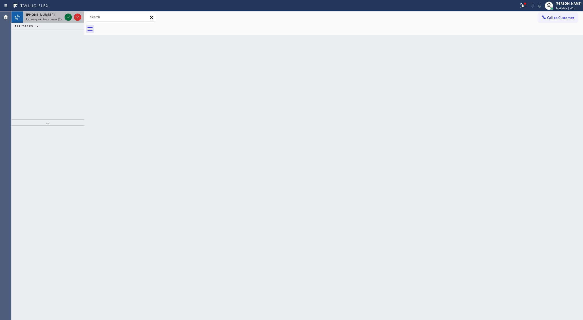
click at [67, 21] on div at bounding box center [73, 16] width 19 height 11
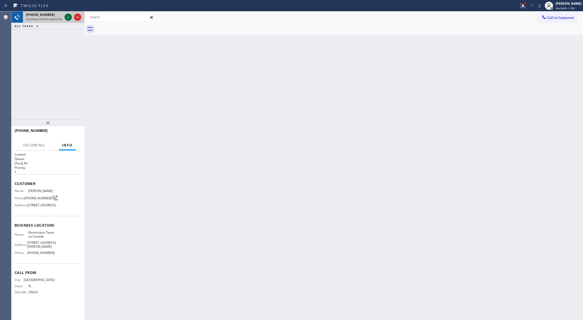
click at [67, 17] on icon at bounding box center [68, 17] width 6 height 6
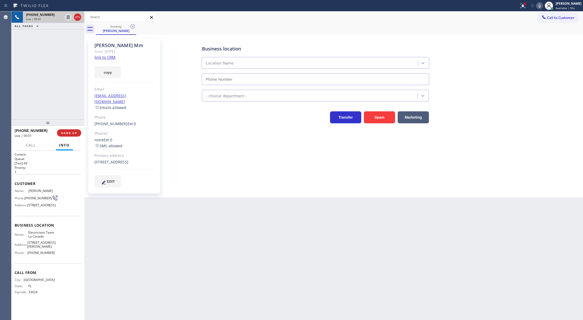
type input "(818) 214-7846"
click at [101, 58] on link "link to CRM" at bounding box center [105, 57] width 21 height 5
click at [30, 146] on span "Call" at bounding box center [31, 145] width 10 height 5
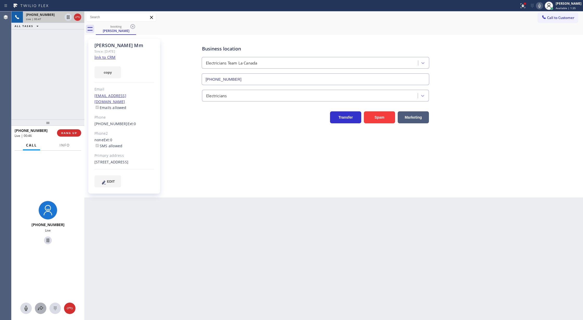
click at [39, 307] on icon at bounding box center [41, 308] width 6 height 6
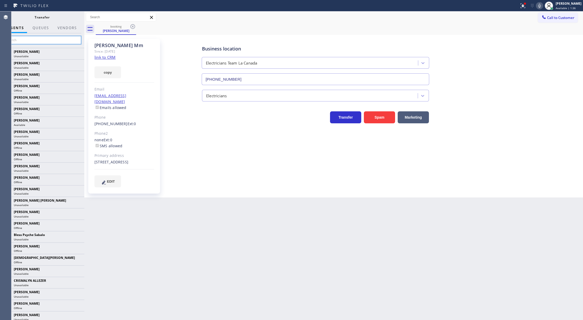
click at [19, 39] on input "text" at bounding box center [42, 40] width 78 height 8
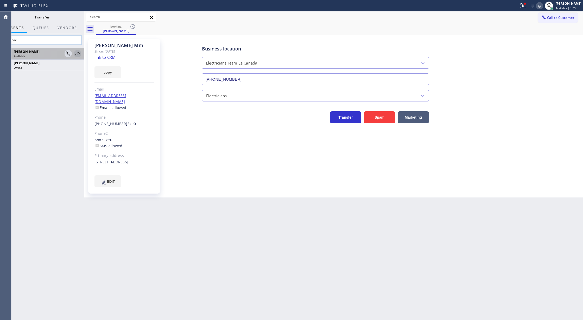
type input "michae"
click at [79, 54] on icon at bounding box center [77, 54] width 6 height 6
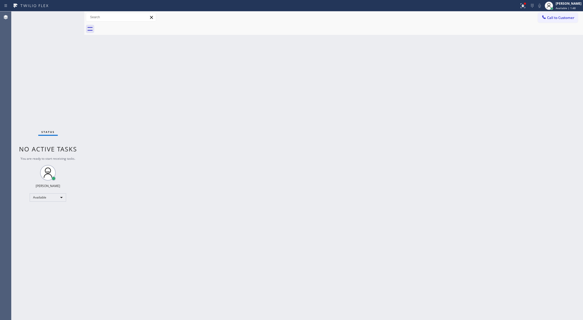
click at [63, 15] on div "Status No active tasks You are ready to start receiving tasks. Lilibeth Pueyo A…" at bounding box center [47, 165] width 73 height 309
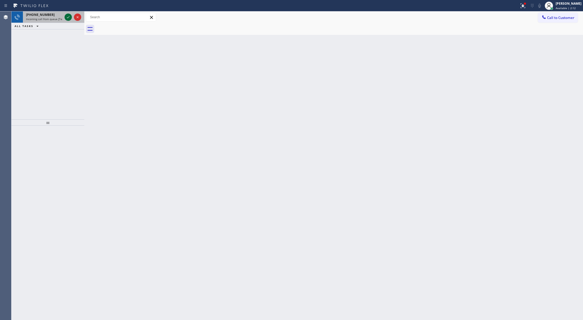
click at [67, 17] on icon at bounding box center [68, 17] width 6 height 6
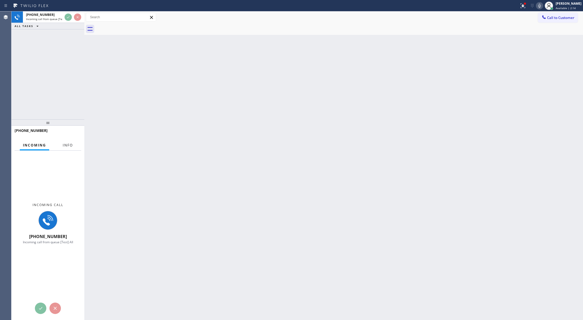
click at [66, 147] on span "Info" at bounding box center [68, 145] width 10 height 5
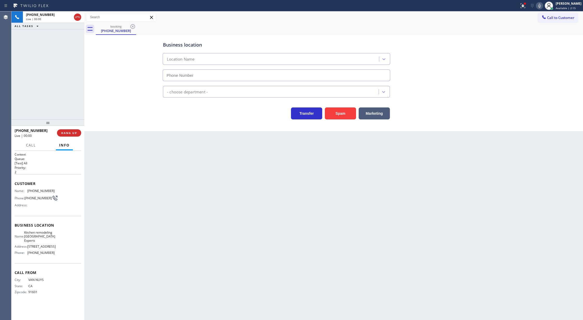
type input "[PHONE_NUMBER]"
drag, startPoint x: 76, startPoint y: 18, endPoint x: 138, endPoint y: 28, distance: 62.6
click at [76, 18] on icon at bounding box center [77, 17] width 6 height 6
click at [68, 132] on span "COMPLETE" at bounding box center [68, 133] width 18 height 4
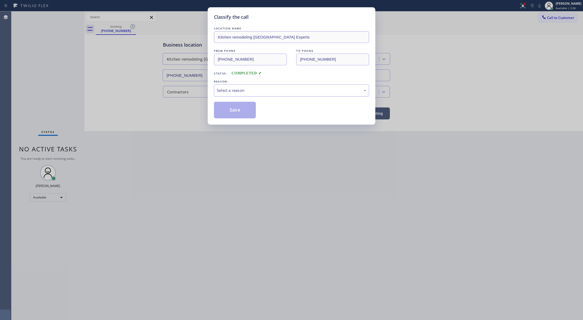
click at [234, 87] on div "Select a reason" at bounding box center [291, 90] width 155 height 12
click at [236, 111] on button "Save" at bounding box center [235, 110] width 42 height 17
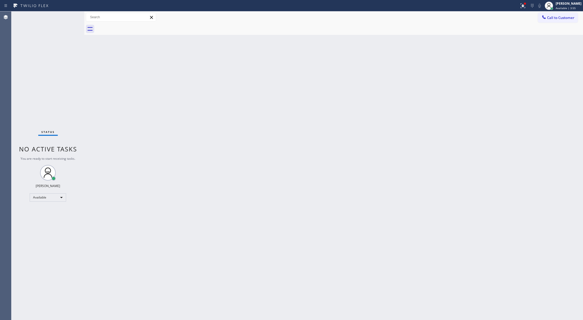
click at [71, 14] on div "Status No active tasks You are ready to start receiving tasks. Lilibeth Pueyo A…" at bounding box center [47, 165] width 73 height 309
click at [71, 16] on div "Status No active tasks You are ready to start receiving tasks. Lilibeth Pueyo A…" at bounding box center [47, 165] width 73 height 309
click at [69, 16] on div "Status No active tasks You are ready to start receiving tasks. Lilibeth Pueyo A…" at bounding box center [47, 165] width 73 height 309
click at [69, 15] on div "Status No active tasks You are ready to start receiving tasks. Lilibeth Pueyo A…" at bounding box center [47, 165] width 73 height 309
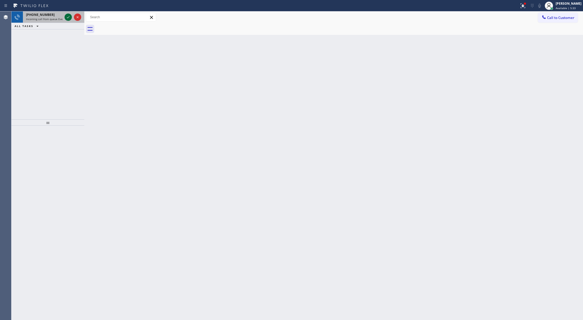
click at [68, 17] on icon at bounding box center [68, 17] width 6 height 6
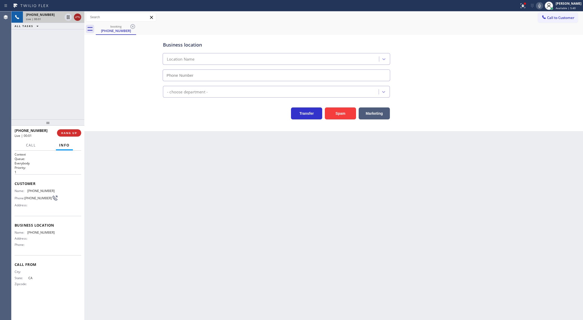
click at [78, 15] on icon at bounding box center [77, 17] width 6 height 6
click at [65, 134] on span "COMPLETE" at bounding box center [68, 133] width 18 height 4
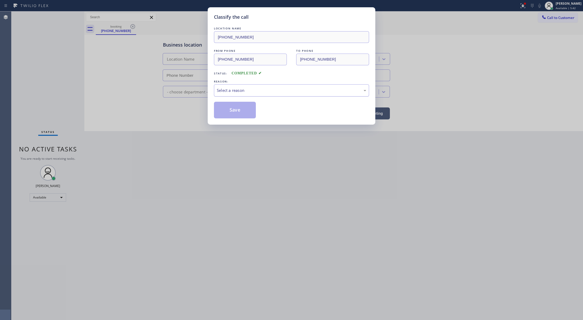
click at [240, 86] on div "Select a reason" at bounding box center [291, 90] width 155 height 12
click at [228, 110] on button "Save" at bounding box center [235, 110] width 42 height 17
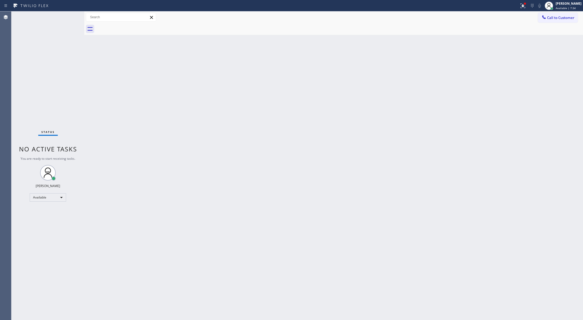
click at [67, 17] on div "Status No active tasks You are ready to start receiving tasks. Lilibeth Pueyo A…" at bounding box center [47, 165] width 73 height 309
click at [72, 16] on div "Status No active tasks You are ready to start receiving tasks. Lilibeth Pueyo A…" at bounding box center [47, 165] width 73 height 309
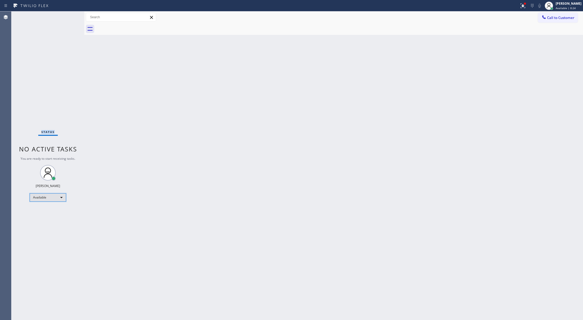
click at [54, 199] on div "Available" at bounding box center [48, 198] width 36 height 8
click at [57, 225] on li "Break" at bounding box center [47, 224] width 35 height 6
click at [43, 197] on div "Break" at bounding box center [48, 200] width 36 height 8
click at [44, 211] on li "Available" at bounding box center [47, 213] width 35 height 6
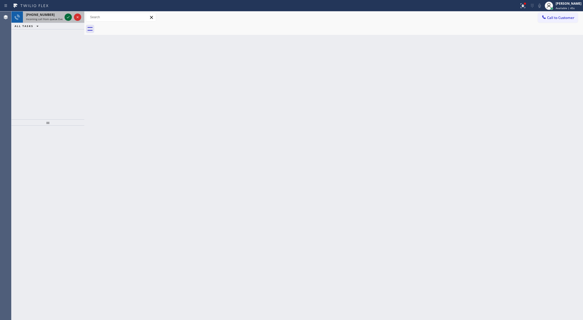
click at [66, 16] on icon at bounding box center [68, 17] width 6 height 6
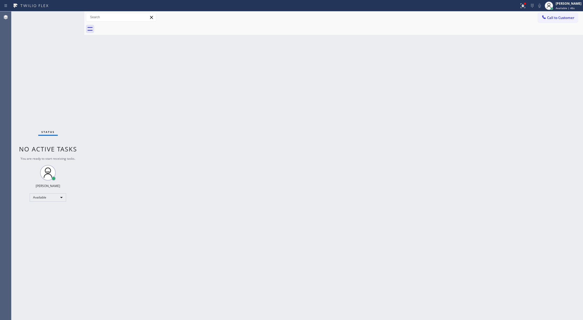
click at [66, 16] on div "Status No active tasks You are ready to start receiving tasks. Lilibeth Pueyo A…" at bounding box center [47, 165] width 73 height 309
click at [68, 17] on div "Status No active tasks You are ready to start receiving tasks. Lilibeth Pueyo A…" at bounding box center [47, 165] width 73 height 309
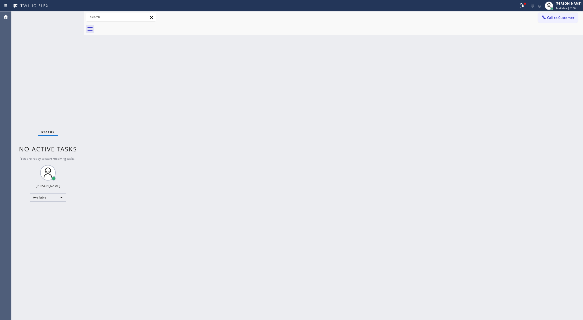
click at [71, 17] on div "Status No active tasks You are ready to start receiving tasks. Lilibeth Pueyo A…" at bounding box center [47, 165] width 73 height 309
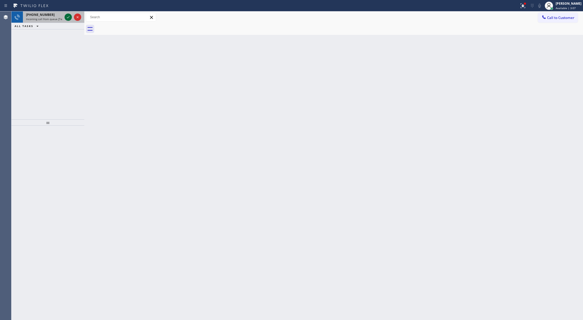
click at [70, 17] on icon at bounding box center [68, 17] width 6 height 6
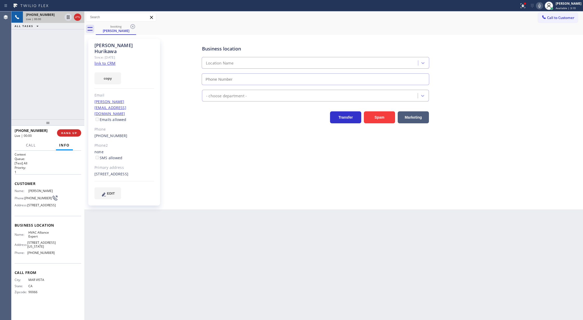
type input "[PHONE_NUMBER]"
click at [101, 61] on link "link to CRM" at bounding box center [105, 63] width 21 height 5
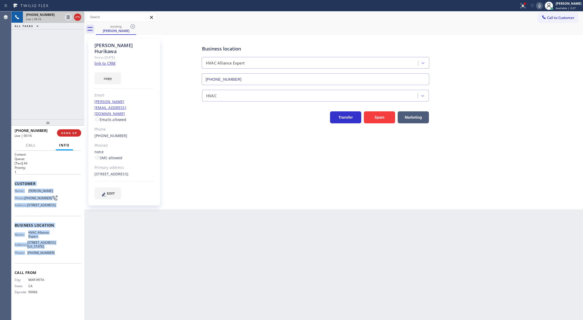
drag, startPoint x: 15, startPoint y: 184, endPoint x: 52, endPoint y: 270, distance: 94.0
click at [52, 270] on div "Context Queue: [Test] All Priority: 1 Customer Name: Terry Hurikawa Phone: (310…" at bounding box center [48, 227] width 67 height 151
click at [541, 5] on icon at bounding box center [540, 6] width 6 height 6
click at [543, 6] on icon at bounding box center [540, 6] width 6 height 6
click at [53, 199] on div "Name: Terry Hurikawa Phone: (310) 383-2876 Address: 1143 W Brookport St, Covina…" at bounding box center [48, 199] width 67 height 21
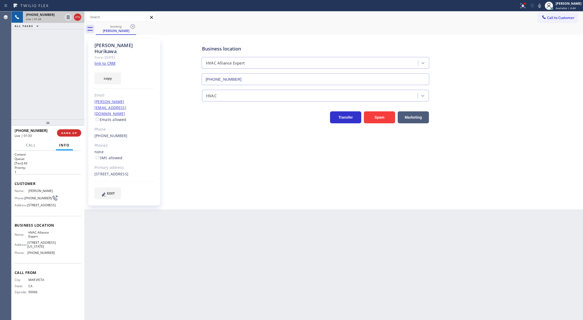
drag, startPoint x: 543, startPoint y: 4, endPoint x: 543, endPoint y: 34, distance: 29.2
click at [543, 4] on icon at bounding box center [540, 6] width 6 height 6
click at [542, 7] on rect at bounding box center [540, 5] width 4 height 4
drag, startPoint x: 544, startPoint y: 4, endPoint x: 535, endPoint y: 67, distance: 63.1
click at [543, 4] on icon at bounding box center [540, 6] width 6 height 6
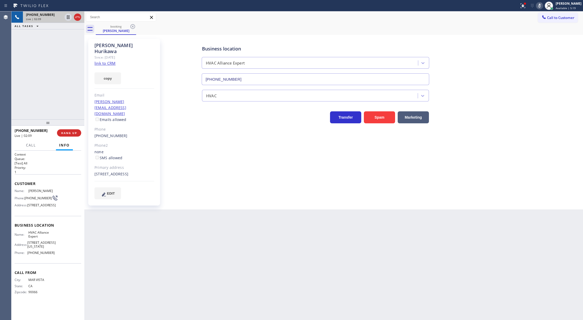
click at [542, 5] on icon at bounding box center [540, 6] width 6 height 6
click at [543, 7] on icon at bounding box center [540, 6] width 6 height 6
drag, startPoint x: 544, startPoint y: 6, endPoint x: 481, endPoint y: 81, distance: 98.5
click at [543, 6] on icon at bounding box center [540, 6] width 6 height 6
click at [63, 132] on span "COMPLETE" at bounding box center [68, 133] width 18 height 4
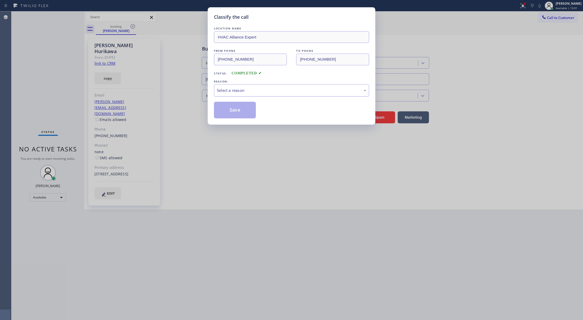
click at [253, 95] on div "Select a reason" at bounding box center [291, 90] width 155 height 12
click at [238, 111] on button "Save" at bounding box center [235, 110] width 42 height 17
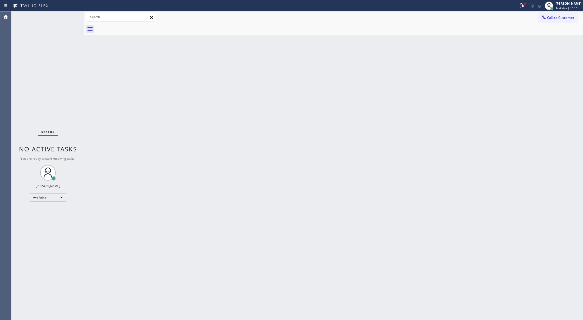
click at [70, 15] on div "Status No active tasks You are ready to start receiving tasks. Lilibeth Pueyo A…" at bounding box center [47, 165] width 73 height 309
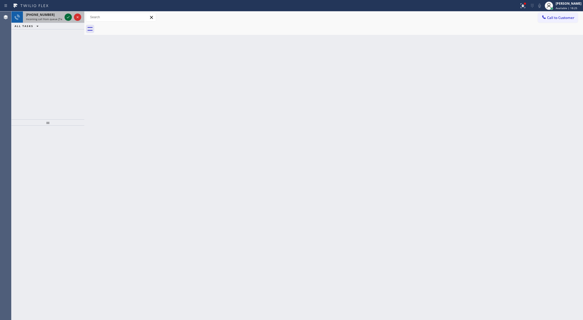
click at [68, 18] on icon at bounding box center [68, 17] width 6 height 6
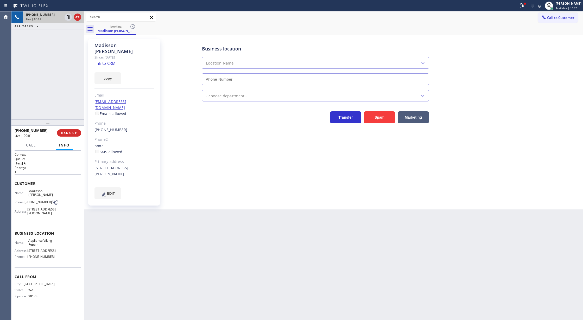
type input "[PHONE_NUMBER]"
click at [101, 61] on link "link to CRM" at bounding box center [105, 63] width 21 height 5
click at [67, 133] on span "COMPLETE" at bounding box center [68, 133] width 18 height 4
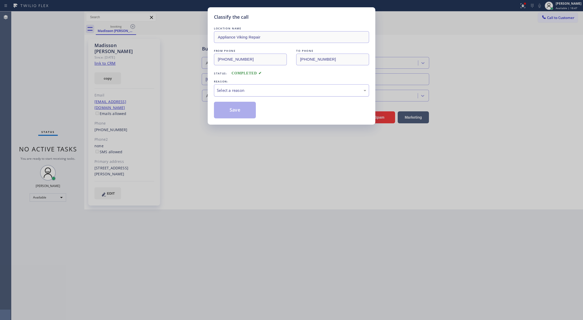
click at [233, 85] on div "Select a reason" at bounding box center [291, 90] width 155 height 12
click at [229, 114] on button "Save" at bounding box center [235, 110] width 42 height 17
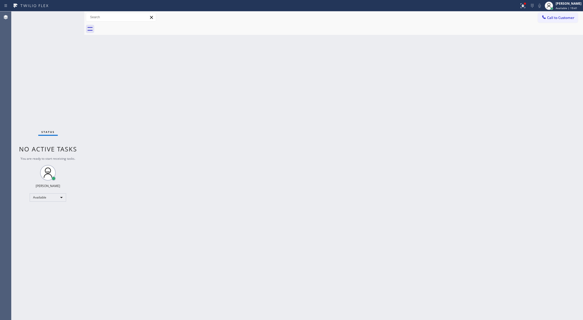
click at [67, 18] on div "Status No active tasks You are ready to start receiving tasks. Lilibeth Pueyo A…" at bounding box center [47, 165] width 73 height 309
click at [69, 16] on div "Status No active tasks You are ready to start receiving tasks. Lilibeth Pueyo A…" at bounding box center [47, 165] width 73 height 309
click at [65, 17] on div "Status No active tasks You are ready to start receiving tasks. Lilibeth Pueyo A…" at bounding box center [47, 165] width 73 height 309
click at [69, 17] on div "Status No active tasks You are ready to start receiving tasks. Lilibeth Pueyo A…" at bounding box center [47, 165] width 73 height 309
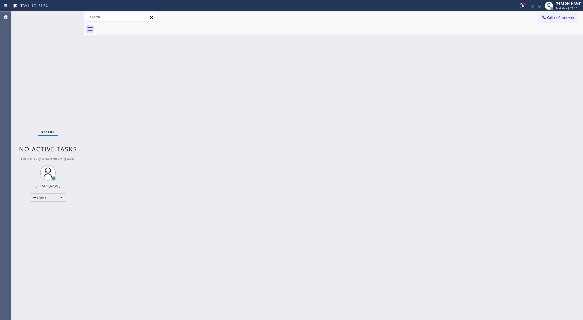
click at [69, 16] on div "Status No active tasks You are ready to start receiving tasks. Lilibeth Pueyo A…" at bounding box center [47, 165] width 73 height 309
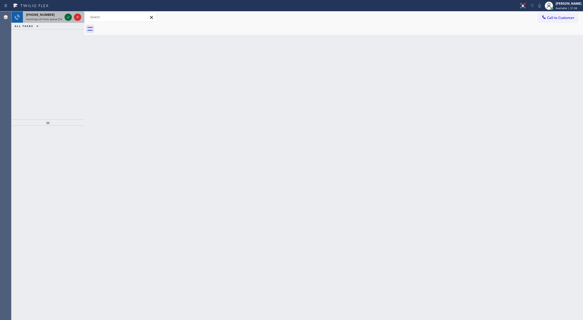
click at [69, 16] on icon at bounding box center [68, 17] width 6 height 6
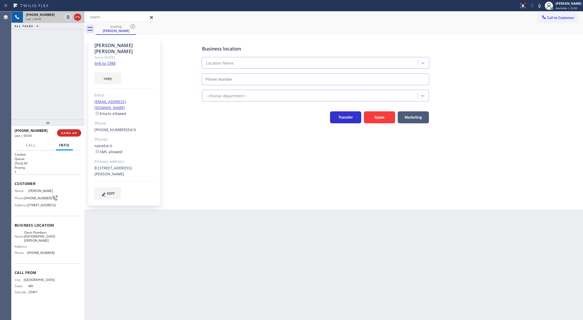
type input "[PHONE_NUMBER]"
click at [542, 7] on icon at bounding box center [540, 6] width 6 height 6
click at [541, 4] on icon at bounding box center [540, 6] width 6 height 6
click at [105, 61] on link "link to CRM" at bounding box center [105, 63] width 21 height 5
click at [64, 132] on span "COMPLETE" at bounding box center [68, 133] width 18 height 4
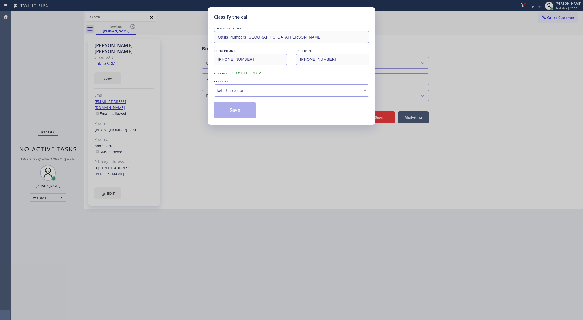
click at [260, 86] on div "Select a reason" at bounding box center [291, 90] width 155 height 12
click at [233, 114] on button "Save" at bounding box center [235, 110] width 42 height 17
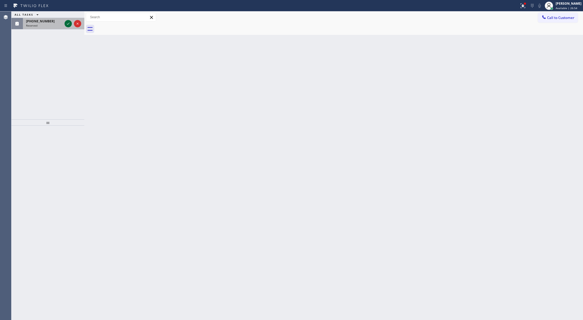
click at [67, 23] on icon at bounding box center [68, 24] width 6 height 6
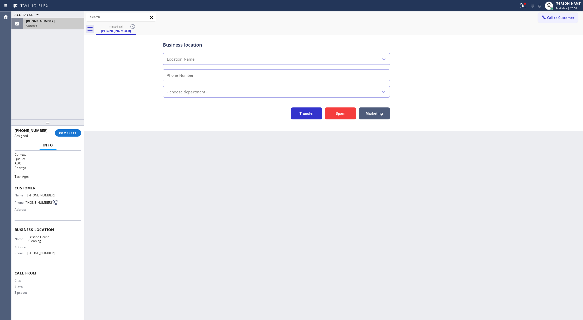
type input "[PHONE_NUMBER]"
click at [66, 131] on button "COMPLETE" at bounding box center [68, 132] width 26 height 7
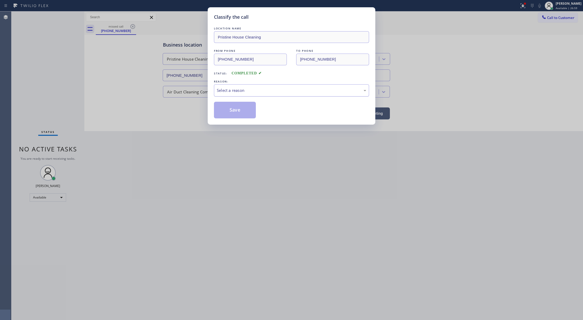
click at [232, 90] on div "Select a reason" at bounding box center [291, 91] width 149 height 6
click at [229, 113] on button "Save" at bounding box center [235, 110] width 42 height 17
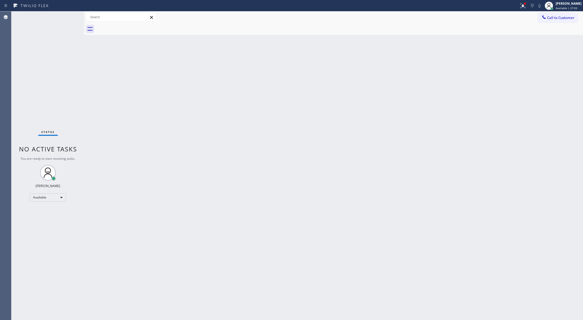
click at [70, 15] on div "Status No active tasks You are ready to start receiving tasks. Lilibeth Pueyo A…" at bounding box center [47, 165] width 73 height 309
click at [564, 10] on div "[PERSON_NAME] Available | 35:36" at bounding box center [564, 5] width 40 height 11
click at [551, 21] on button "Offline" at bounding box center [557, 20] width 52 height 7
click at [566, 7] on span "Offline | 25s" at bounding box center [564, 8] width 16 height 4
click at [543, 50] on span "Log out" at bounding box center [539, 50] width 11 height 4
